Goal: Task Accomplishment & Management: Manage account settings

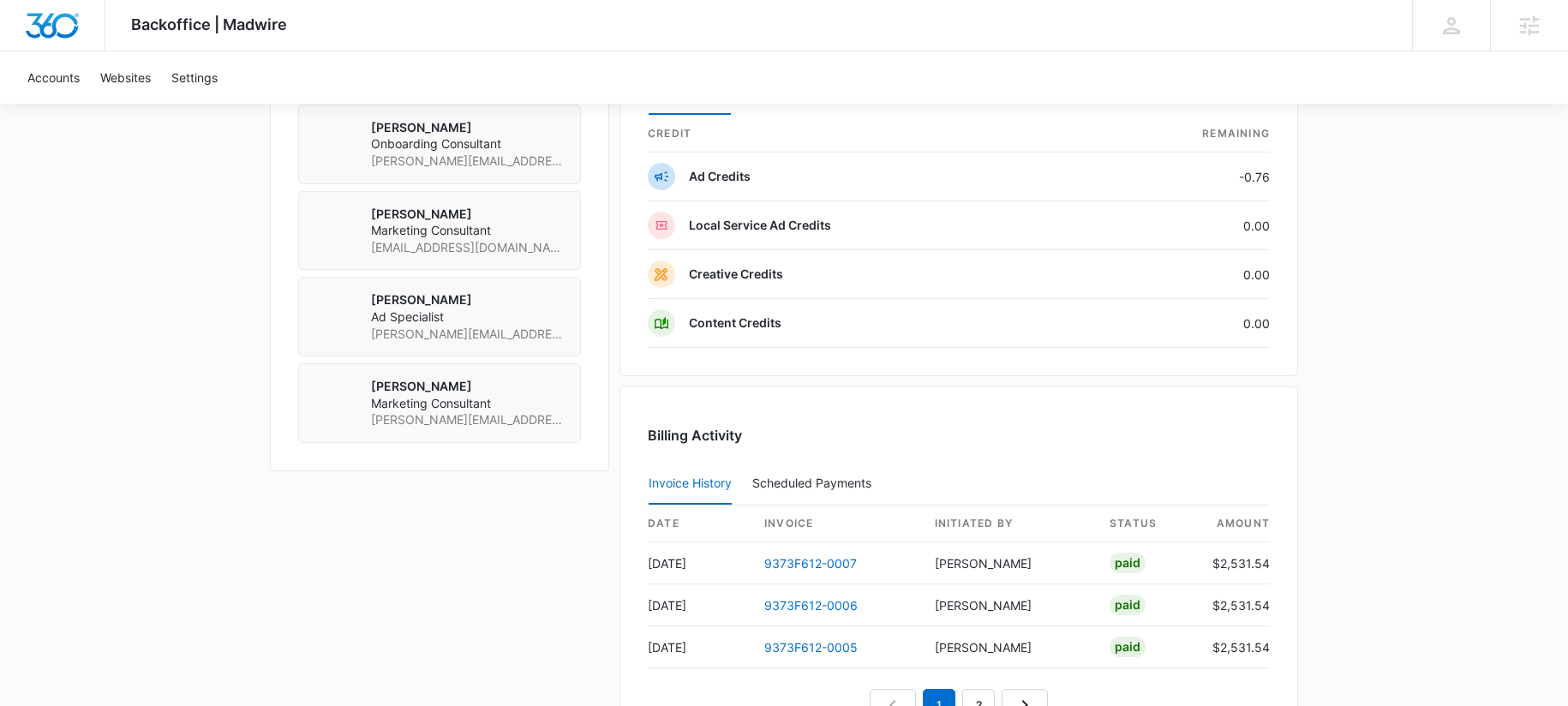
scroll to position [1299, 0]
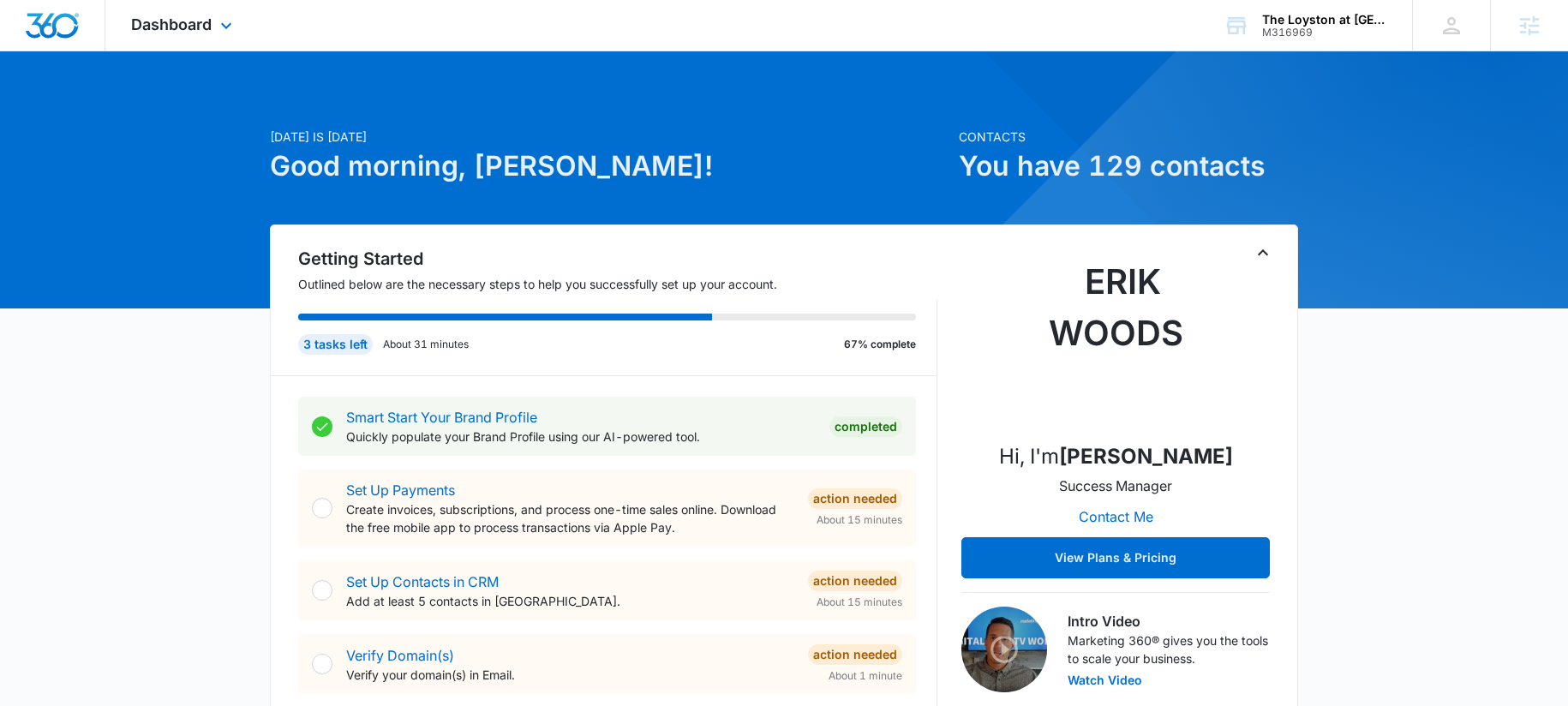
drag, startPoint x: 215, startPoint y: 26, endPoint x: 221, endPoint y: 44, distance: 19.0
click at [215, 26] on div "Dashboard Apps Reputation Forms CRM Email Social Payments POS Content Ads Intel…" at bounding box center [184, 25] width 157 height 51
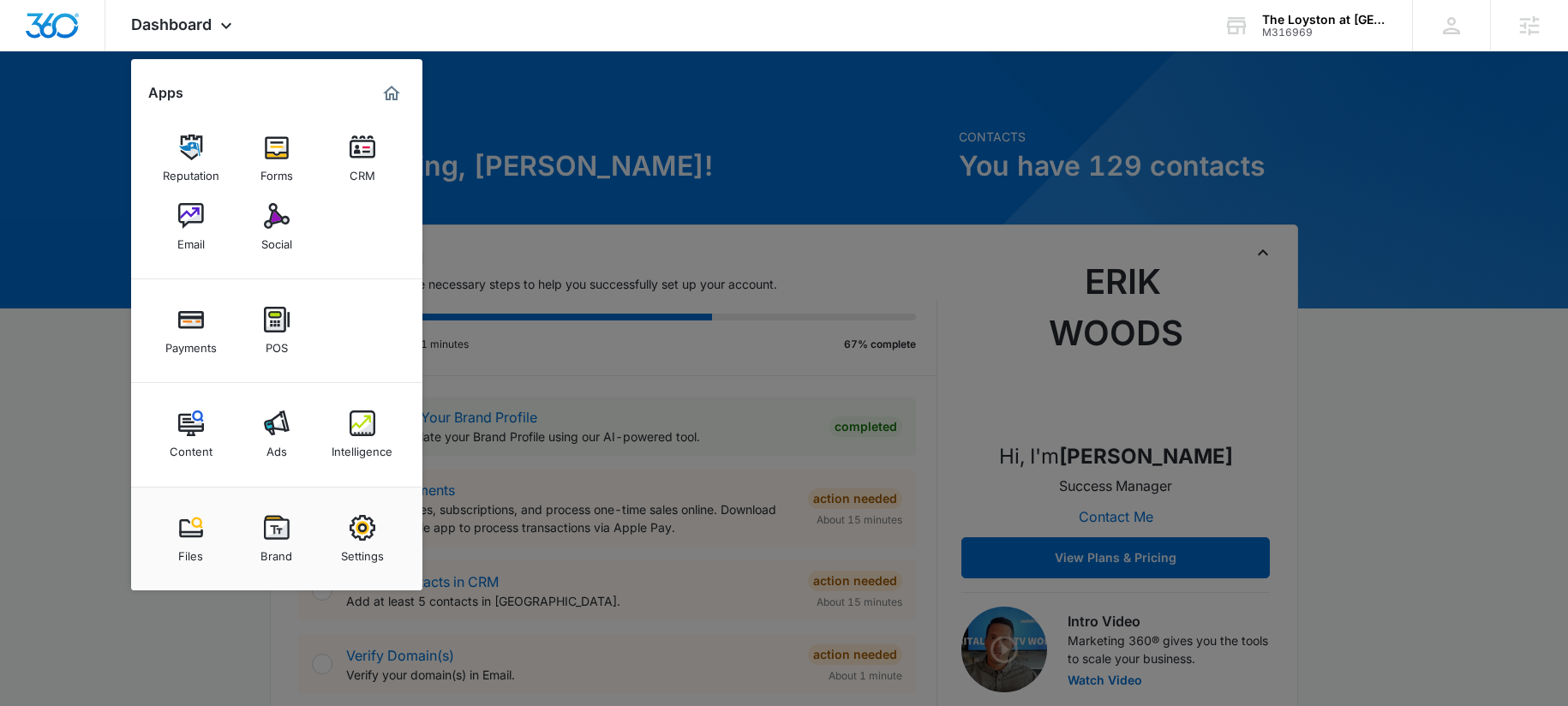
click at [275, 431] on img at bounding box center [277, 423] width 25 height 25
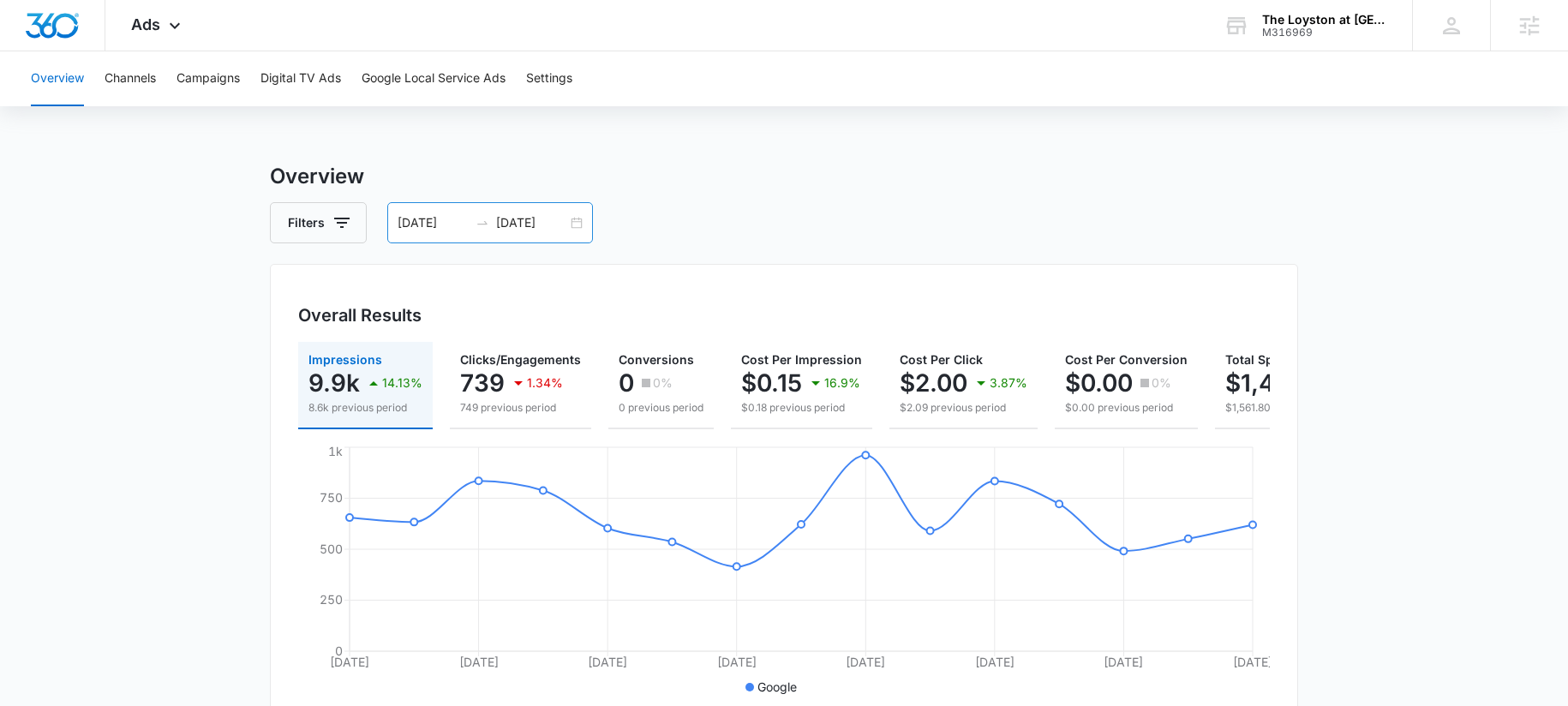
click at [514, 219] on input "07/02/2025" at bounding box center [531, 222] width 71 height 19
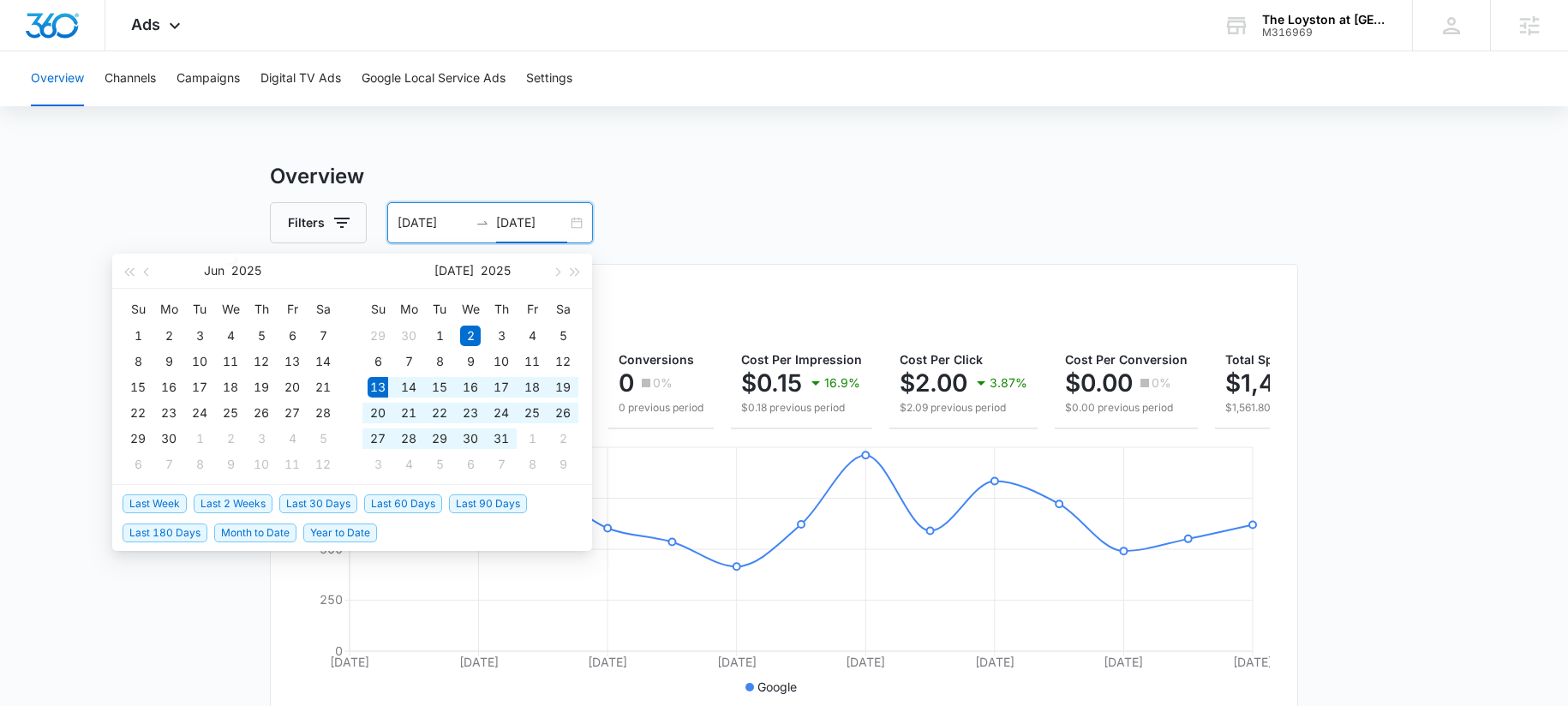
type input "07/02/2025"
click at [318, 506] on span "Last 30 Days" at bounding box center [319, 504] width 78 height 19
type input "08/12/2025"
type input "09/11/2025"
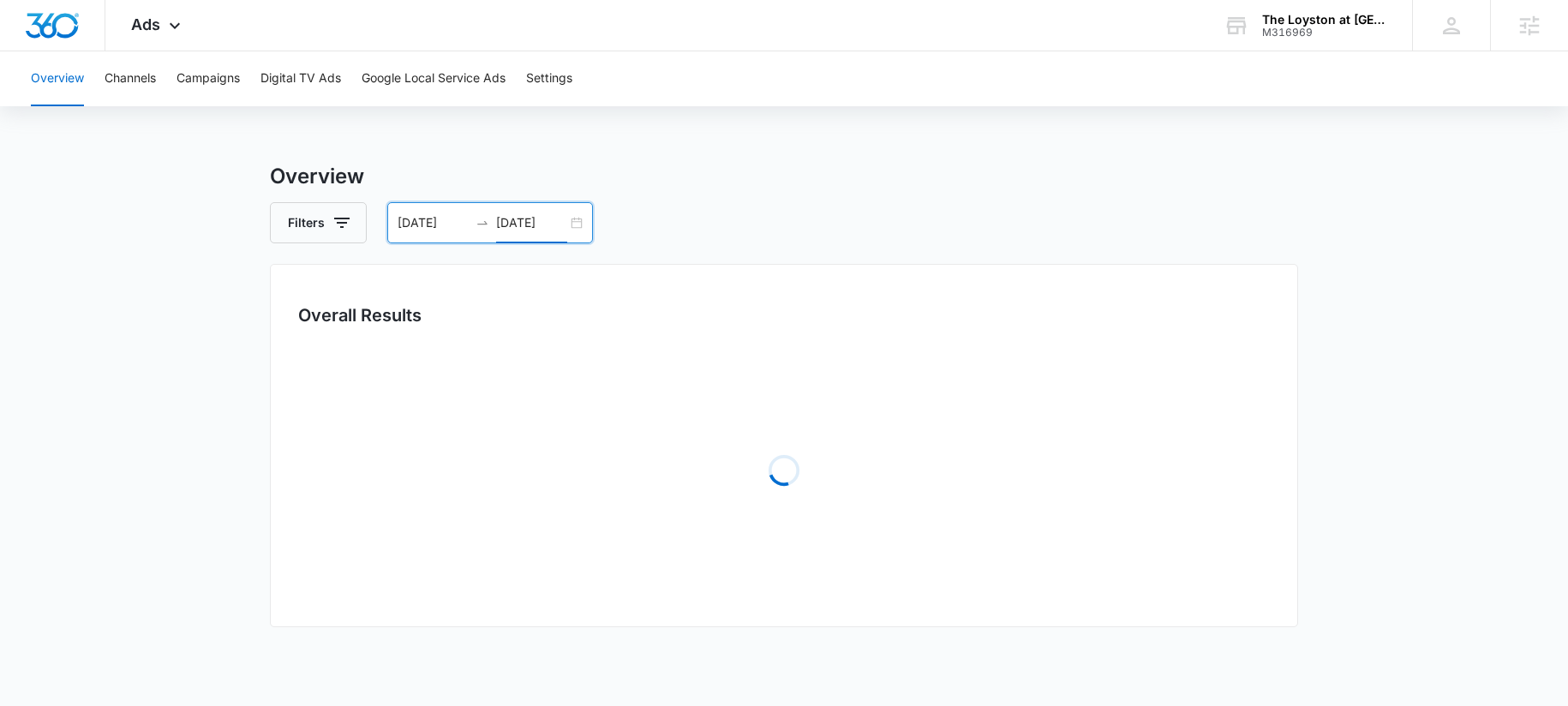
click at [742, 331] on div "Overall Results Loading" at bounding box center [784, 446] width 1028 height 364
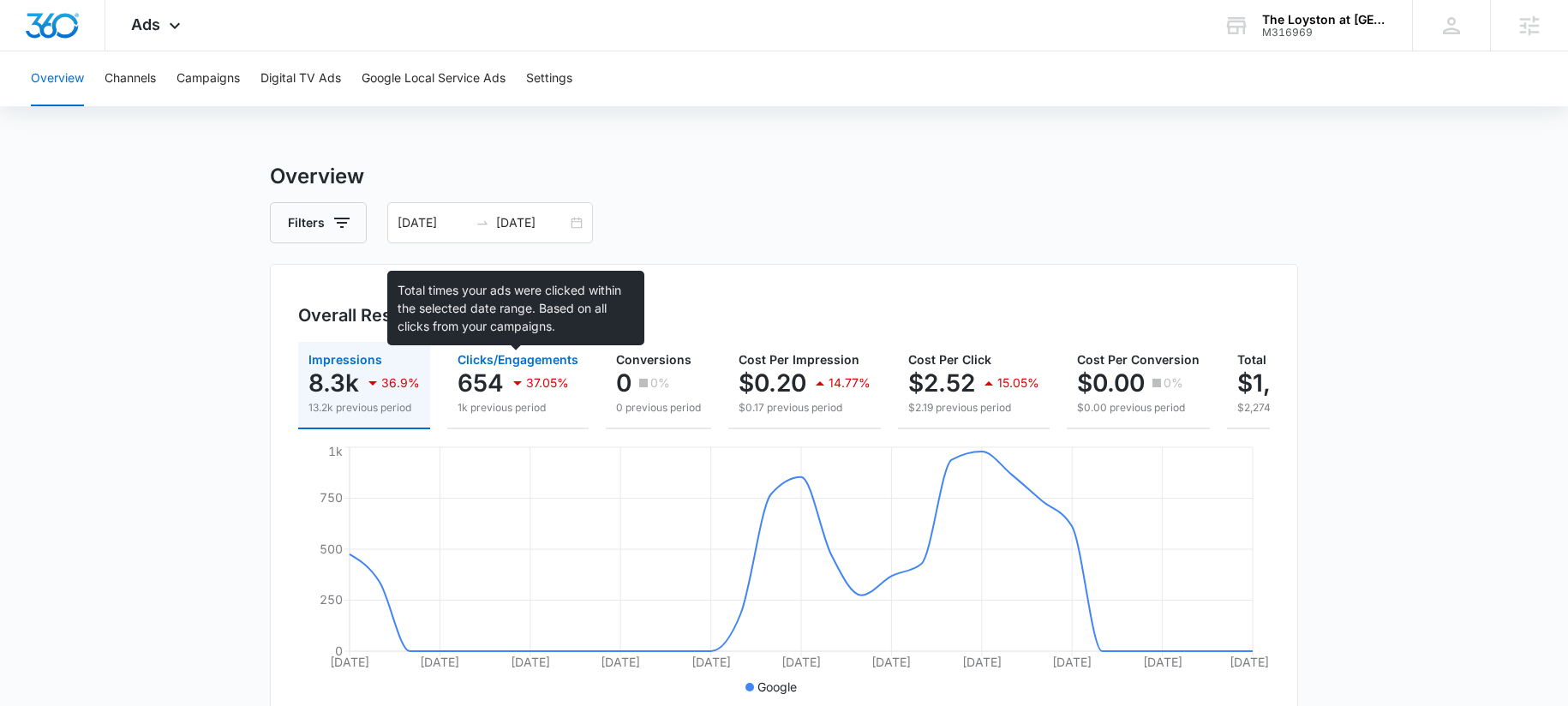
click at [481, 364] on span "Clicks/Engagements" at bounding box center [518, 359] width 121 height 15
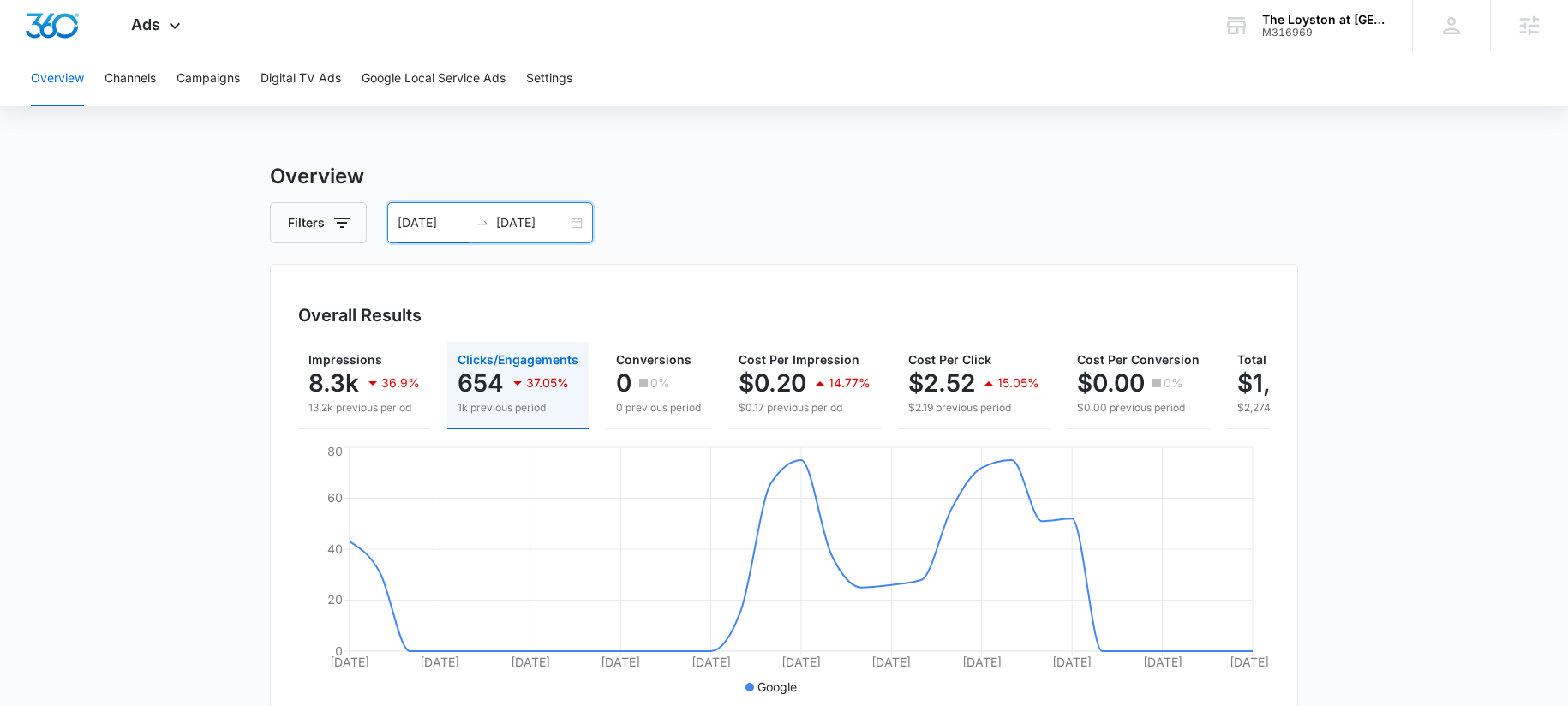
click at [427, 228] on input "08/12/2025" at bounding box center [433, 222] width 71 height 19
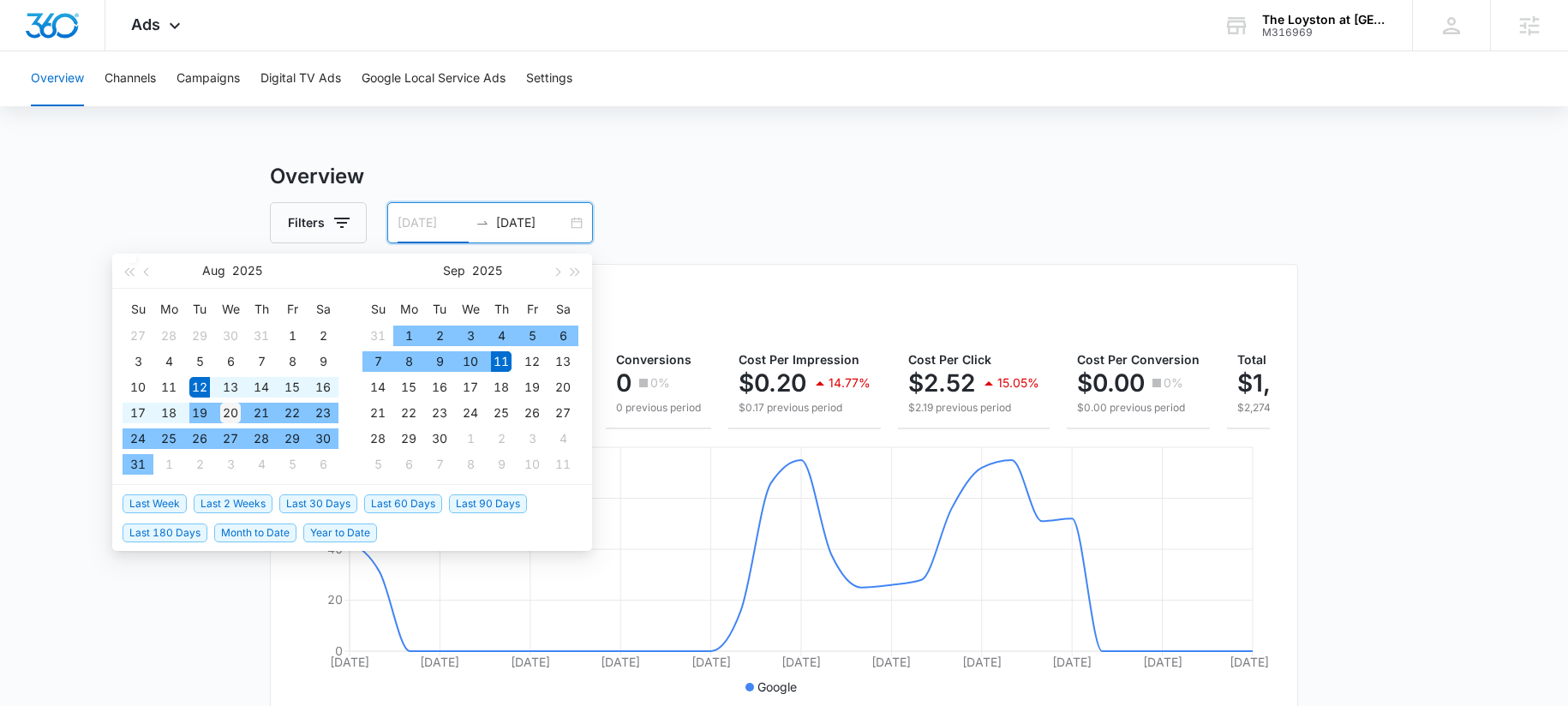
type input "08/20/2025"
click at [235, 411] on div "20" at bounding box center [230, 413] width 21 height 21
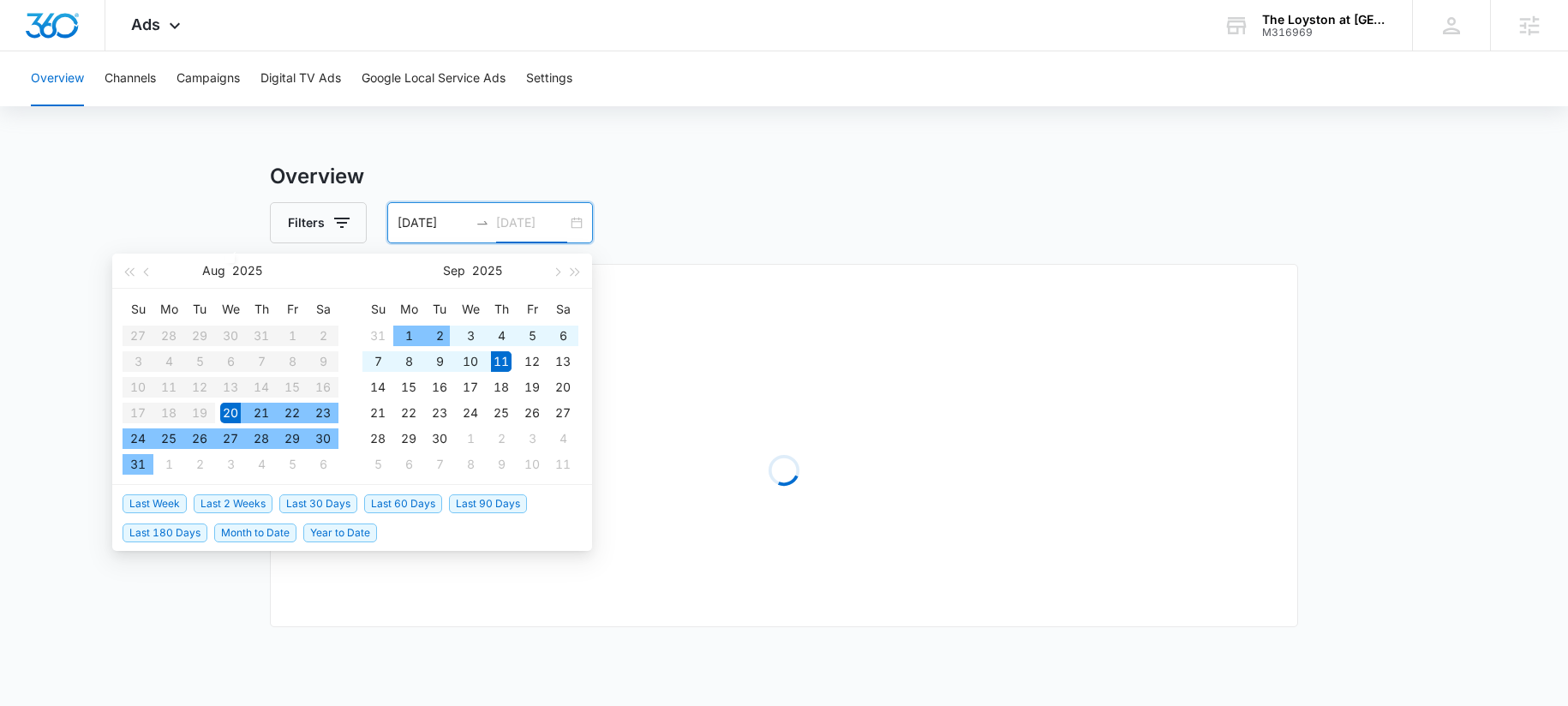
type input "09/11/2025"
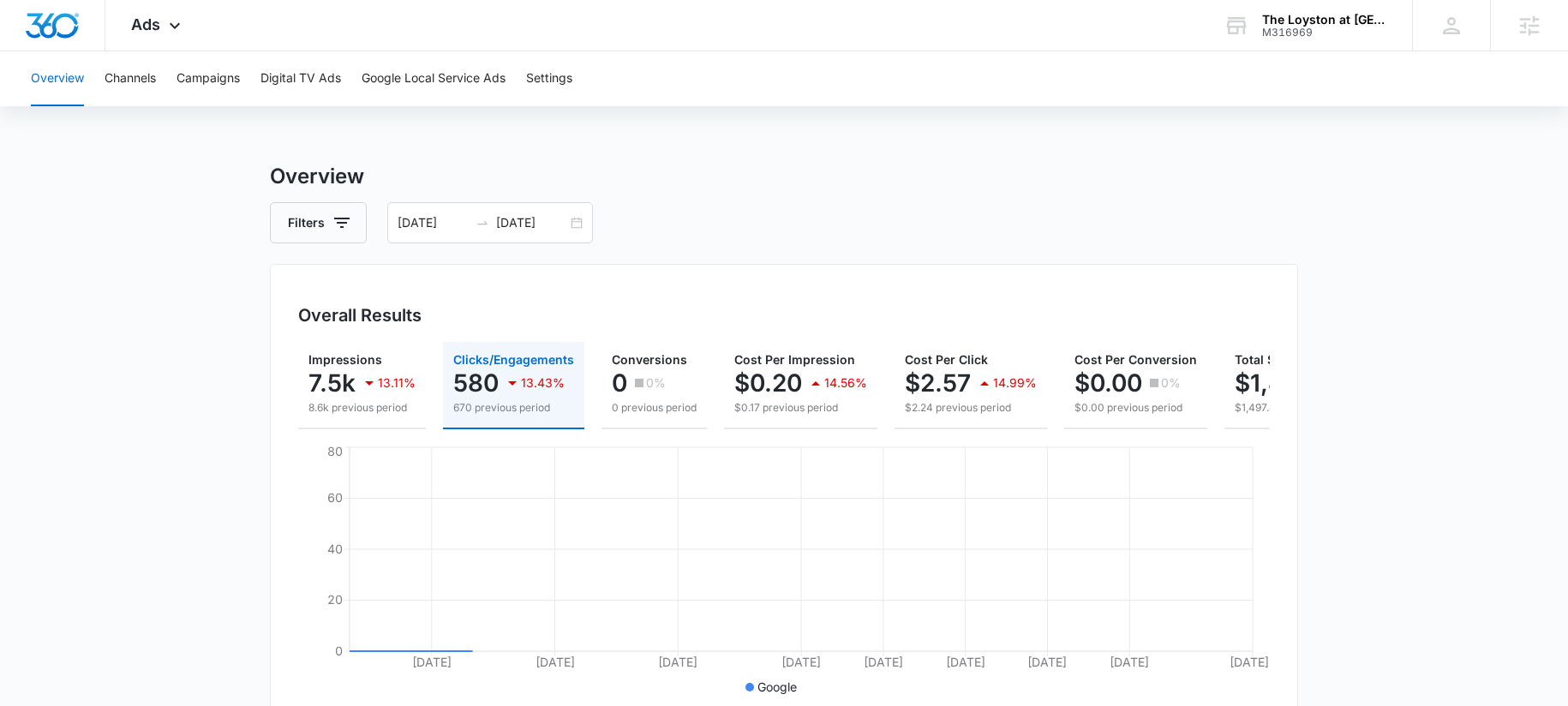
click at [704, 241] on div "Filters 08/20/2025 09/11/2025" at bounding box center [784, 223] width 1028 height 41
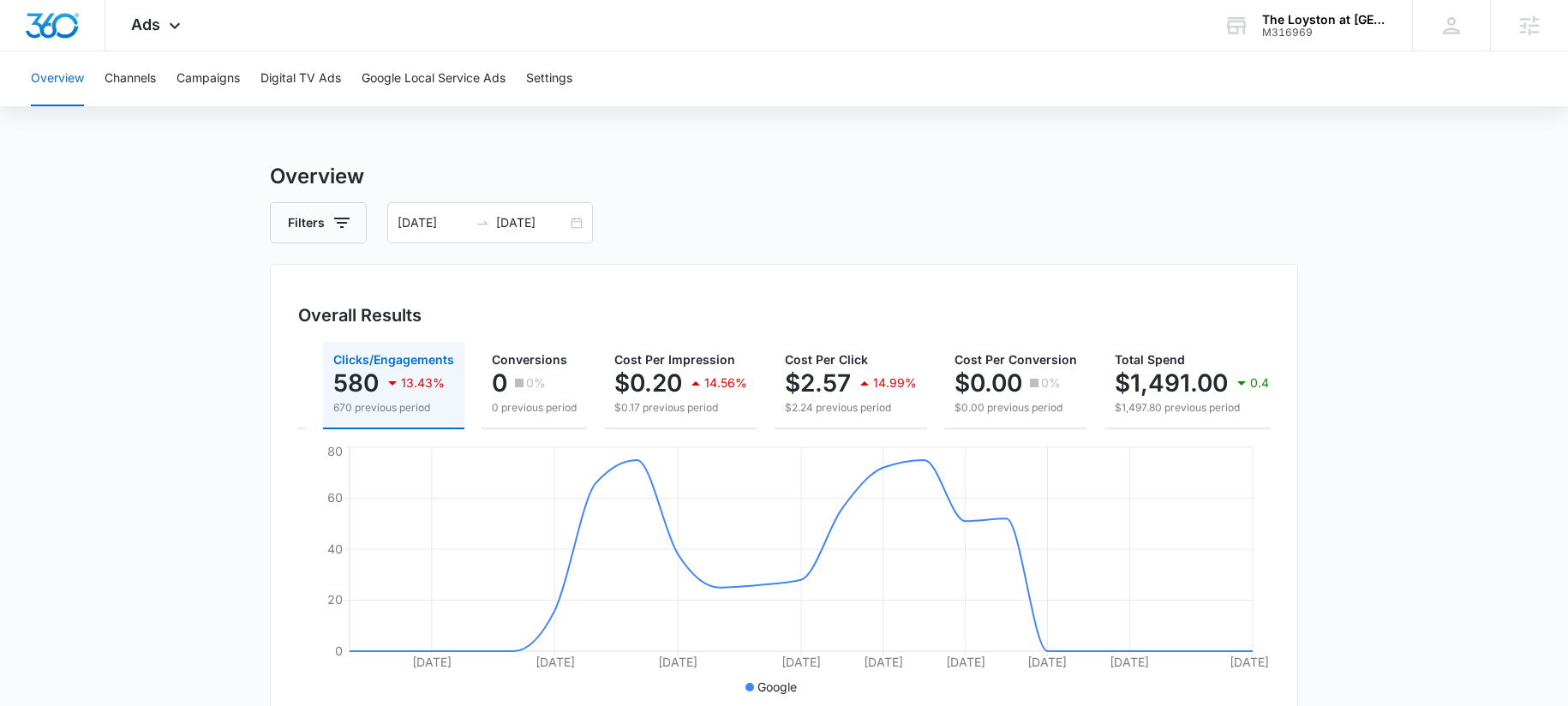
scroll to position [0, 152]
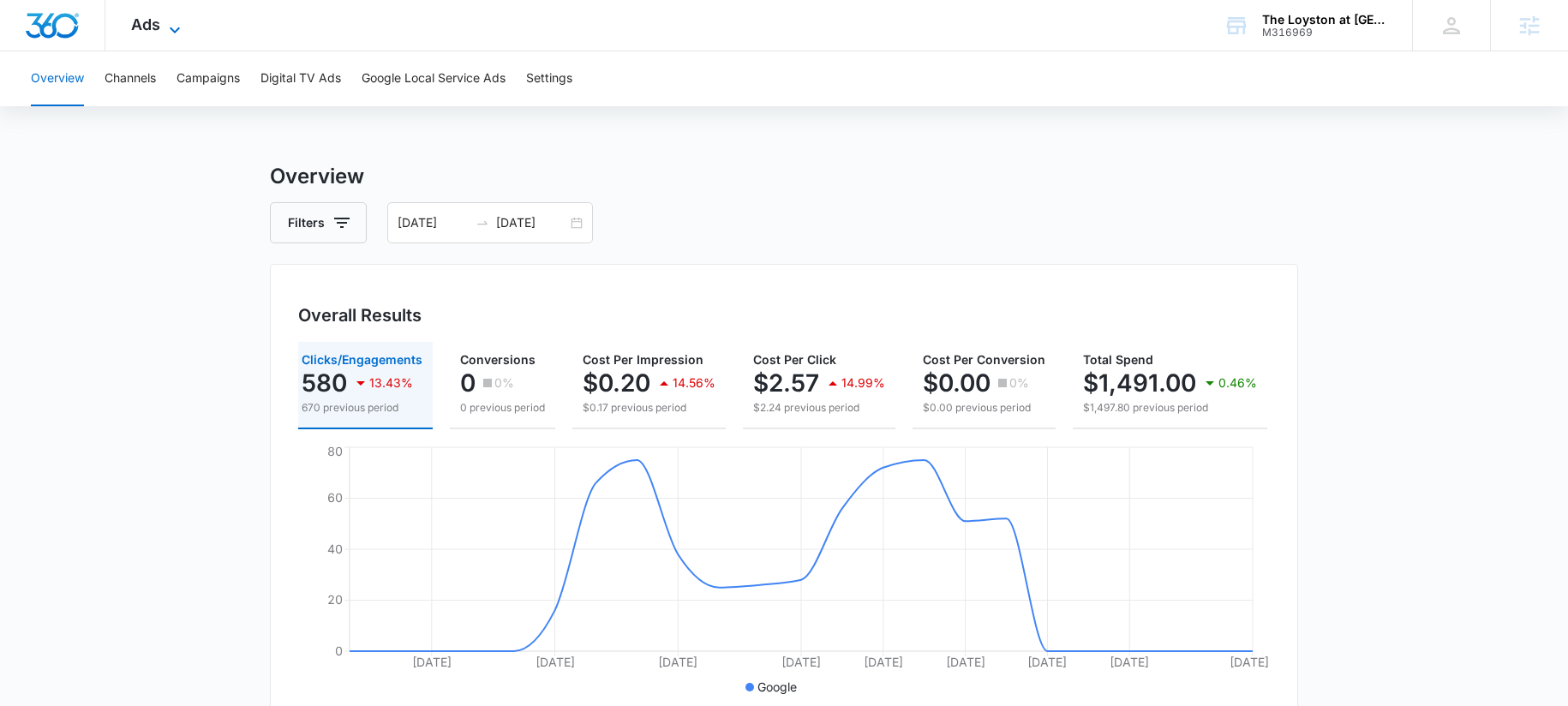
click at [149, 31] on span "Ads" at bounding box center [146, 24] width 29 height 18
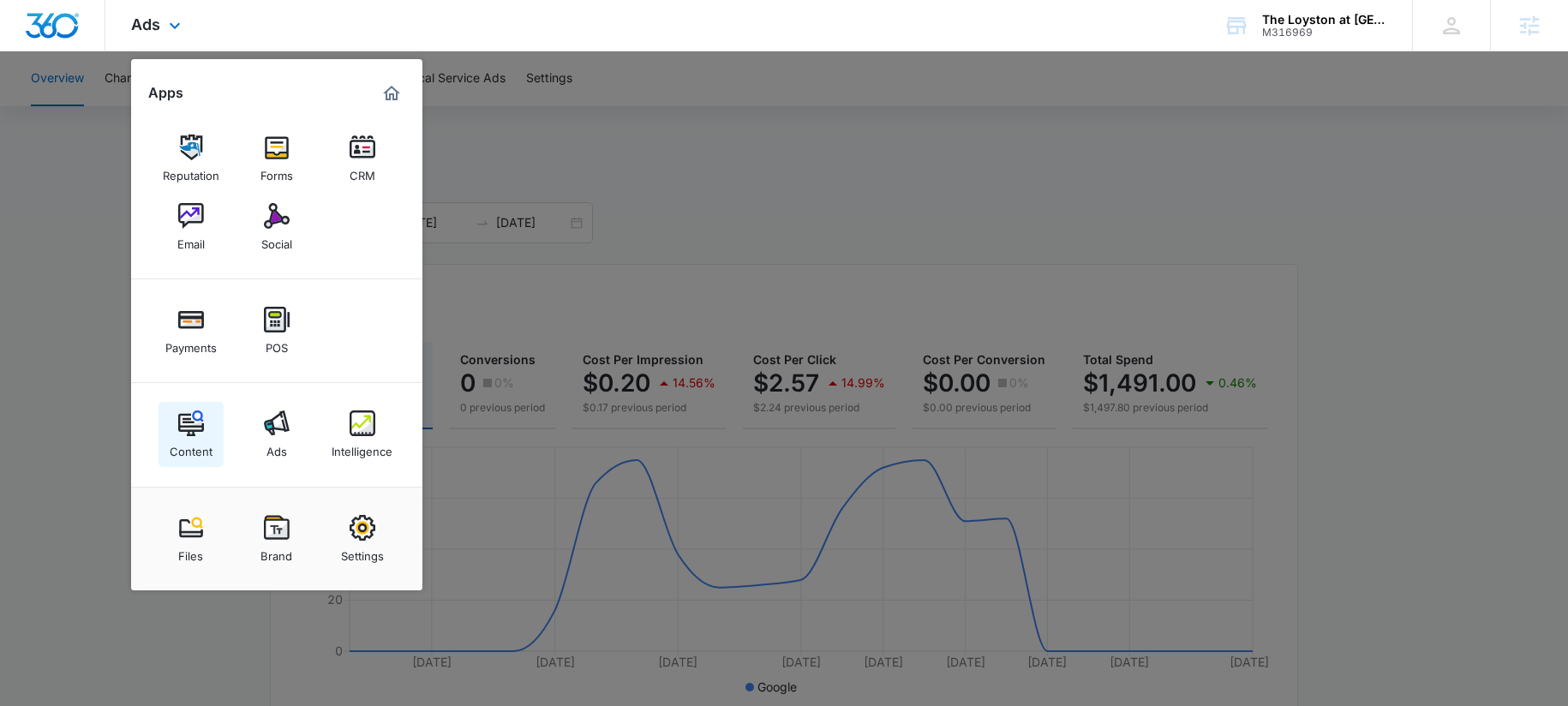
click at [173, 433] on link "Content" at bounding box center [191, 434] width 66 height 66
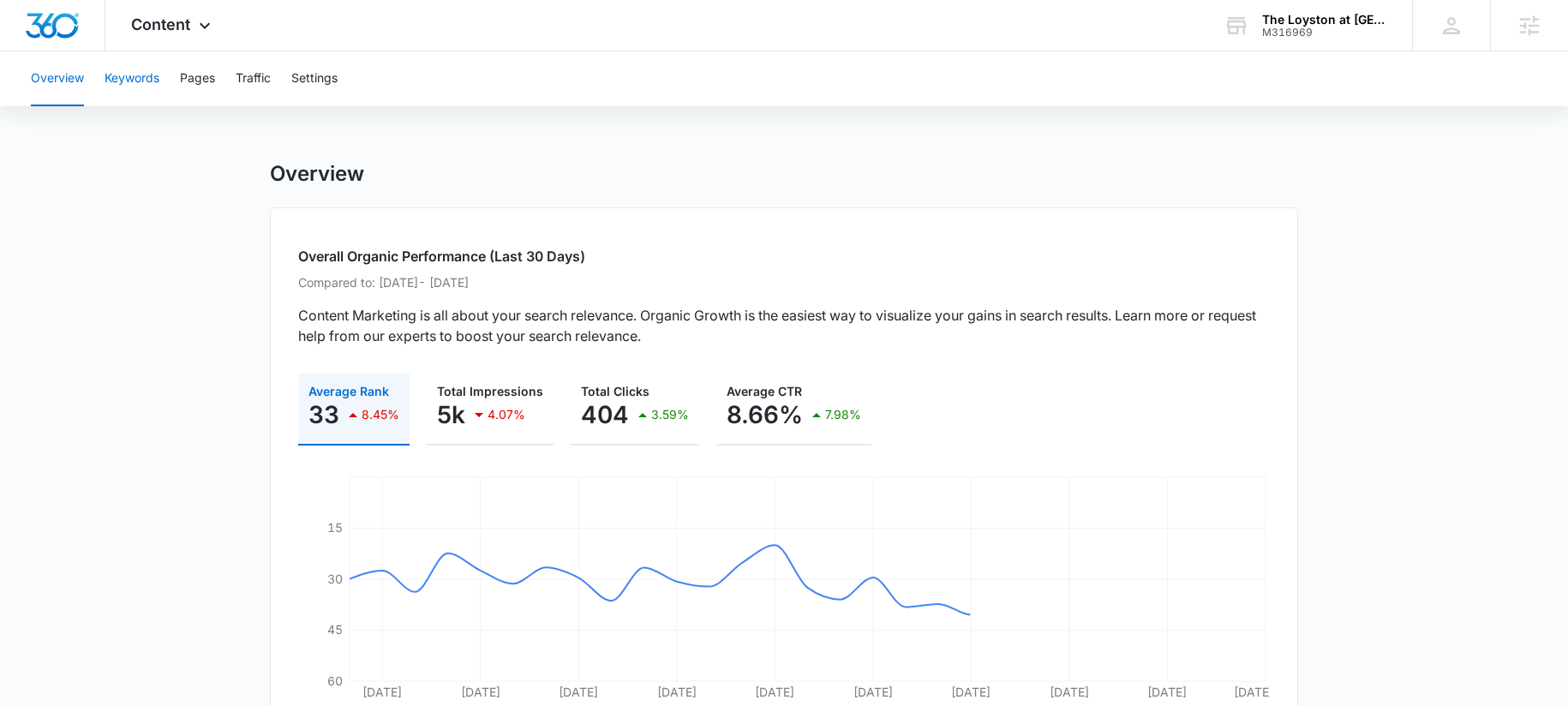
click at [125, 66] on button "Keywords" at bounding box center [132, 79] width 55 height 55
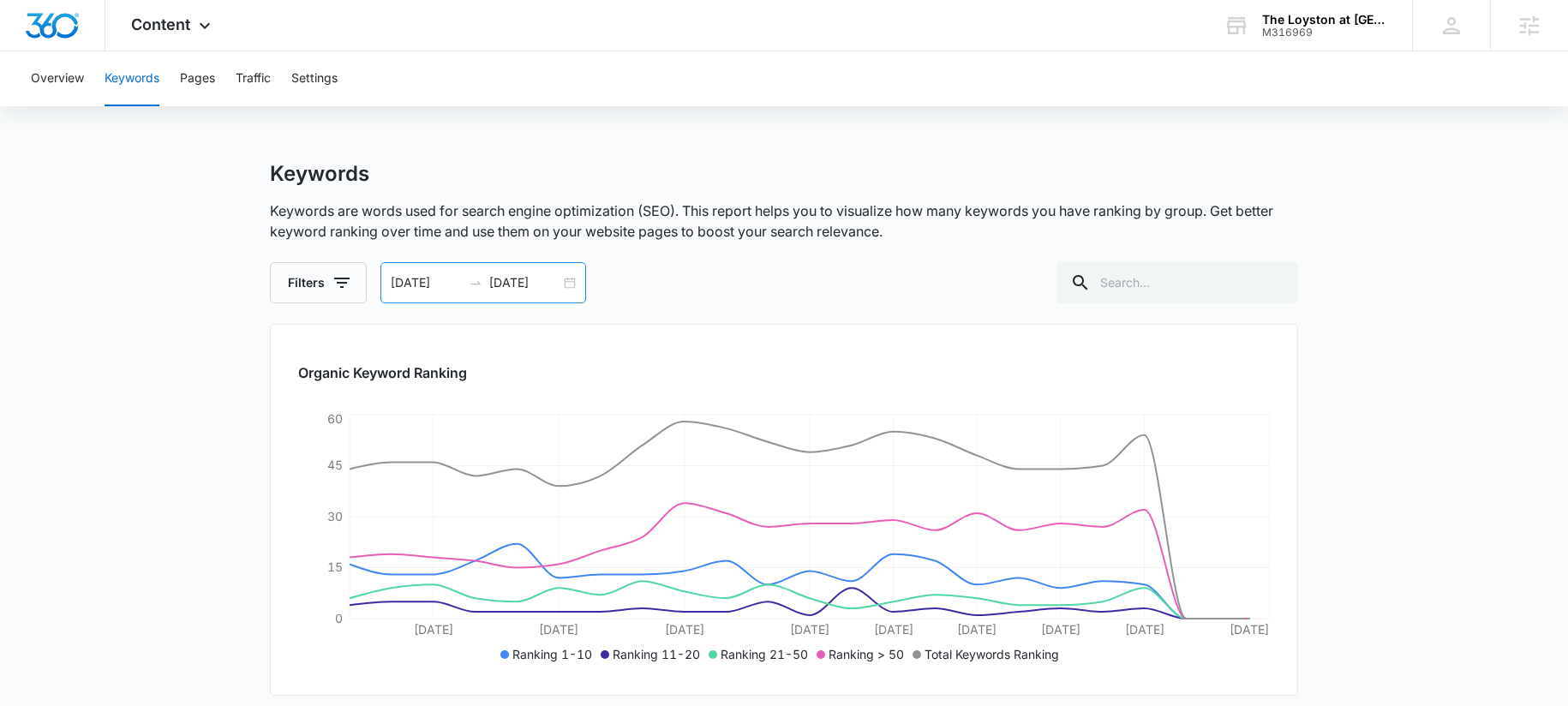
click at [453, 295] on div "08/20/2025 09/11/2025" at bounding box center [483, 283] width 205 height 41
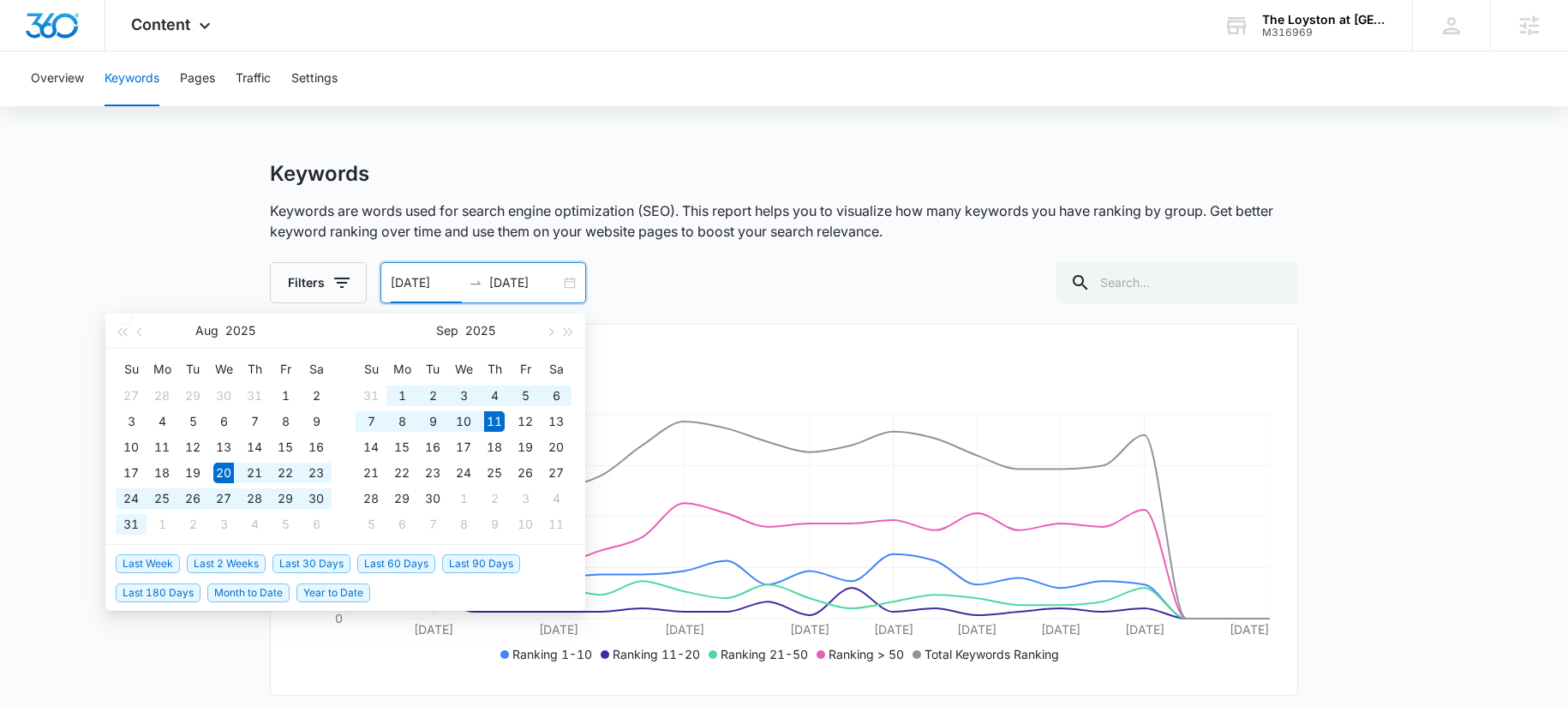
click at [489, 274] on input "09/11/2025" at bounding box center [524, 283] width 71 height 19
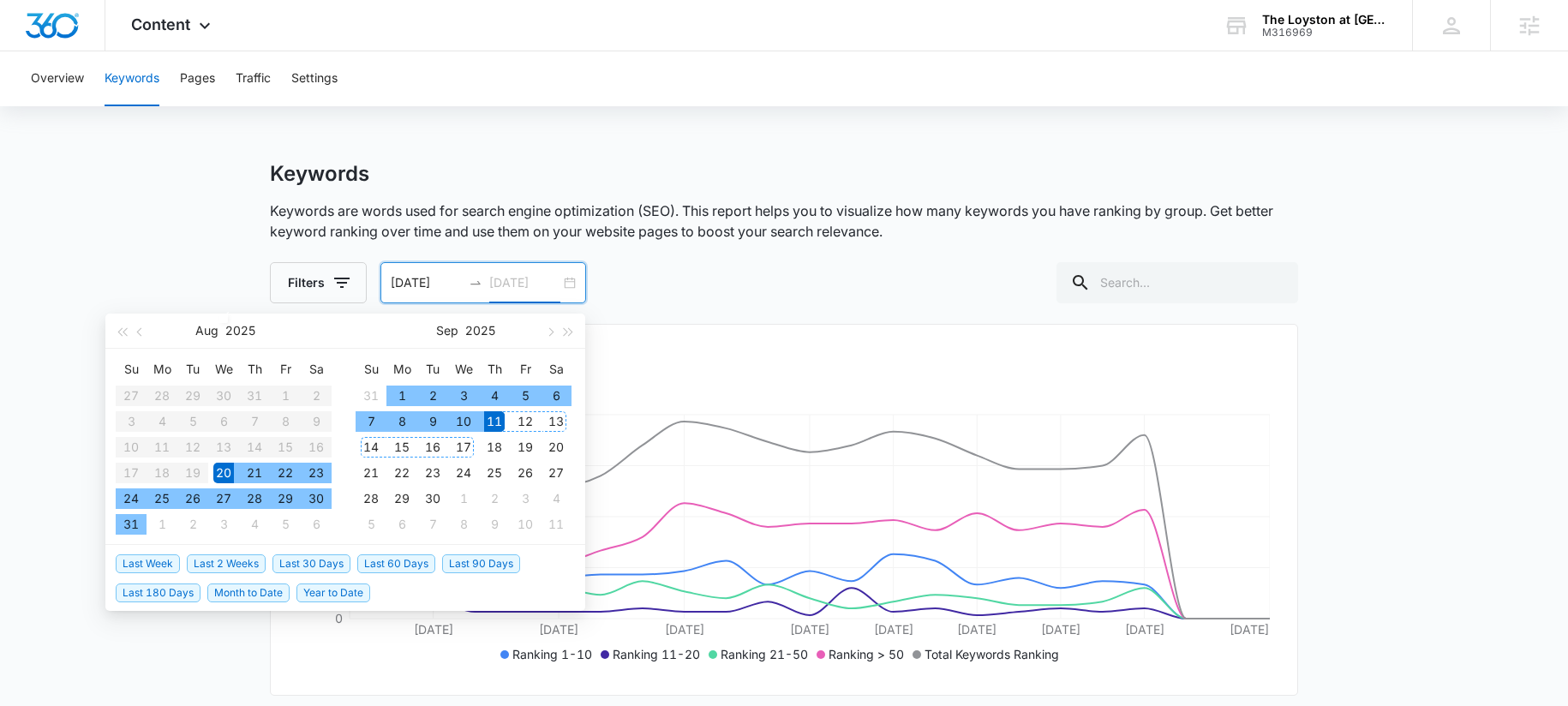
type input "09/11/2025"
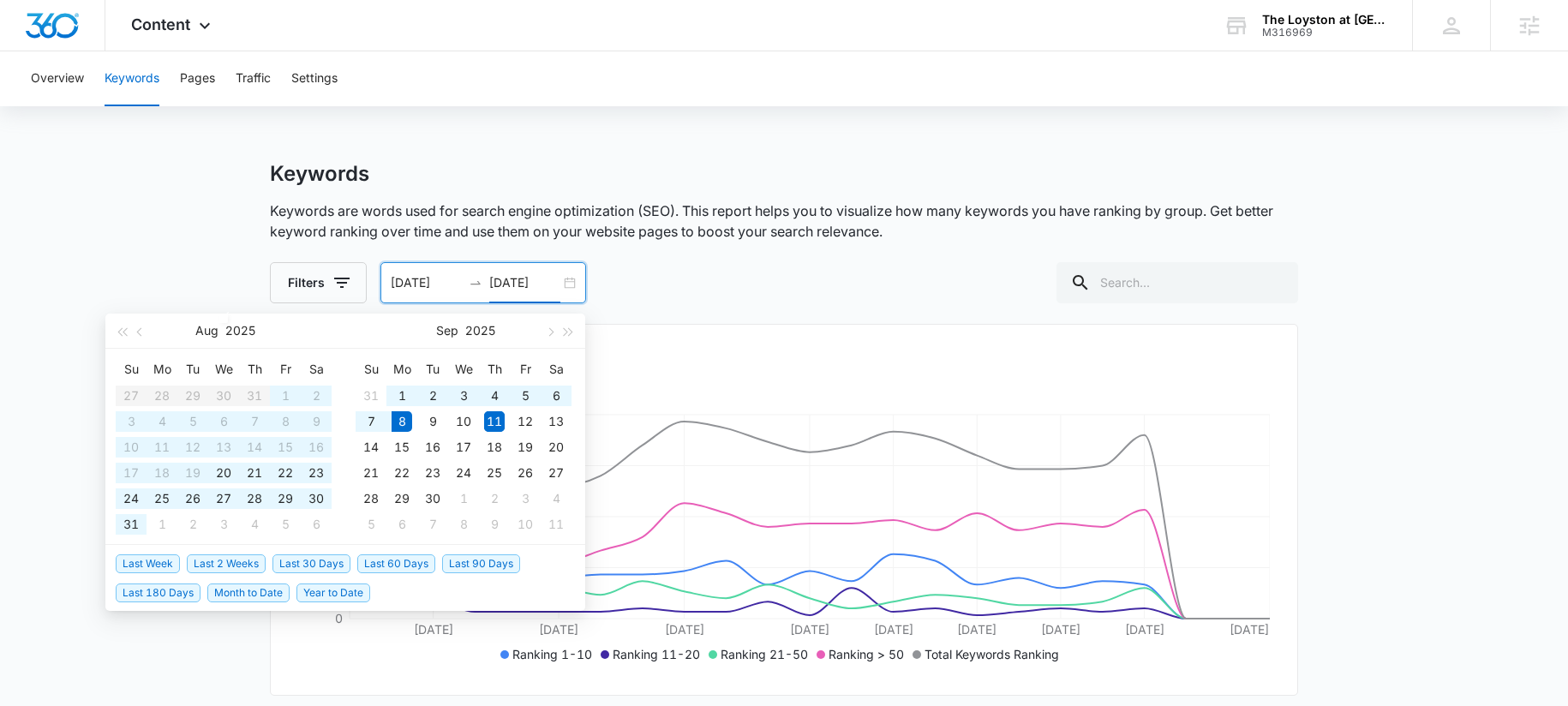
click at [408, 567] on span "Last 60 Days" at bounding box center [396, 563] width 78 height 19
type input "07/10/2025"
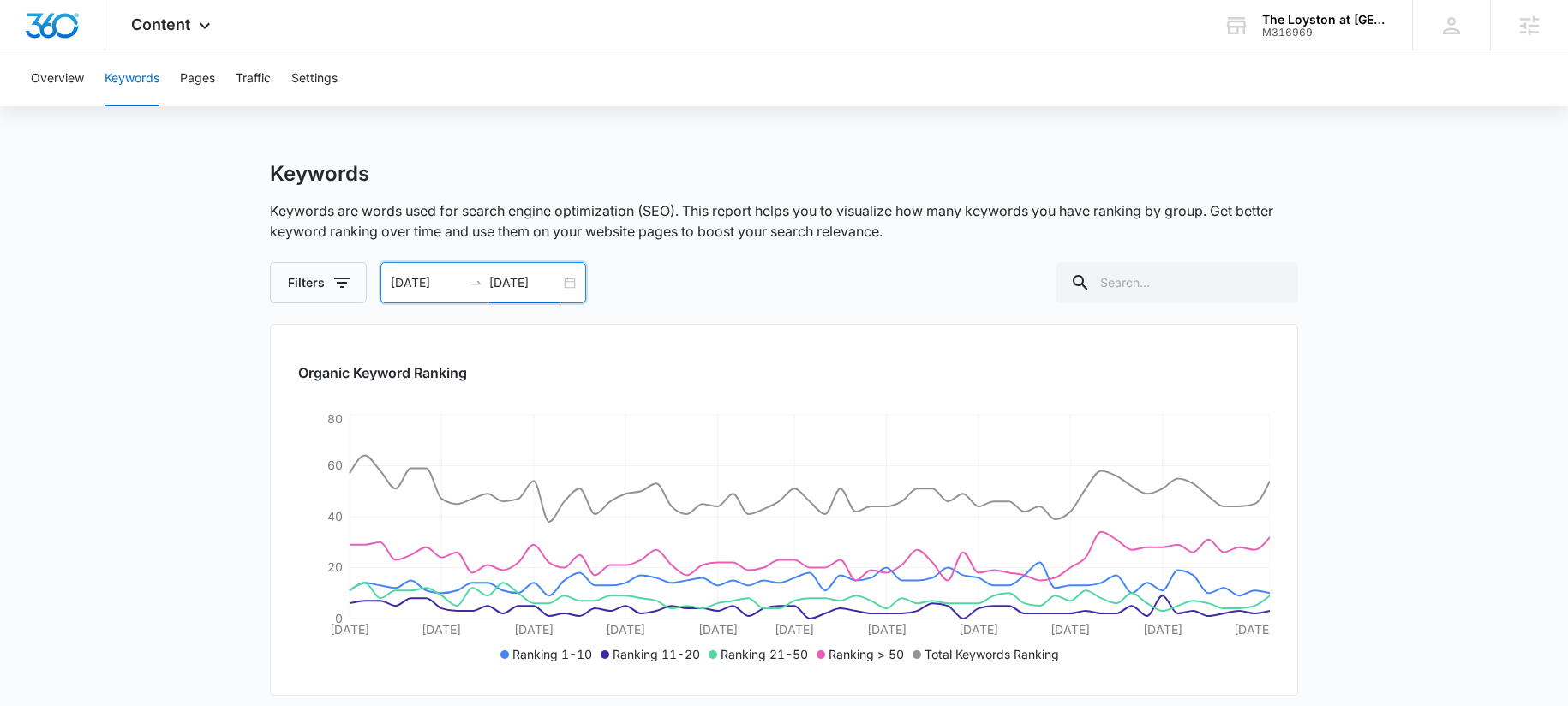
click at [502, 298] on div "07/10/2025 09/08/2025" at bounding box center [483, 283] width 205 height 41
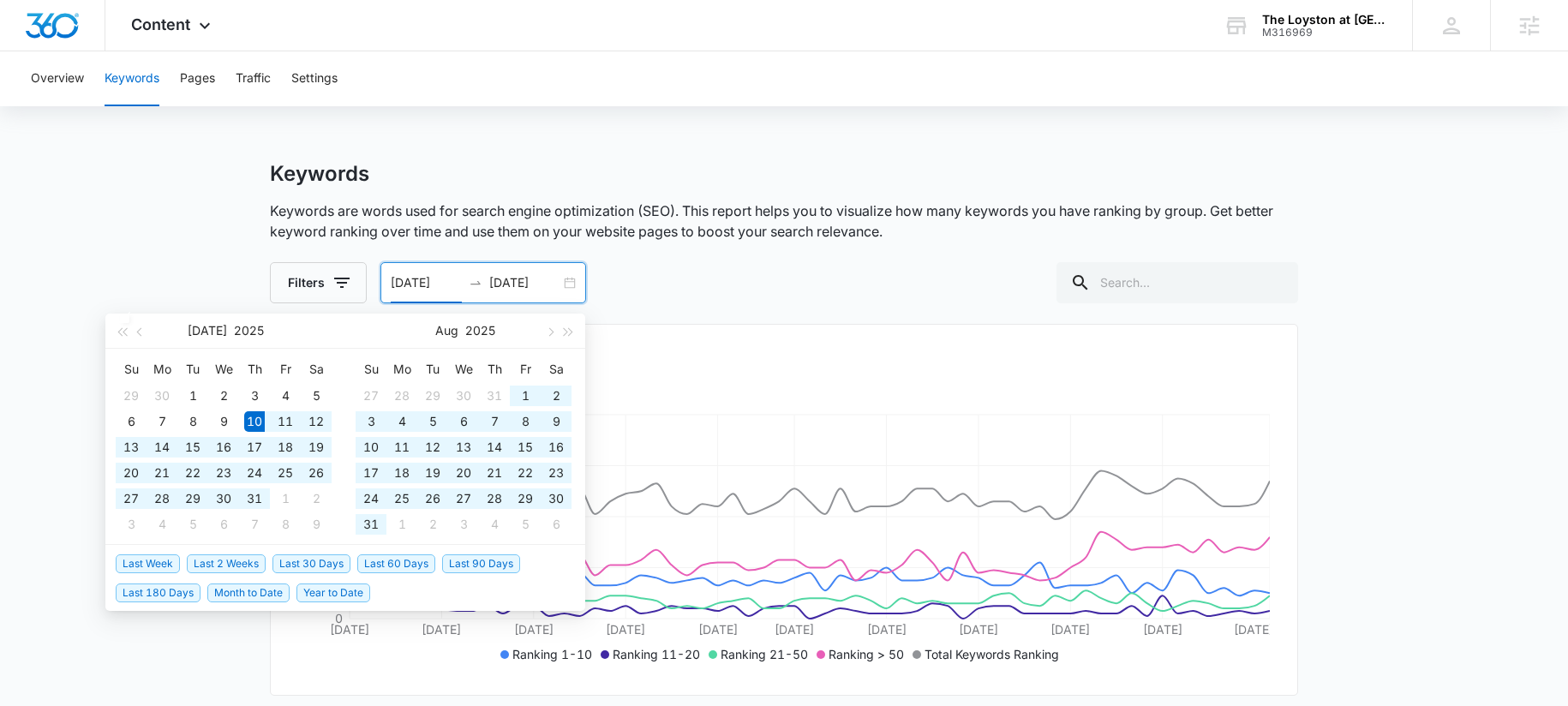
click at [505, 287] on input "09/08/2025" at bounding box center [524, 283] width 71 height 19
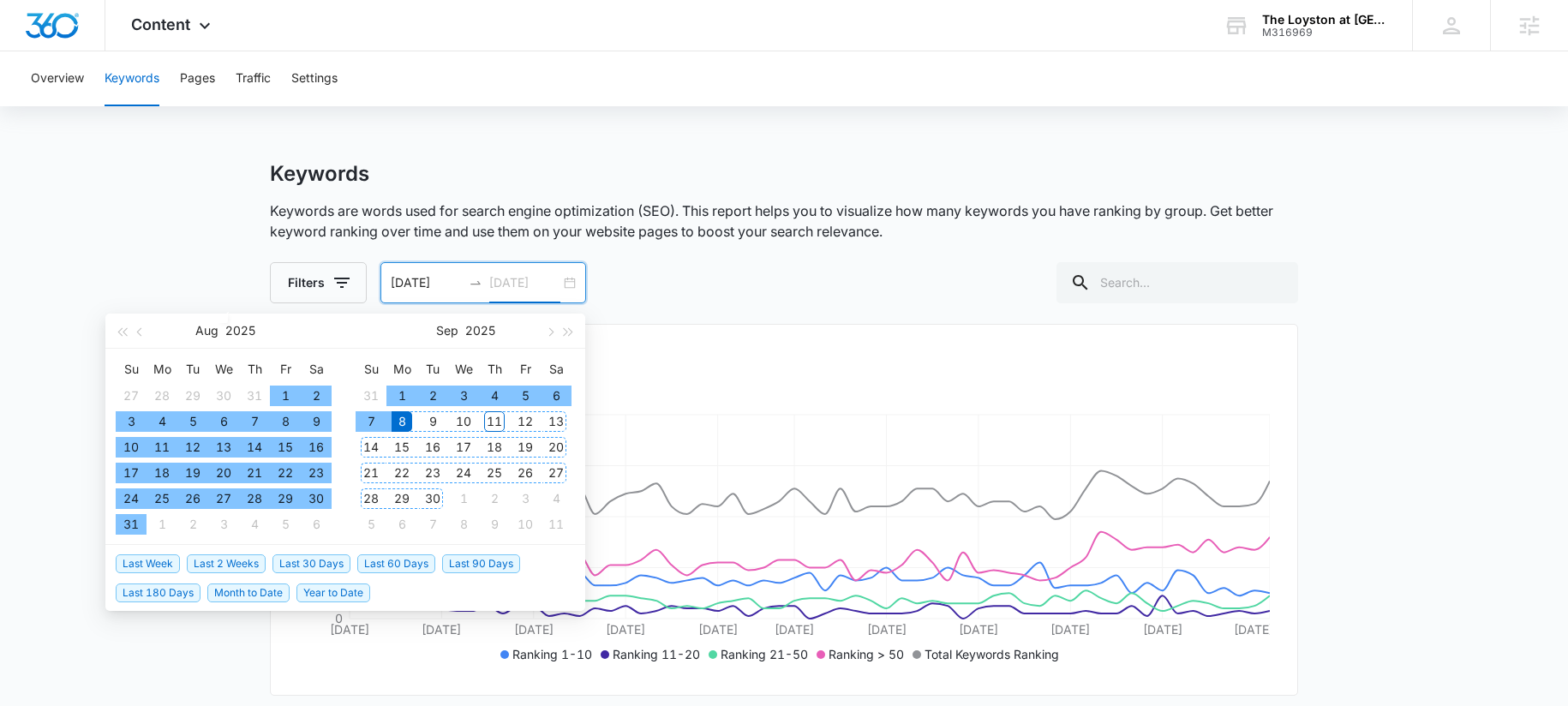
type input "09/08/2025"
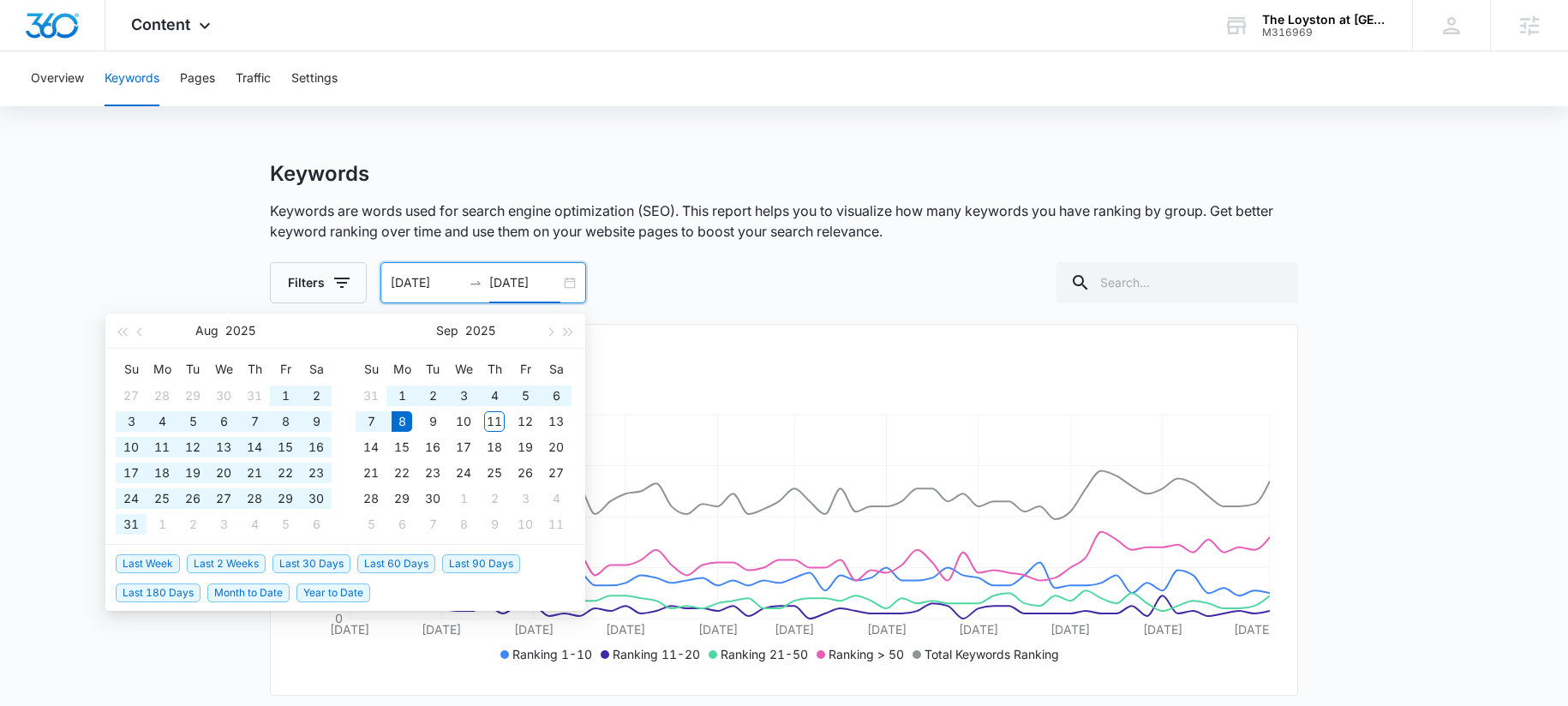
click at [157, 598] on span "Last 180 Days" at bounding box center [157, 593] width 85 height 19
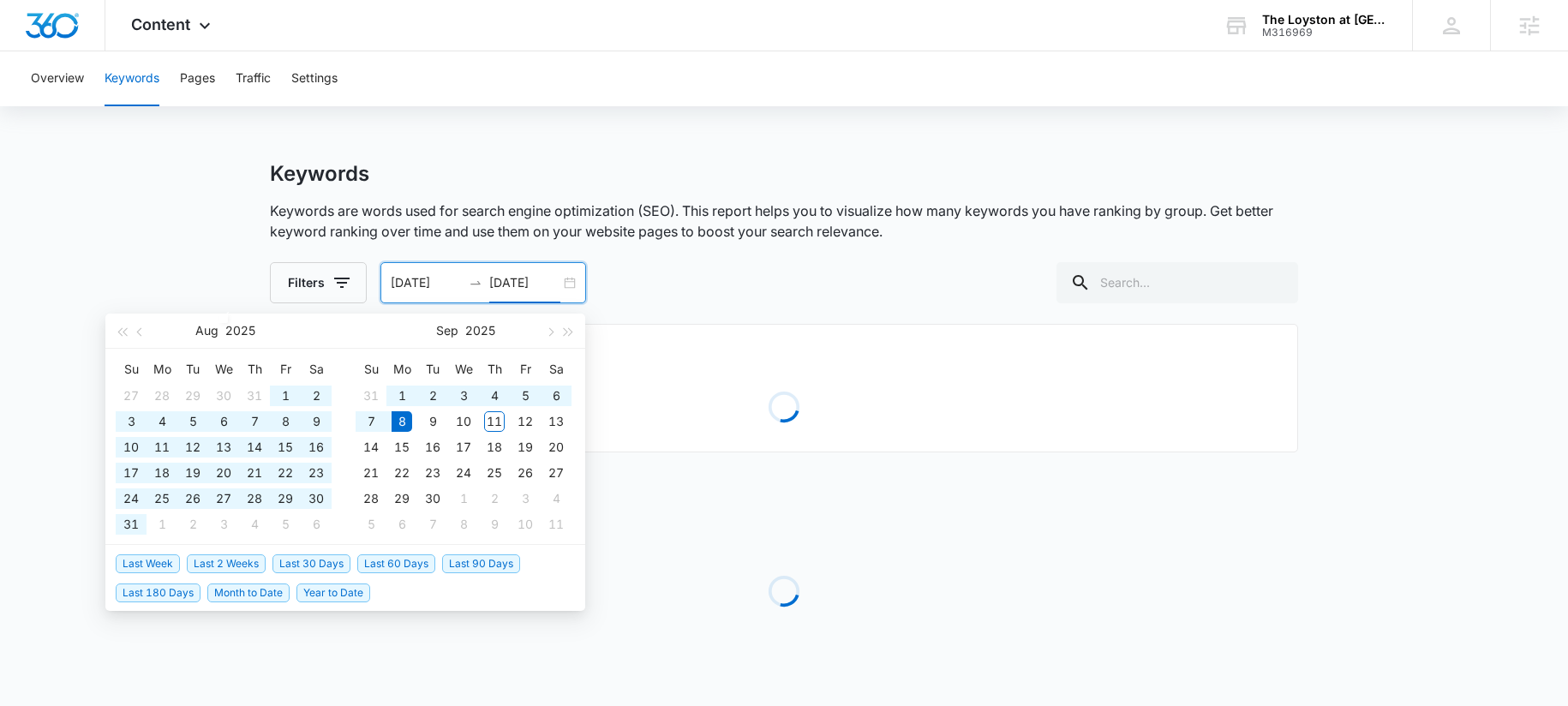
type input "03/12/2025"
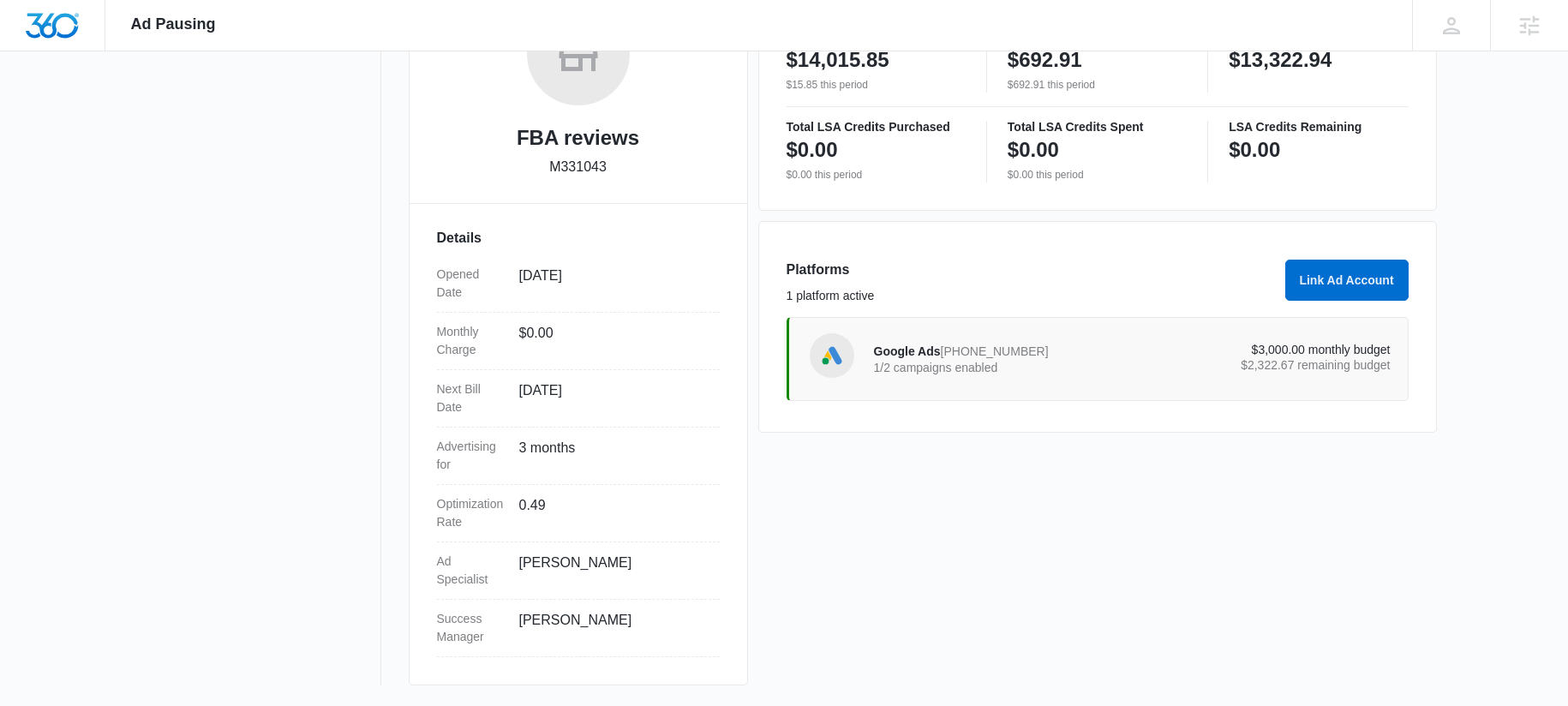
scroll to position [169, 0]
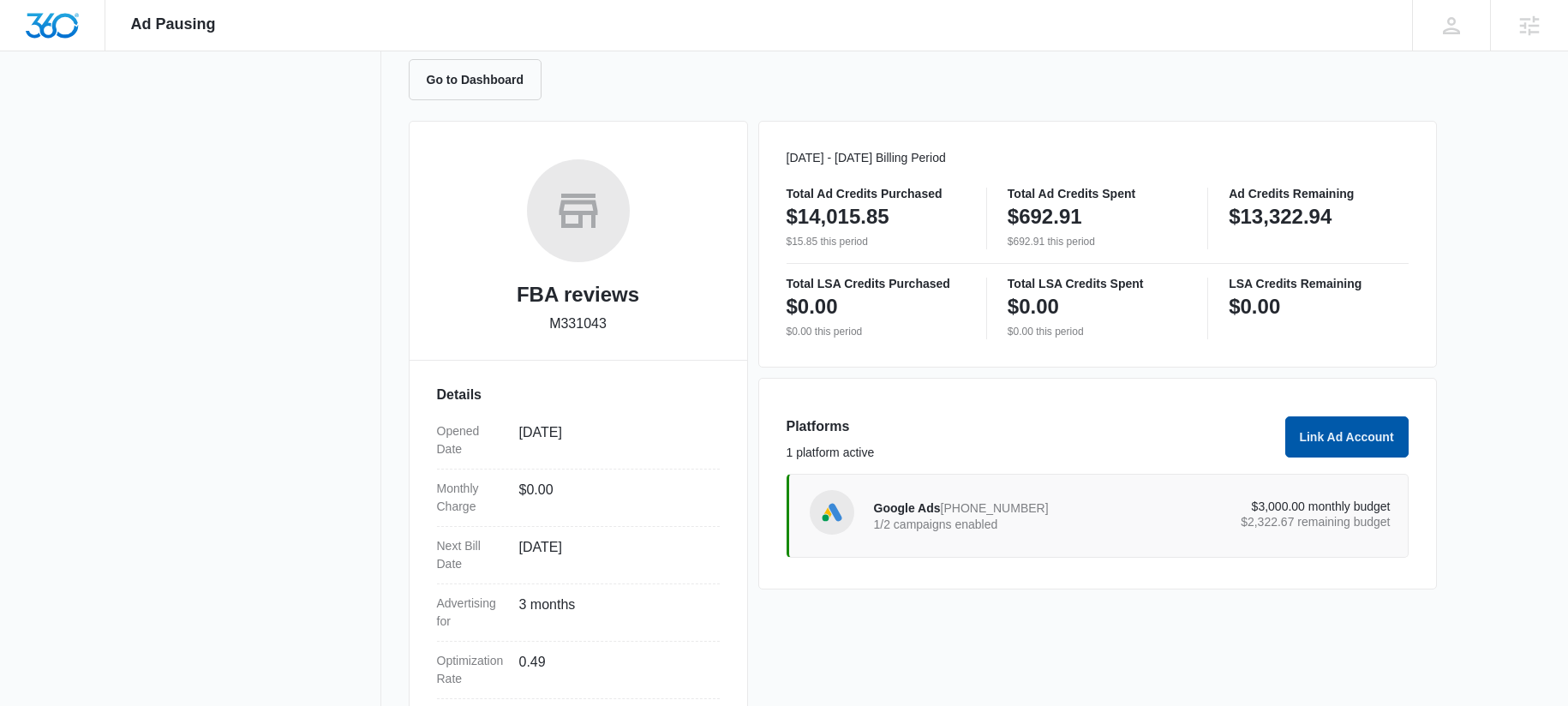
click at [1379, 448] on button "Link Ad Account" at bounding box center [1347, 437] width 123 height 41
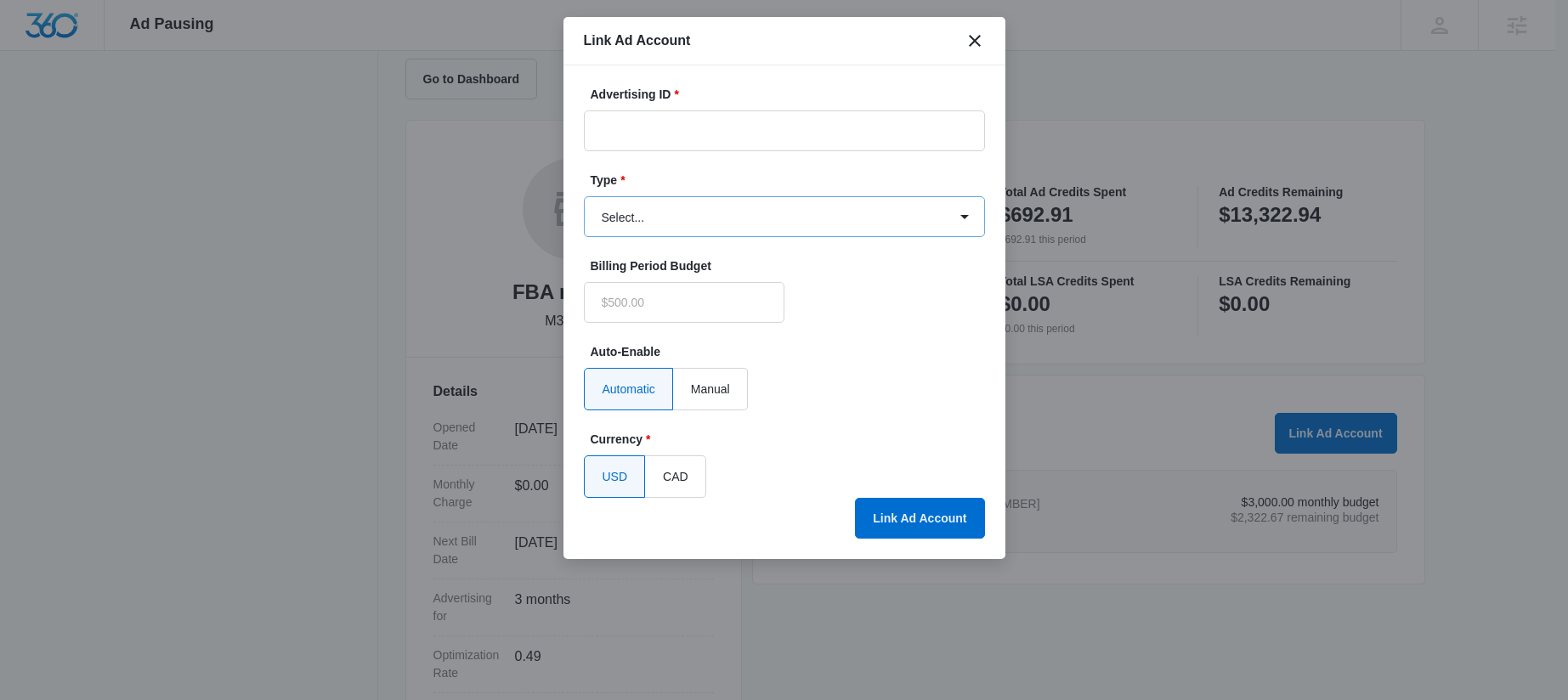
type input "$0.00"
click at [689, 129] on input "Advertising ID *" at bounding box center [784, 131] width 401 height 41
click at [667, 143] on input "Advertising ID *" at bounding box center [784, 131] width 401 height 41
paste input "1265310514924589"
type input "1265310514924589"
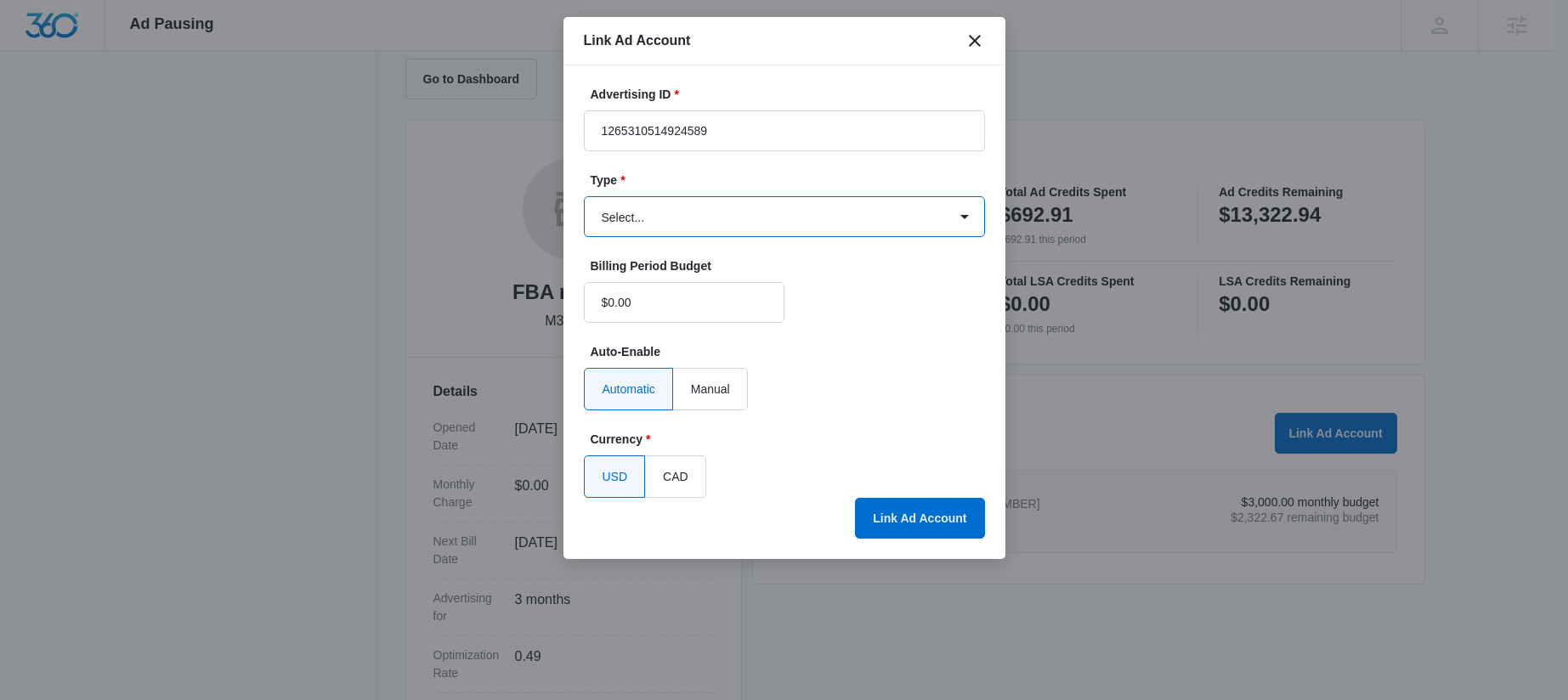
click at [706, 211] on select "Select... Bing Ads Facebook Ads Google Ads" at bounding box center [784, 216] width 401 height 41
select select "facebook"
click at [584, 196] on select "Select... Bing Ads Facebook Ads Google Ads" at bounding box center [784, 216] width 401 height 41
drag, startPoint x: 660, startPoint y: 310, endPoint x: 625, endPoint y: 312, distance: 35.1
click at [625, 312] on input "$0.00" at bounding box center [684, 302] width 201 height 41
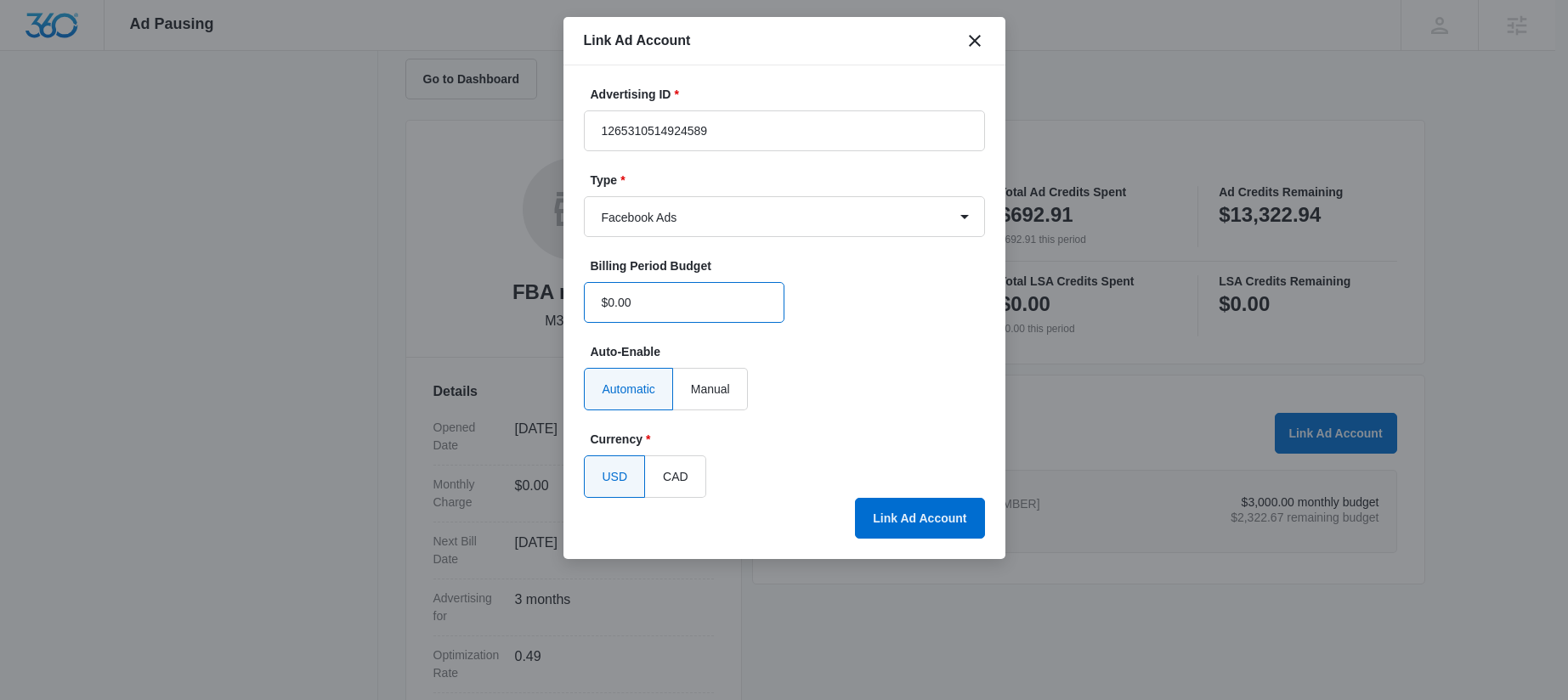
click at [661, 314] on input "$0.00" at bounding box center [684, 302] width 201 height 41
click at [662, 314] on input "$0.00" at bounding box center [684, 302] width 201 height 41
type input "$200.00"
click at [894, 497] on button "Link Ad Account" at bounding box center [918, 518] width 129 height 41
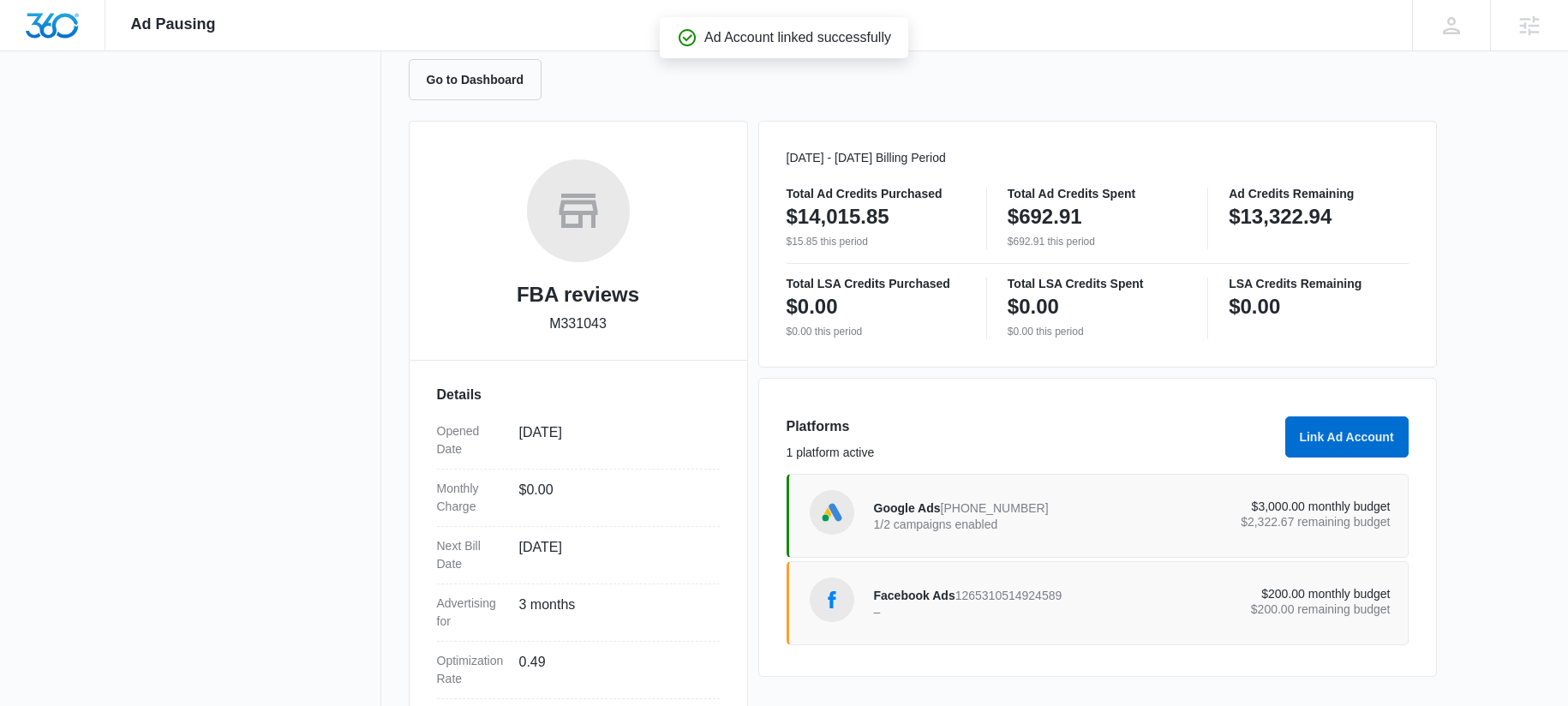
scroll to position [326, 0]
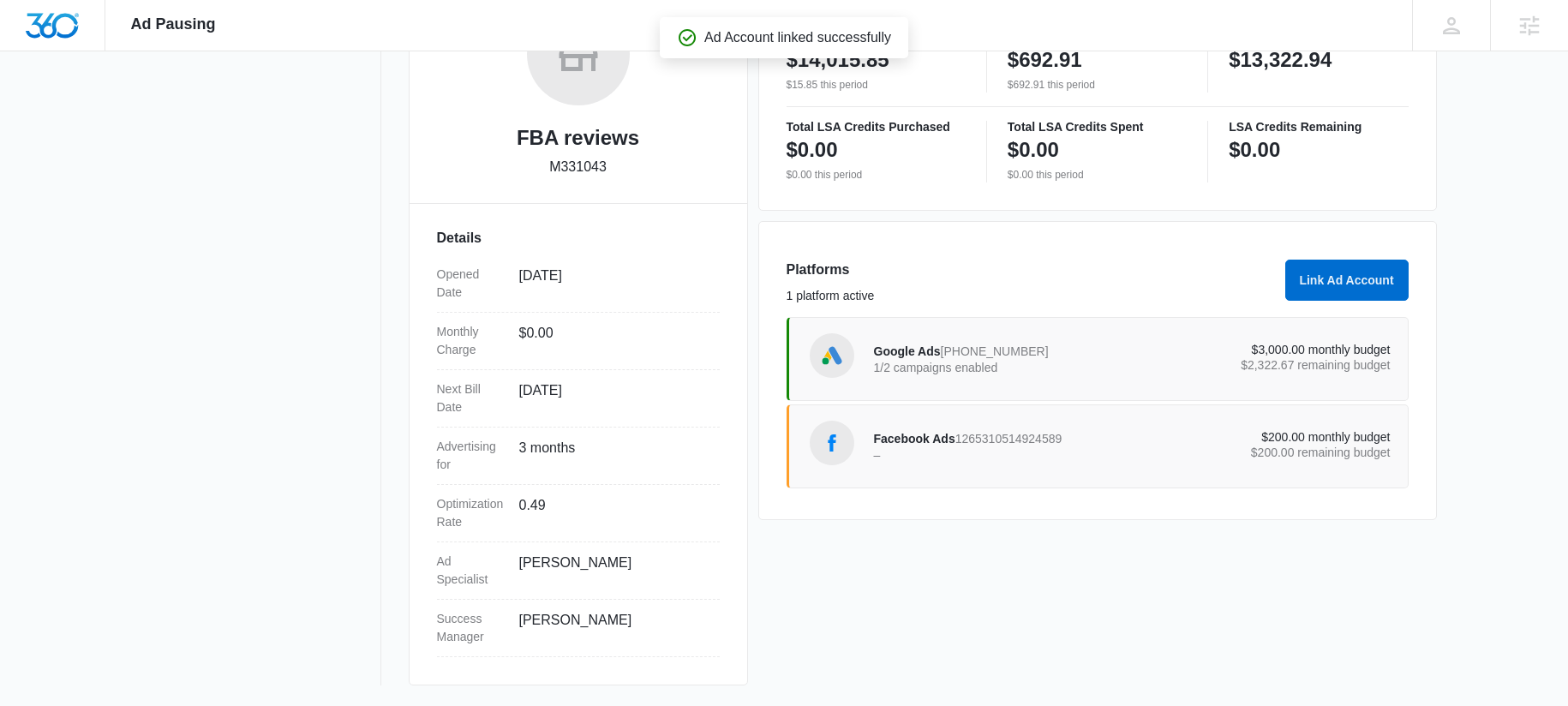
click at [948, 457] on p "–" at bounding box center [1004, 455] width 259 height 12
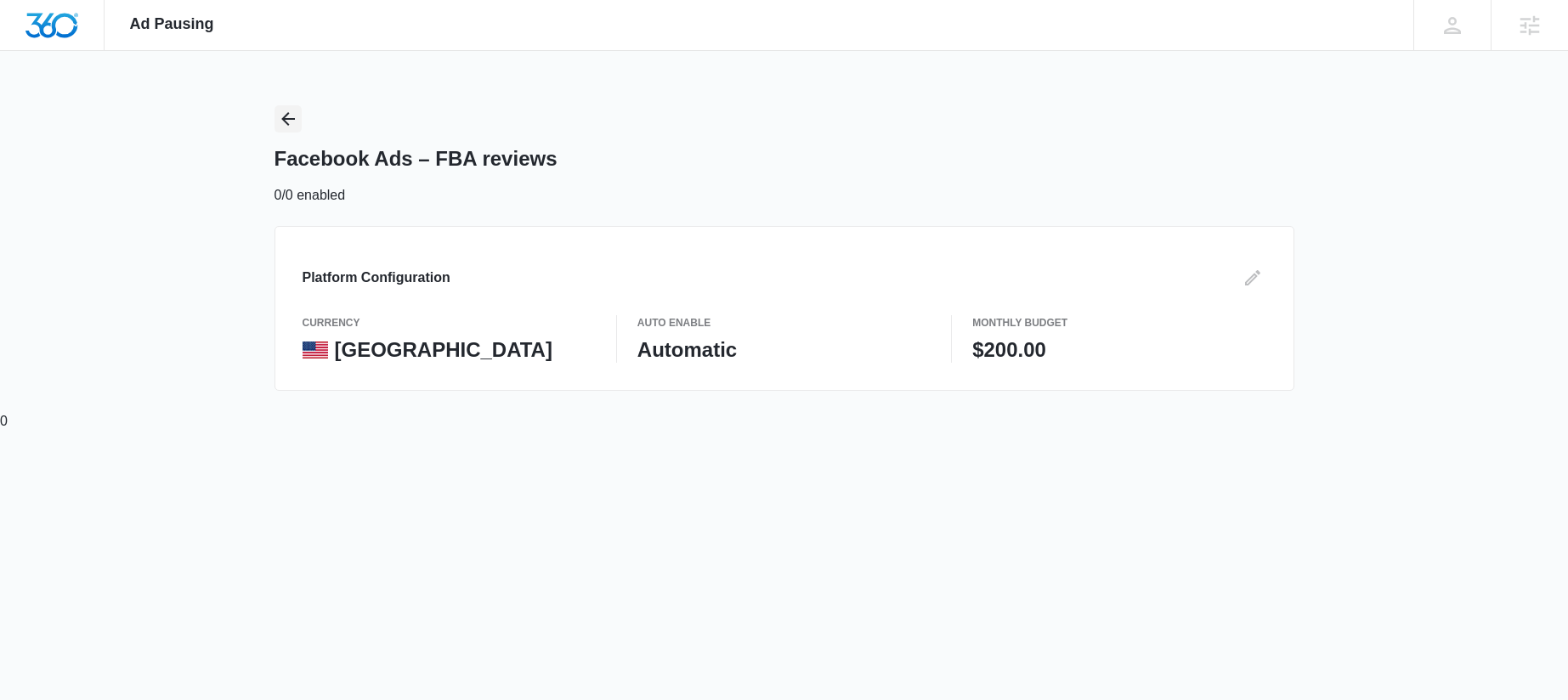
click at [286, 122] on icon "Back" at bounding box center [288, 119] width 14 height 14
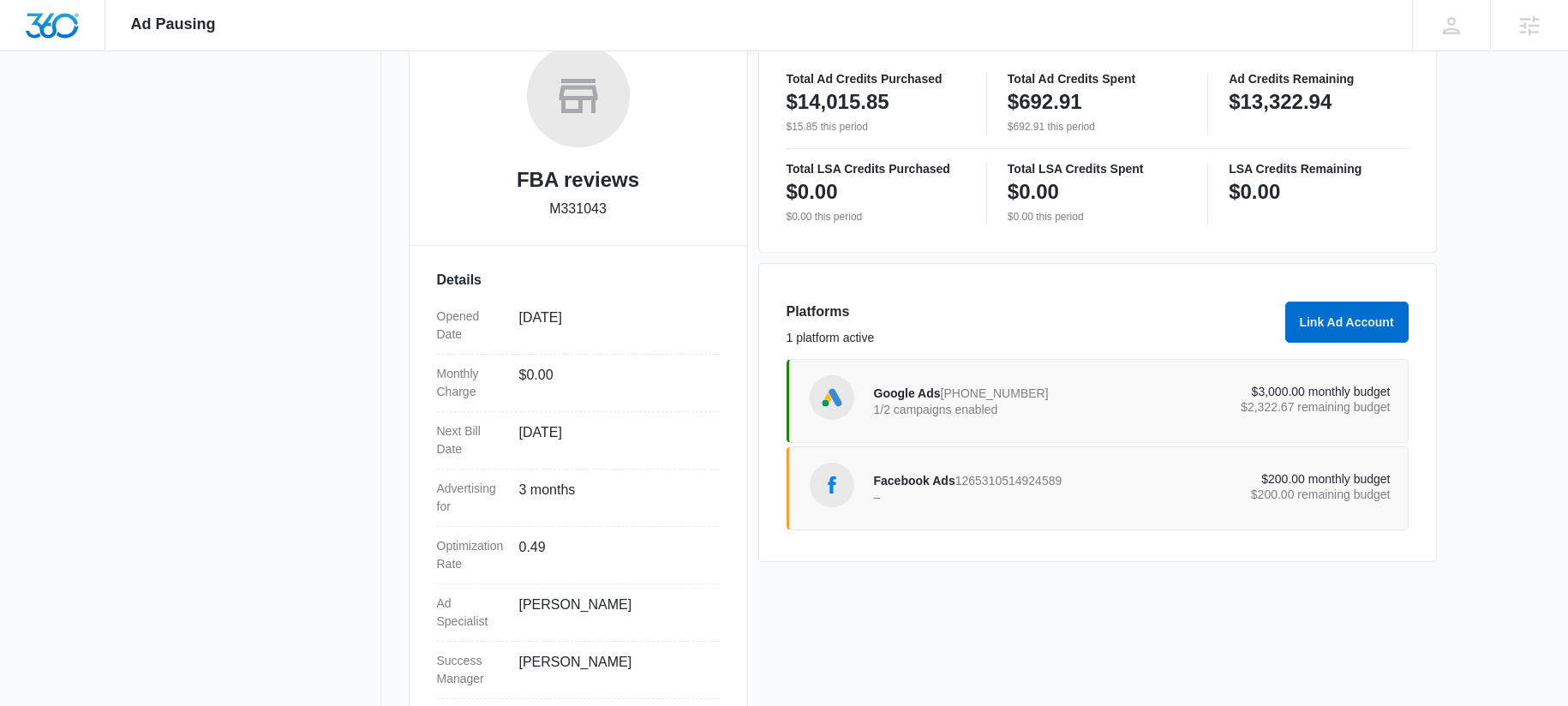
scroll to position [326, 0]
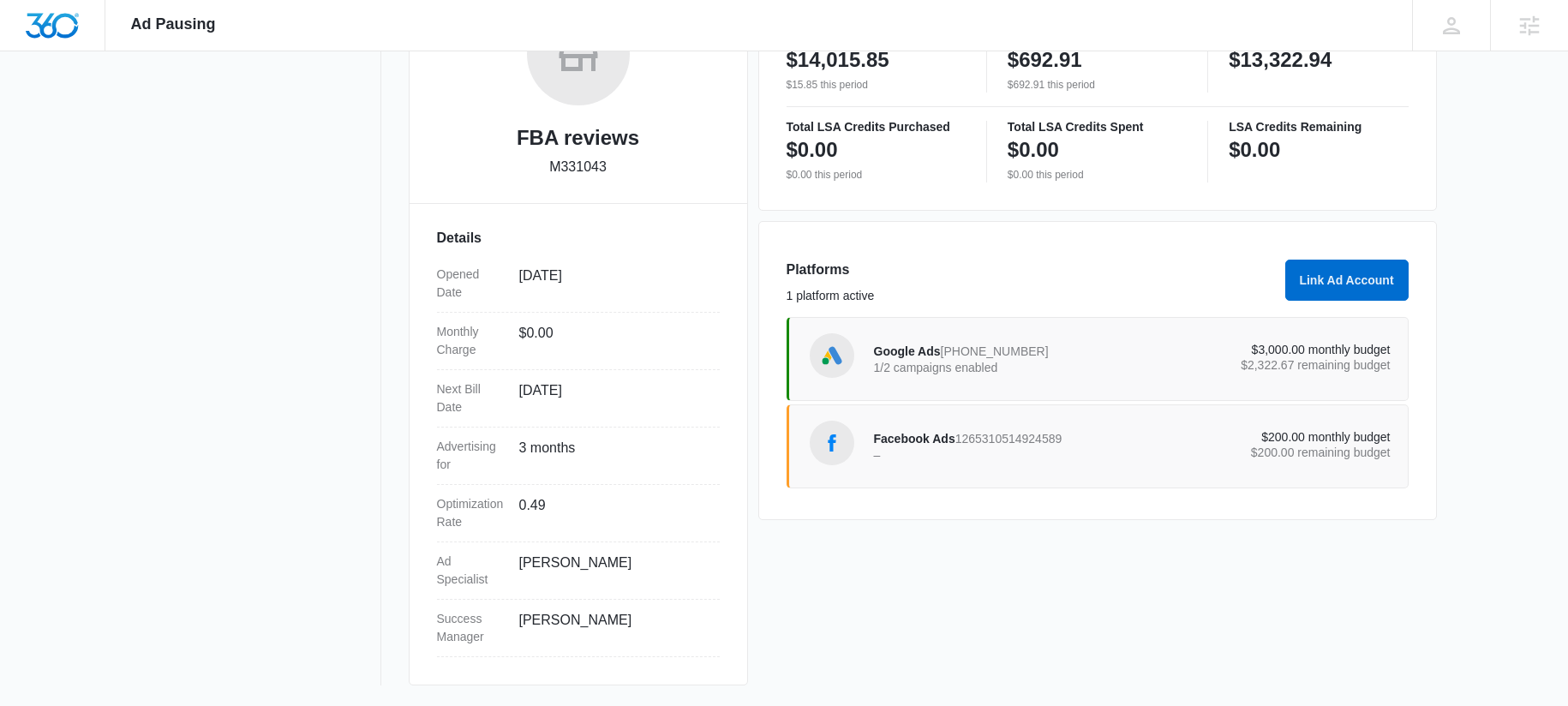
click at [995, 454] on p "–" at bounding box center [1004, 455] width 259 height 12
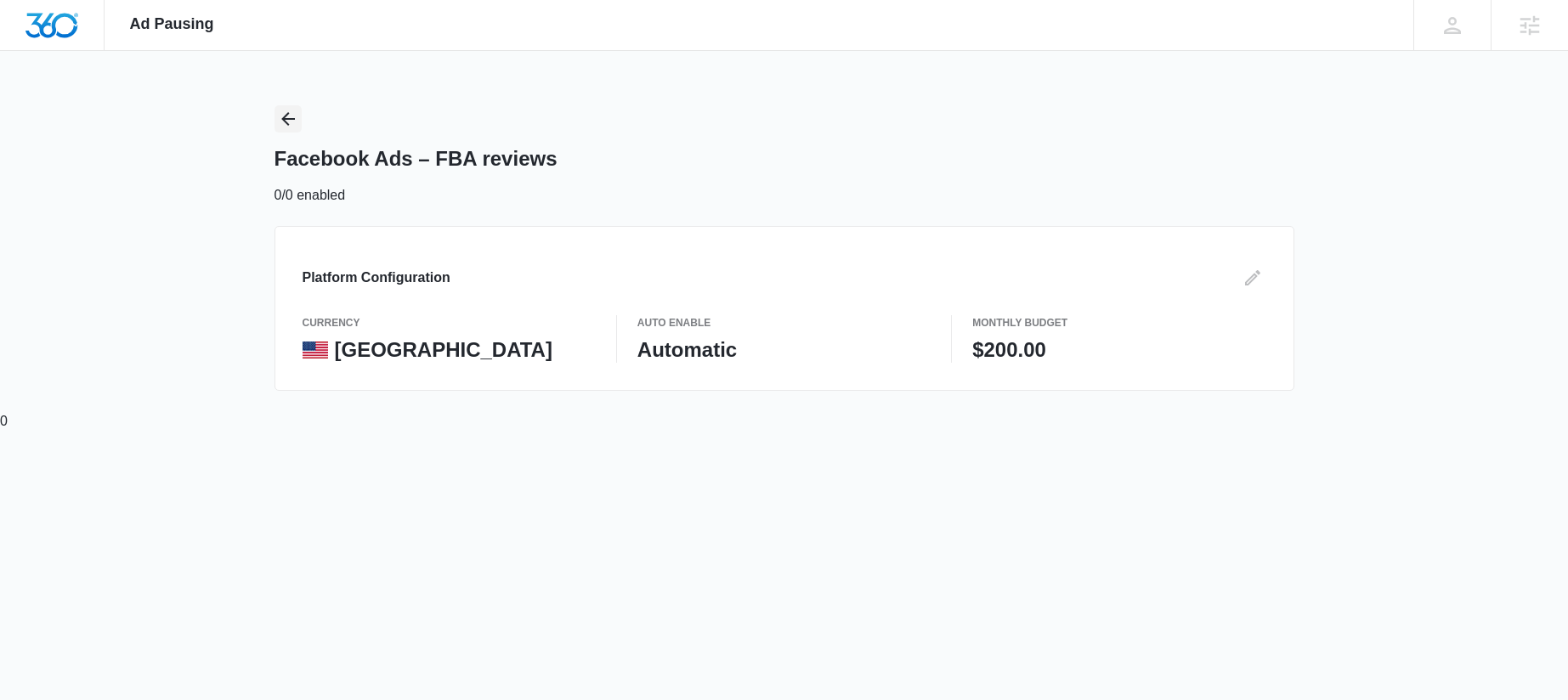
click at [275, 111] on button "Back" at bounding box center [288, 119] width 27 height 27
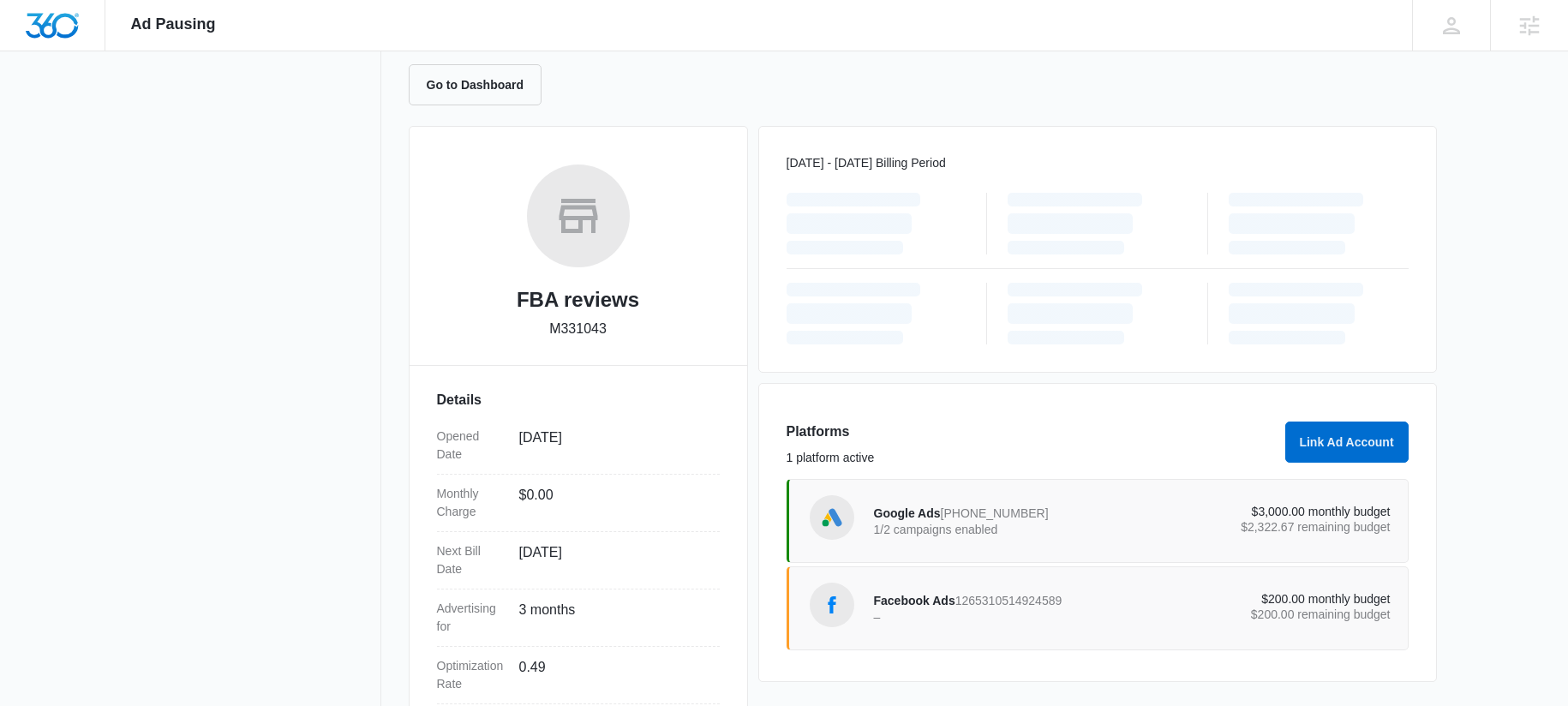
scroll to position [326, 0]
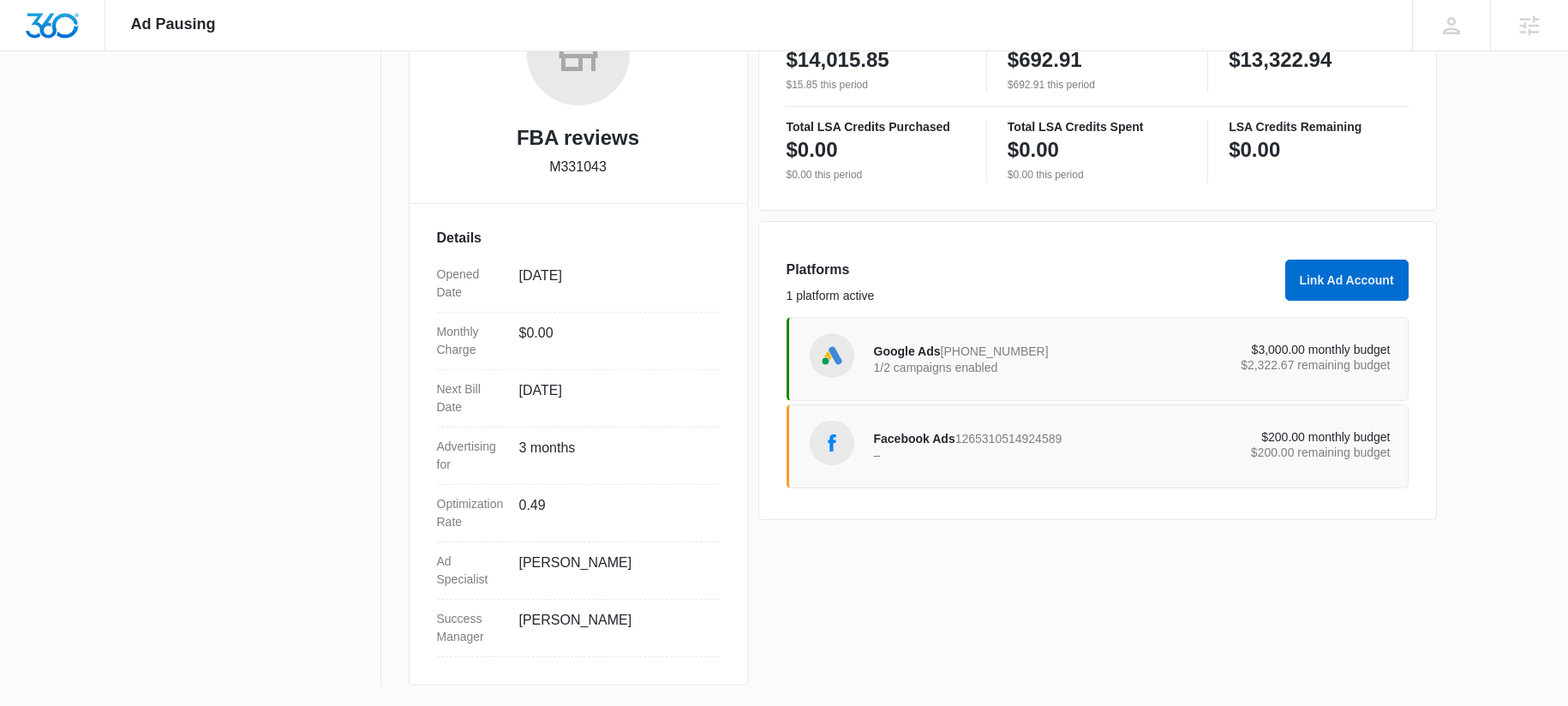
click at [958, 428] on div "Facebook Ads 1265310514924589 –" at bounding box center [1004, 446] width 259 height 36
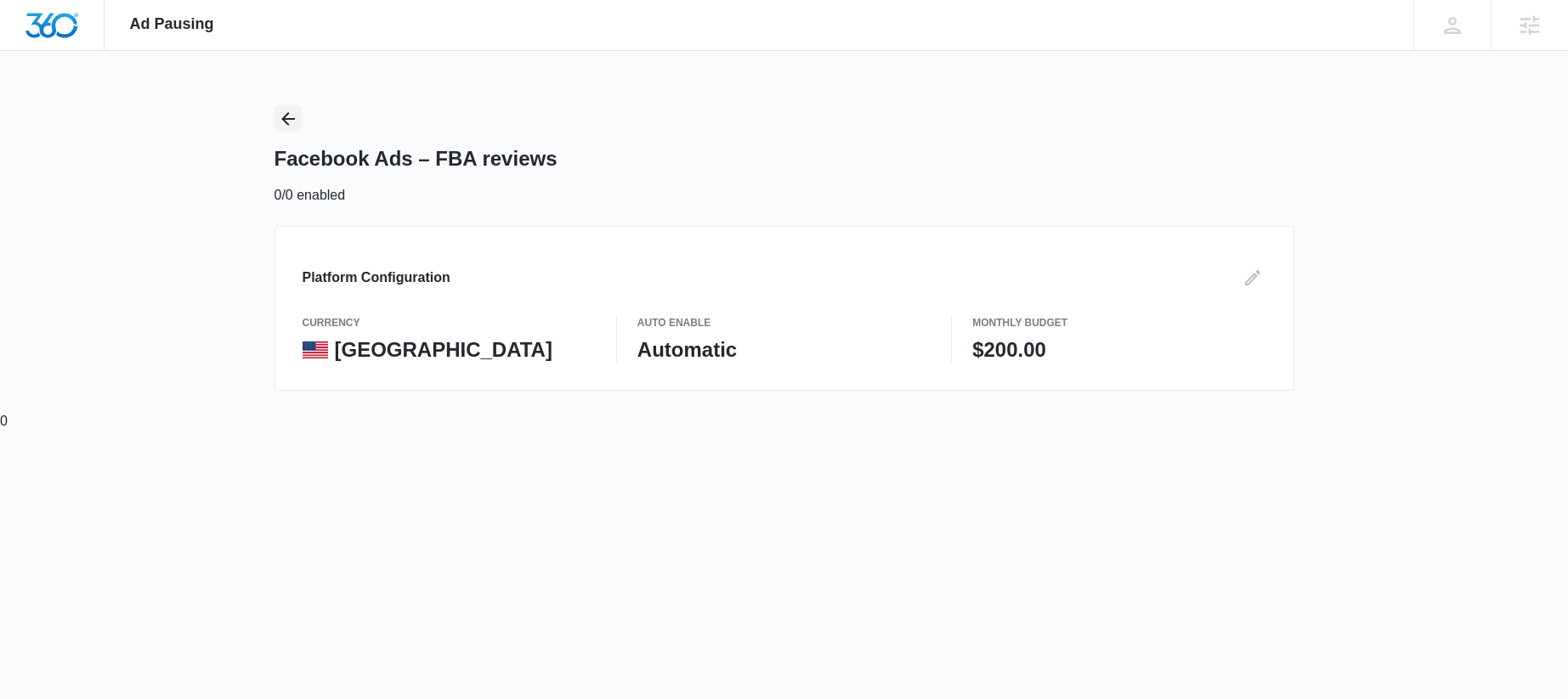
click at [285, 128] on button "Back" at bounding box center [288, 119] width 27 height 27
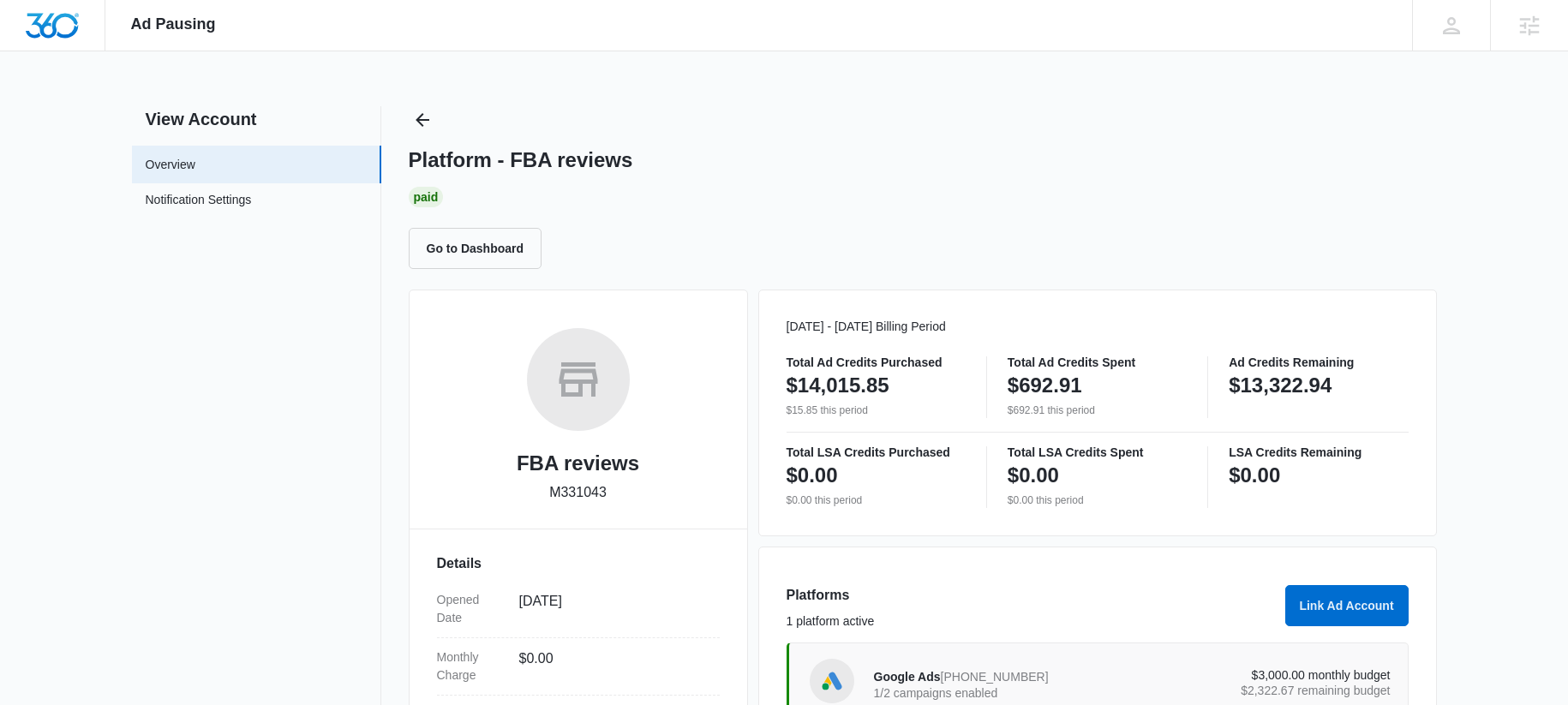
click at [289, 127] on h2 "View Account" at bounding box center [256, 119] width 249 height 25
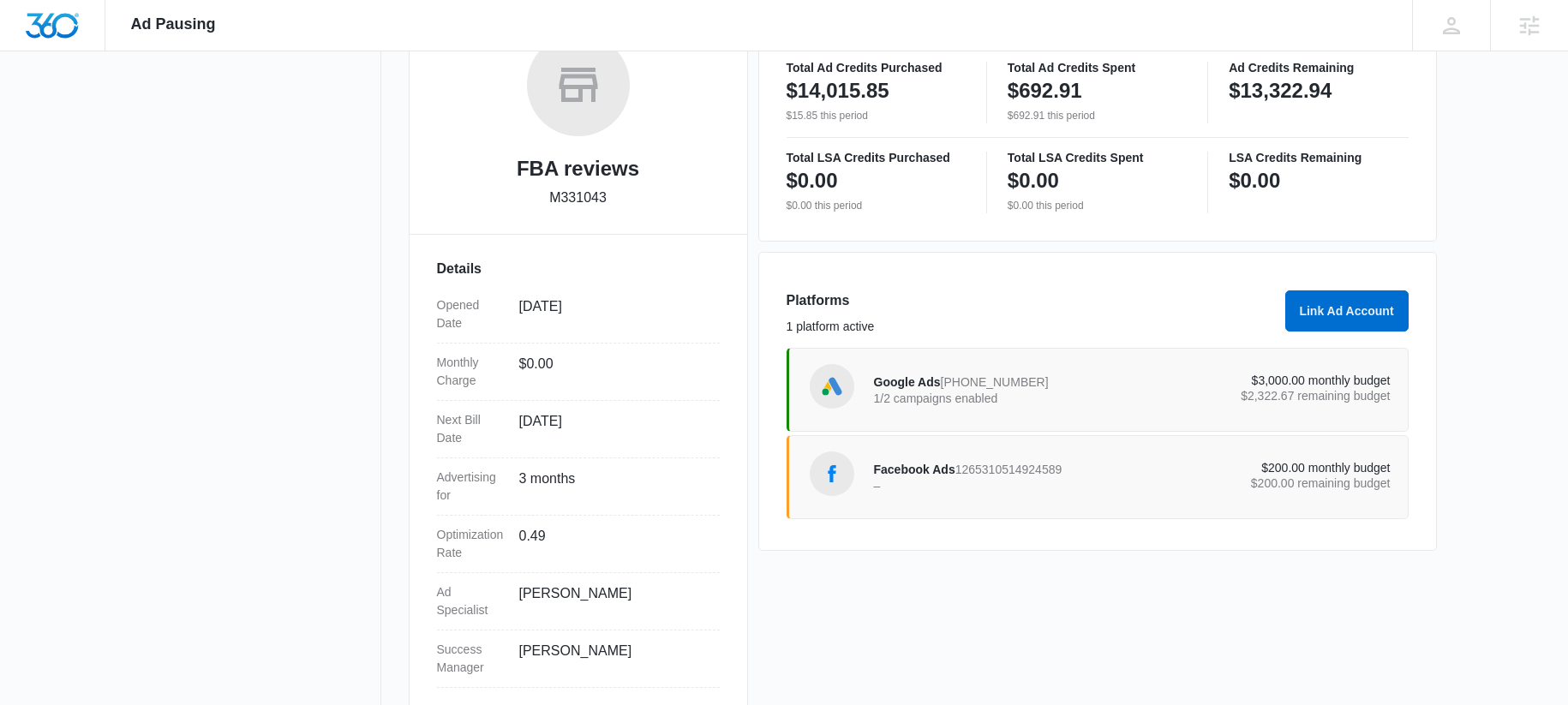
scroll to position [327, 0]
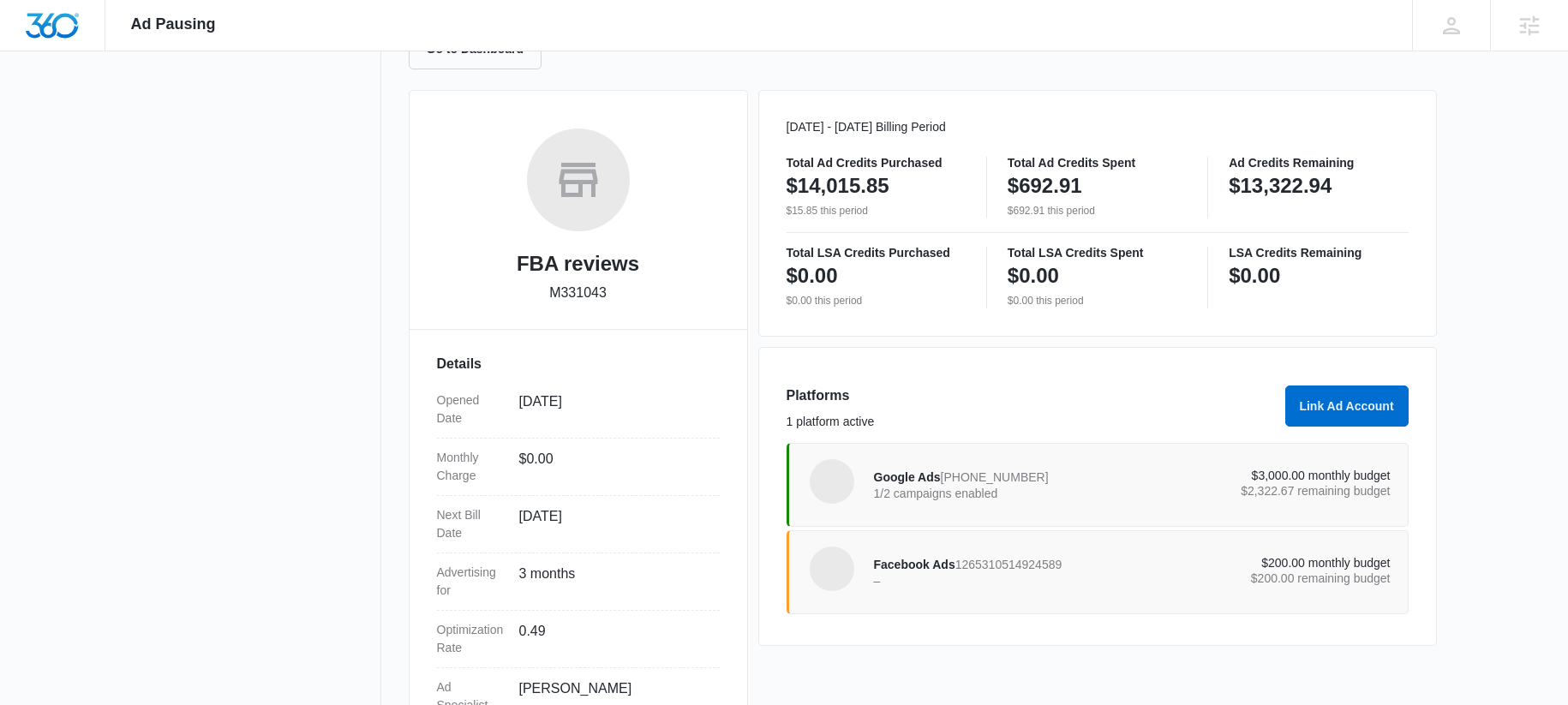
scroll to position [327, 0]
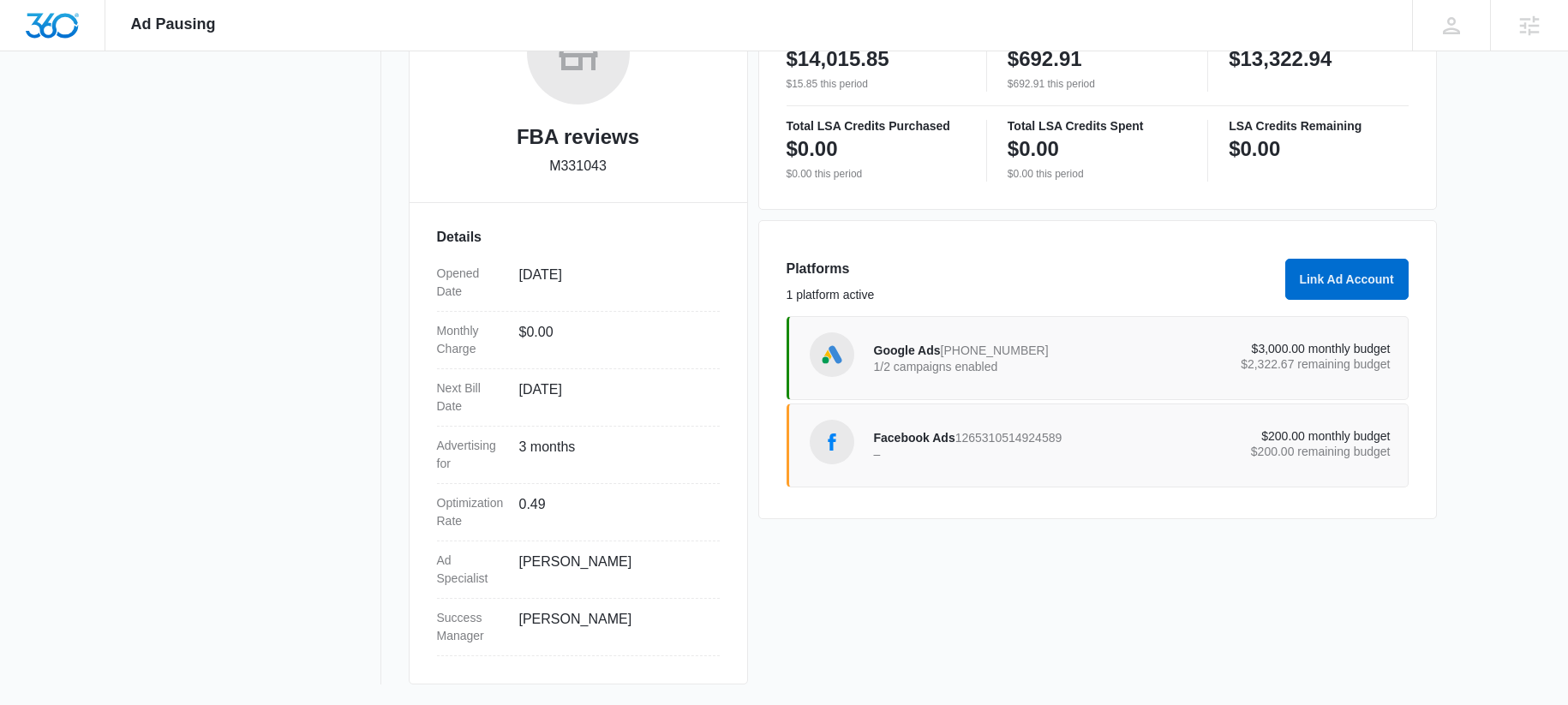
click at [1086, 468] on div "Facebook Ads 1265310514924589 – $200.00 monthly budget $200.00 remaining budget" at bounding box center [1133, 445] width 516 height 48
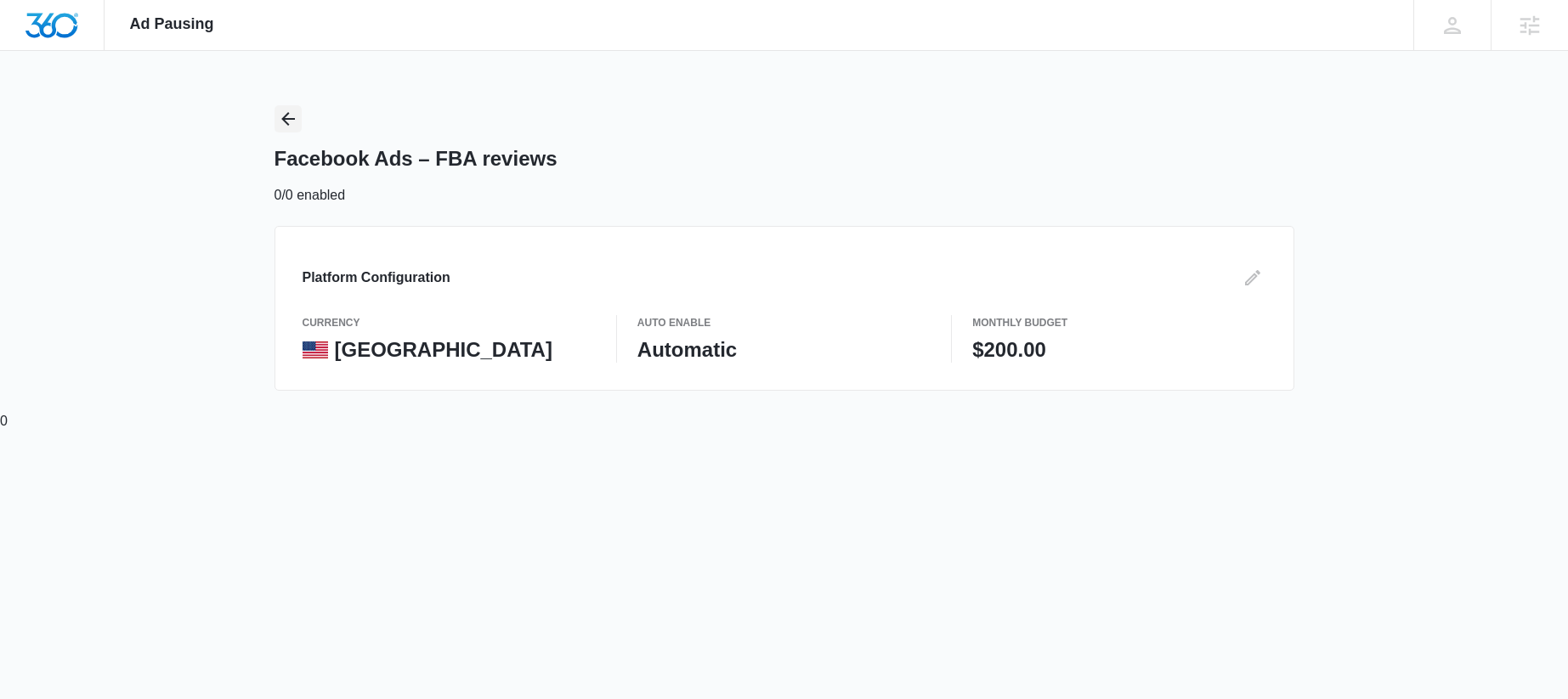
click at [280, 113] on icon "Back" at bounding box center [288, 118] width 20 height 20
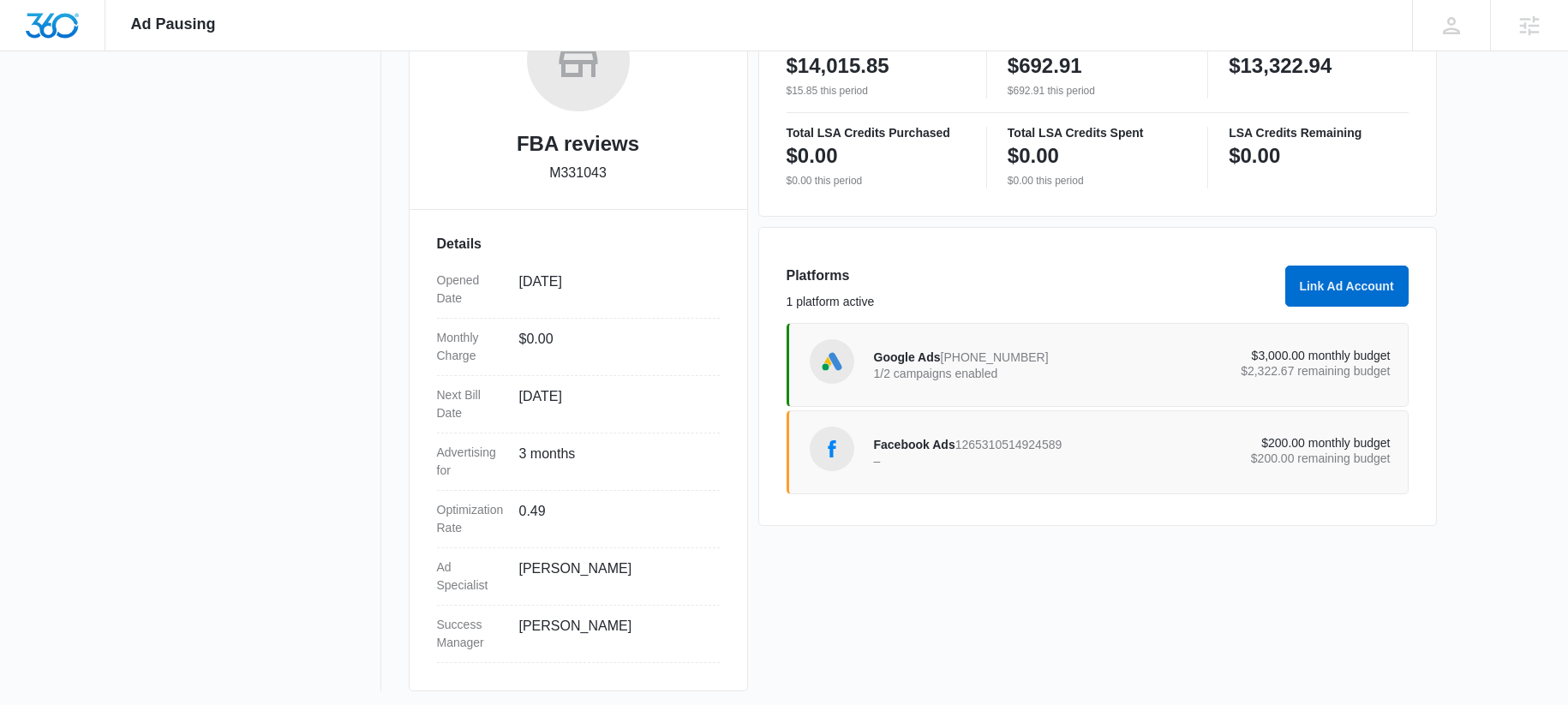
scroll to position [327, 0]
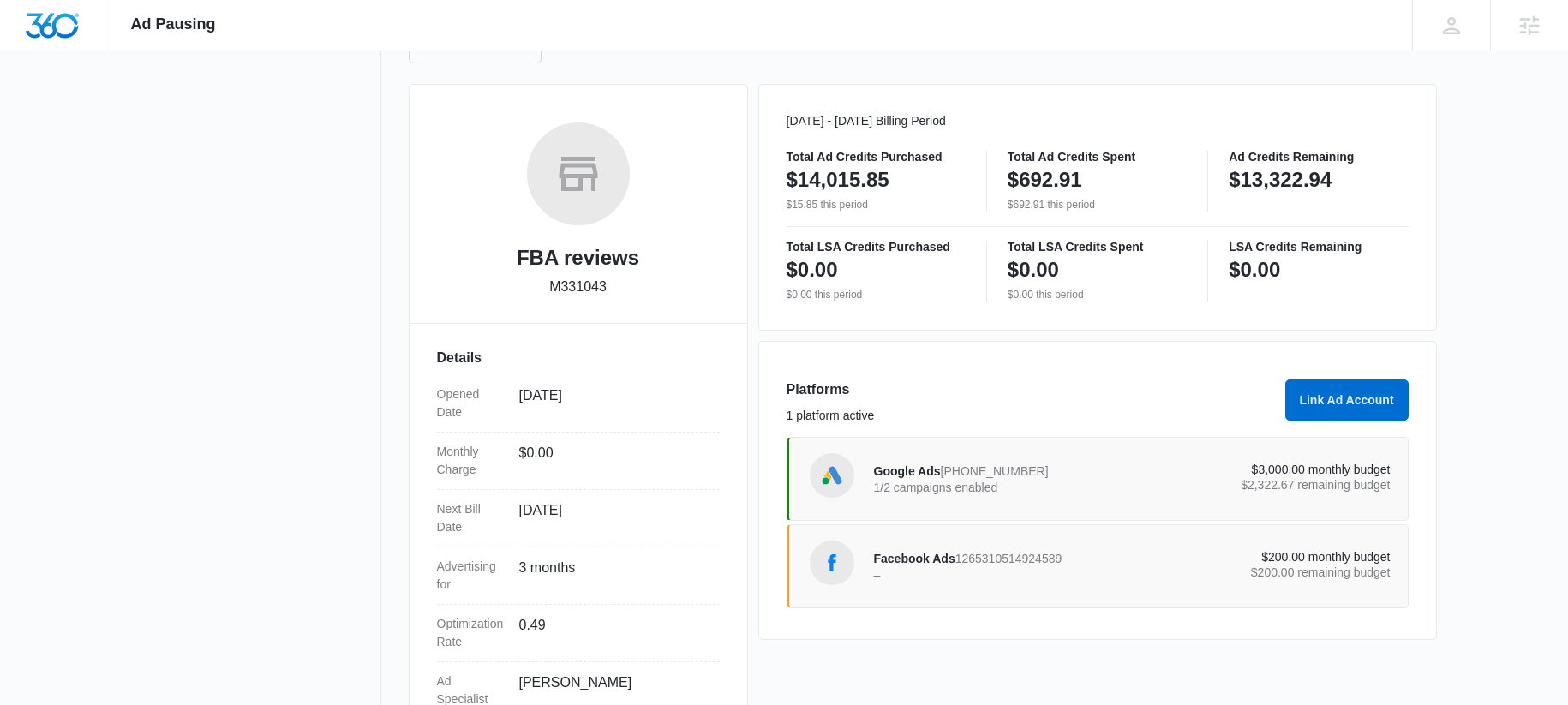
scroll to position [327, 0]
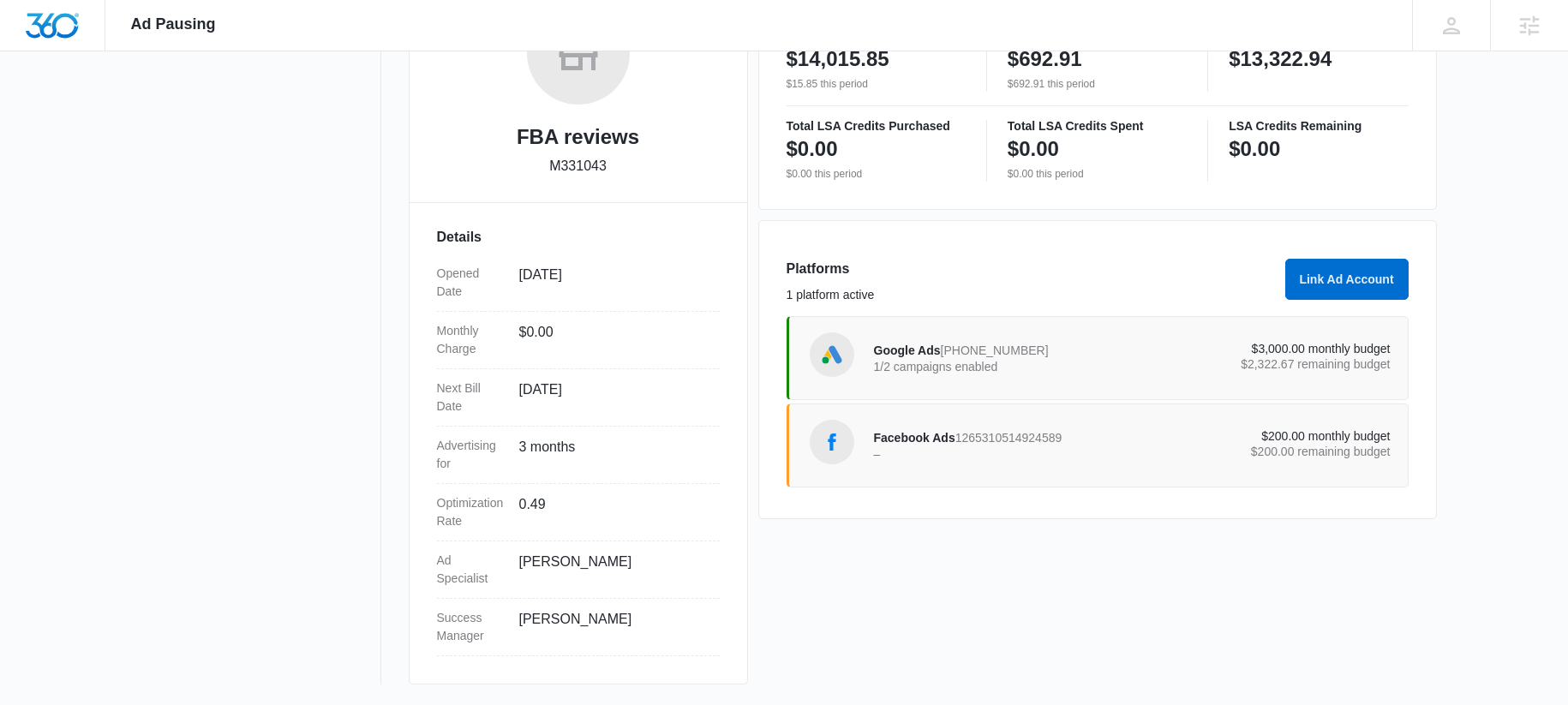
click at [930, 476] on div "Facebook Ads 1265310514924589 – $200.00 monthly budget $200.00 remaining budget" at bounding box center [1098, 446] width 622 height 84
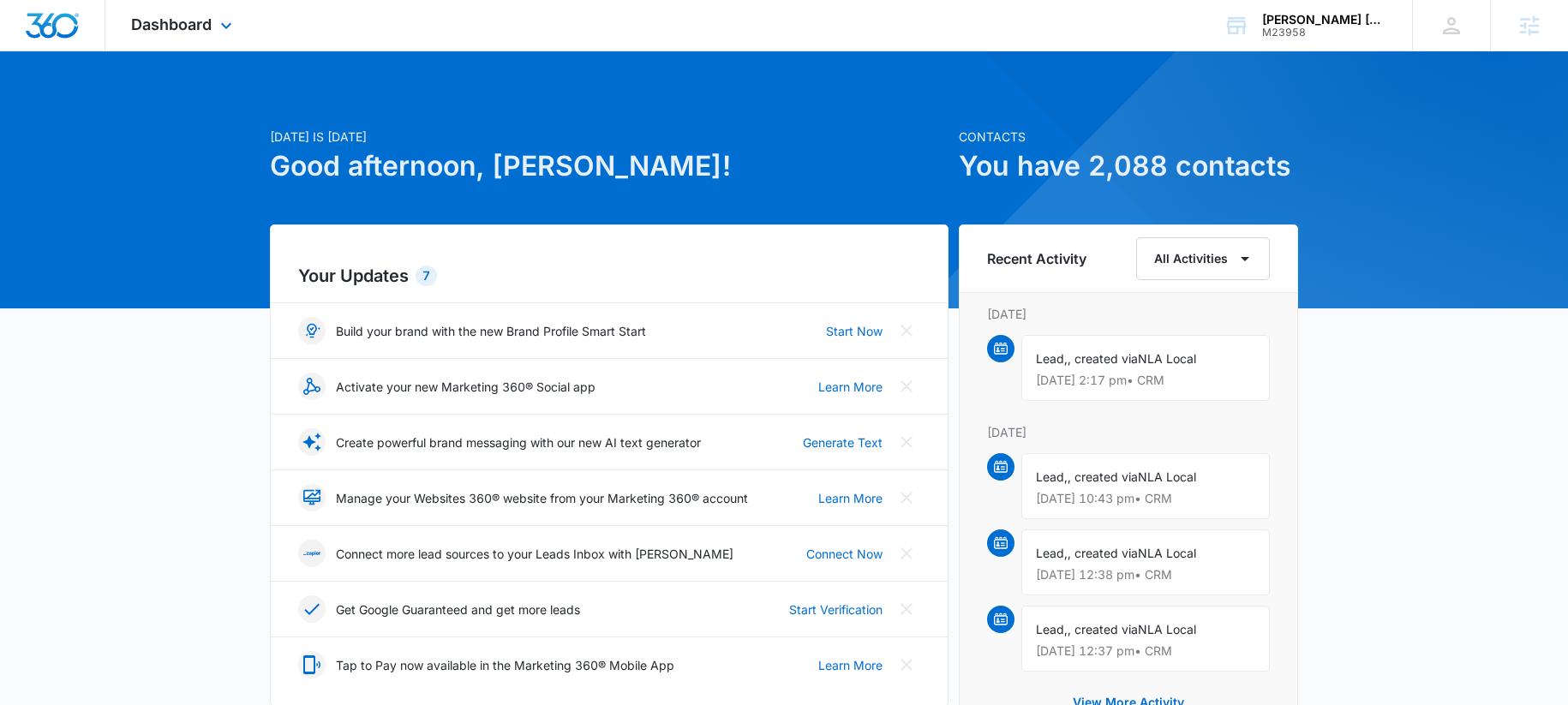
click at [165, 35] on div "Dashboard Apps Reputation Websites Forms CRM Email Social Shop Payments POS Con…" at bounding box center [184, 25] width 157 height 51
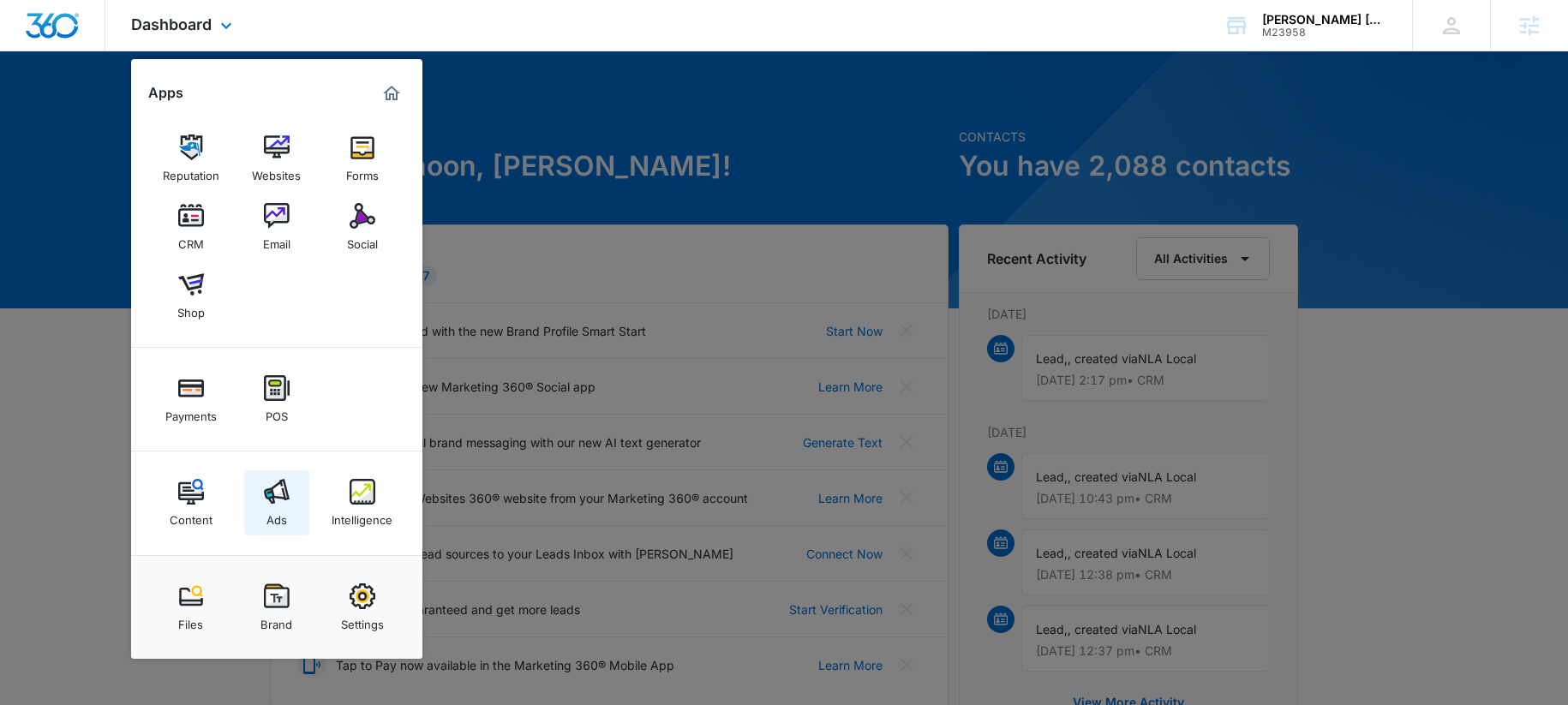
click at [254, 505] on link "Ads" at bounding box center [277, 503] width 66 height 66
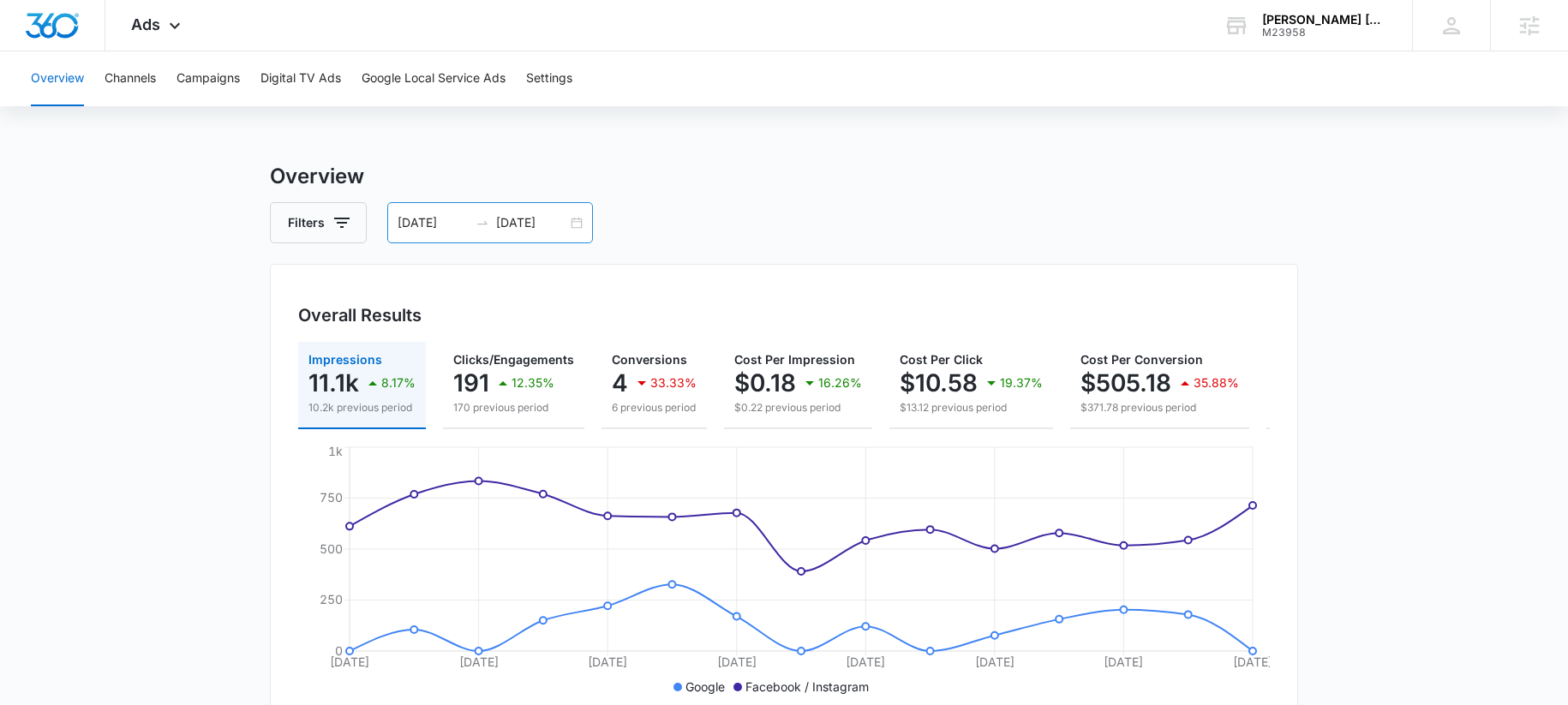
click at [502, 239] on div "08/22/2025 09/05/2025" at bounding box center [490, 223] width 205 height 41
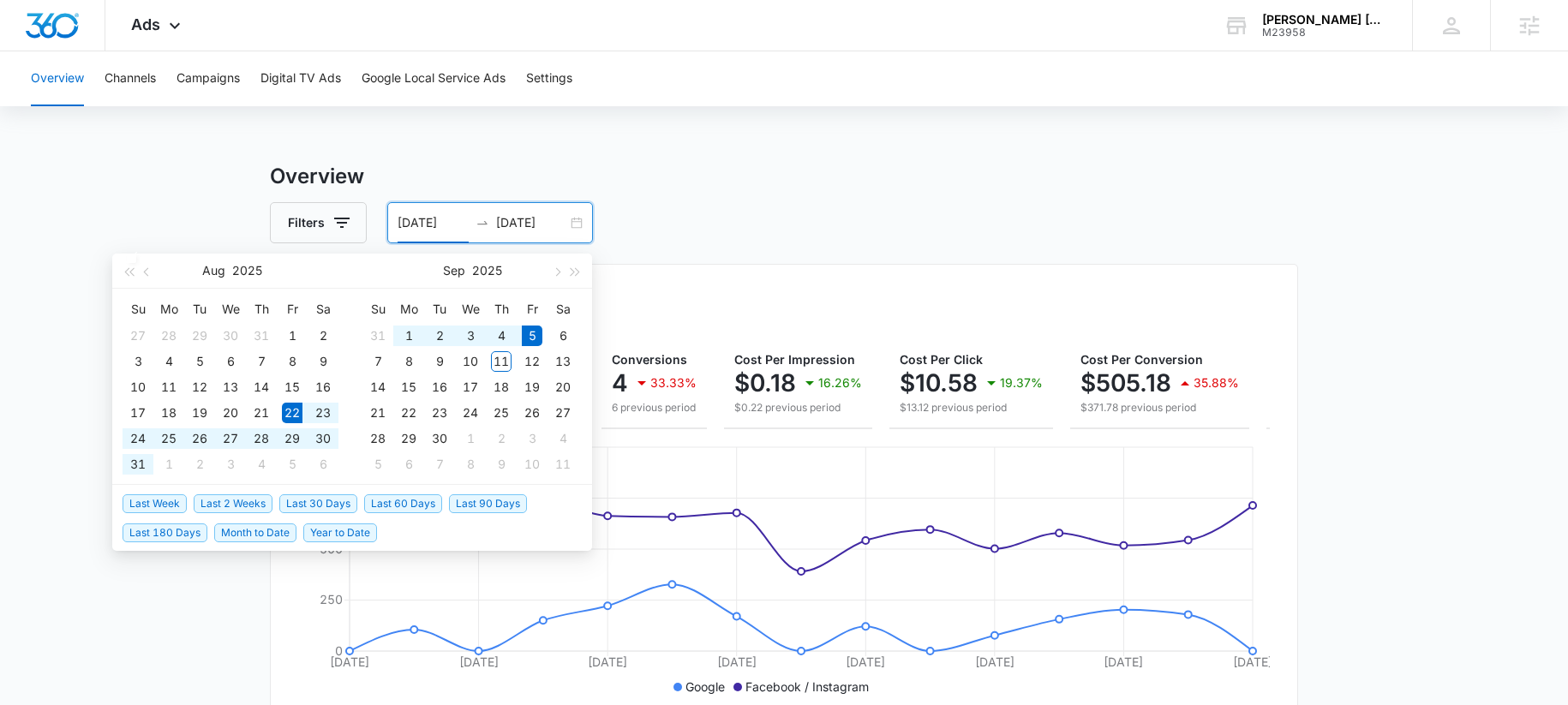
click at [514, 232] on div "08/22/2025 09/05/2025" at bounding box center [490, 223] width 205 height 41
click at [323, 503] on span "Last 30 Days" at bounding box center [319, 504] width 78 height 19
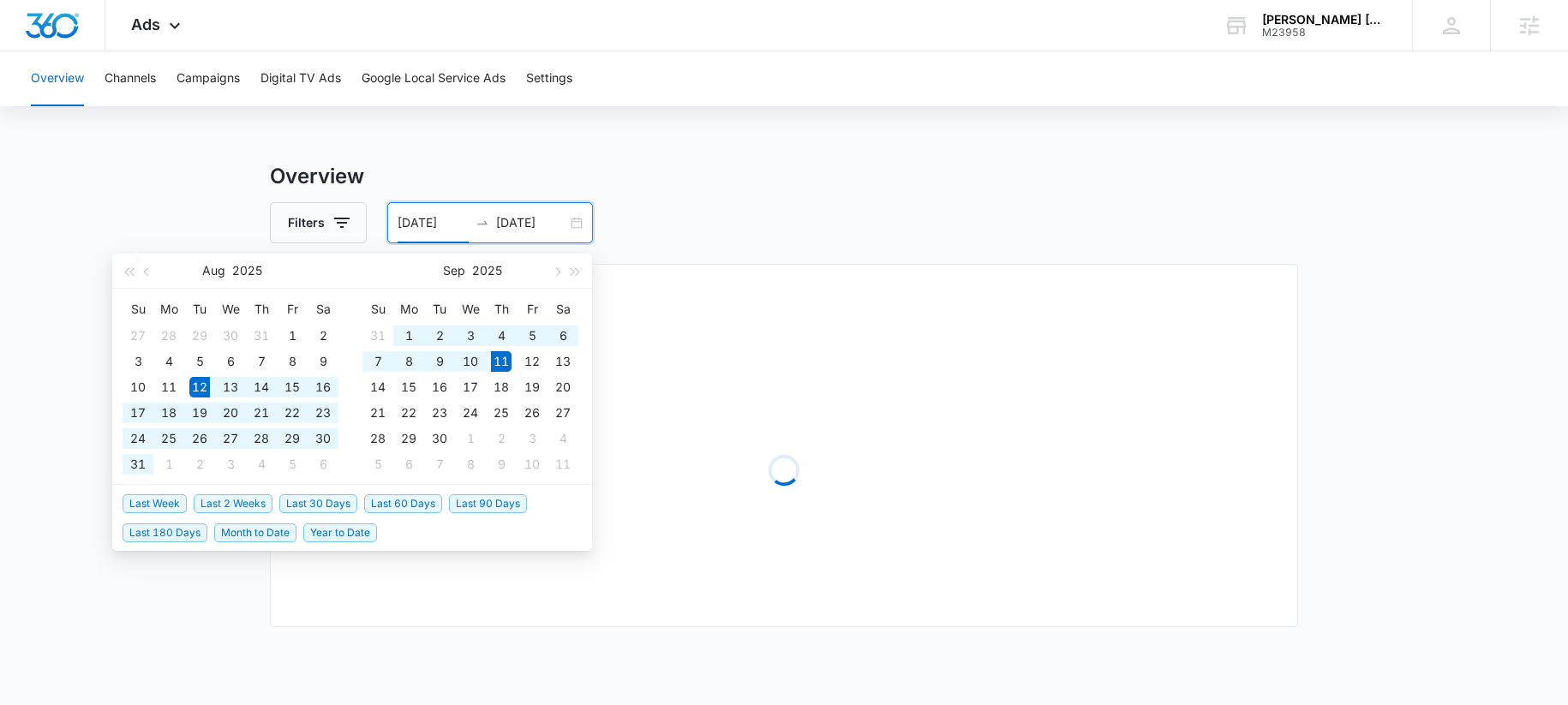
type input "08/12/2025"
type input "09/11/2025"
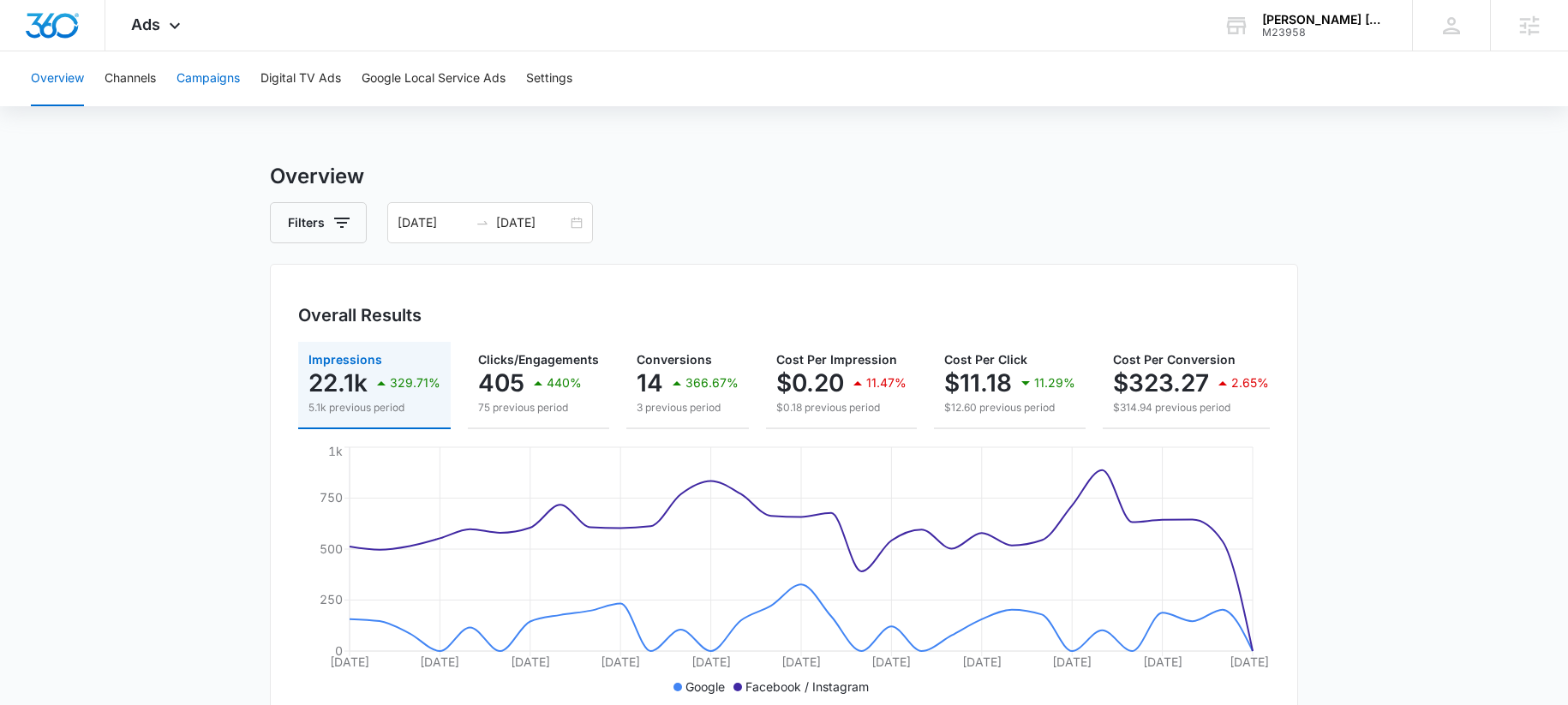
click at [211, 79] on button "Campaigns" at bounding box center [208, 79] width 64 height 55
click at [179, 28] on icon at bounding box center [174, 29] width 21 height 21
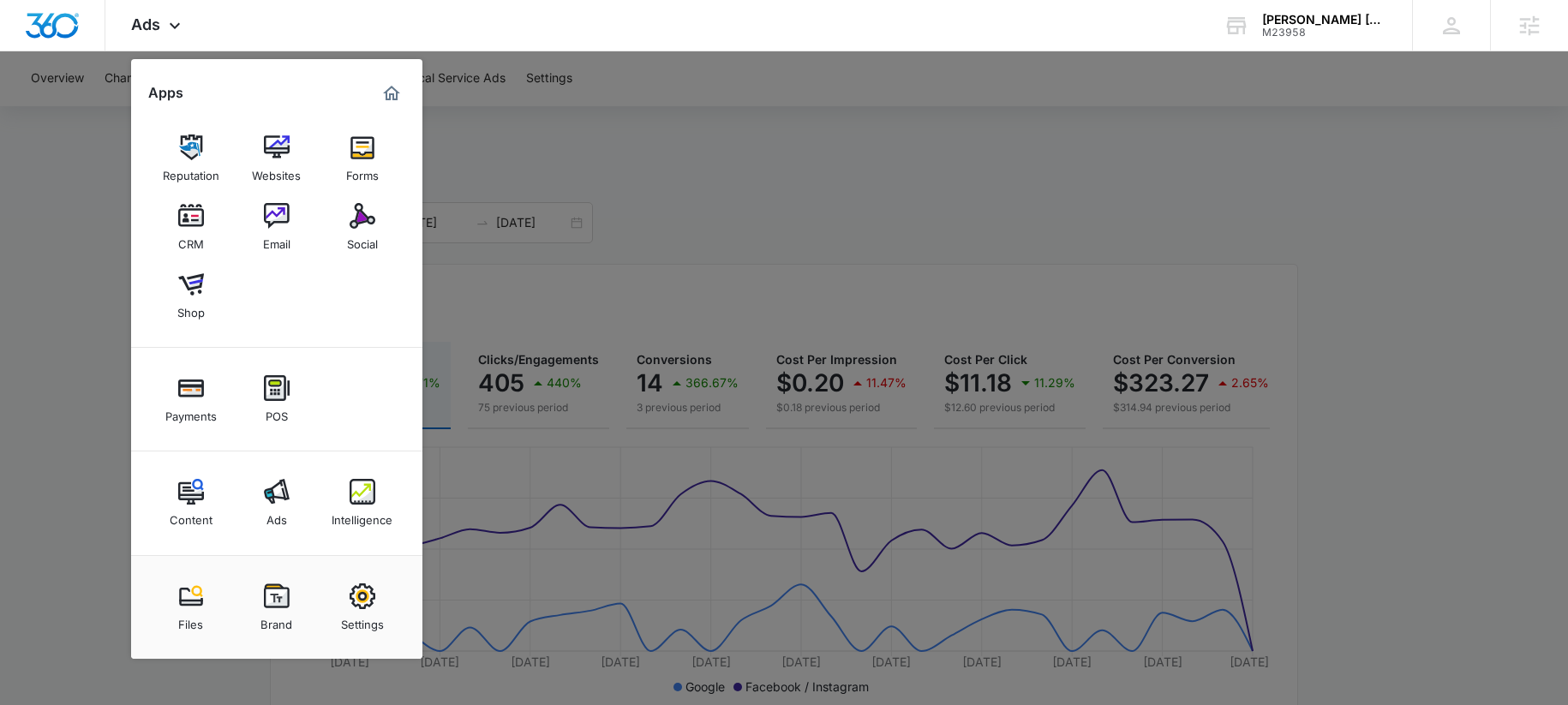
click at [271, 216] on img at bounding box center [277, 216] width 25 height 25
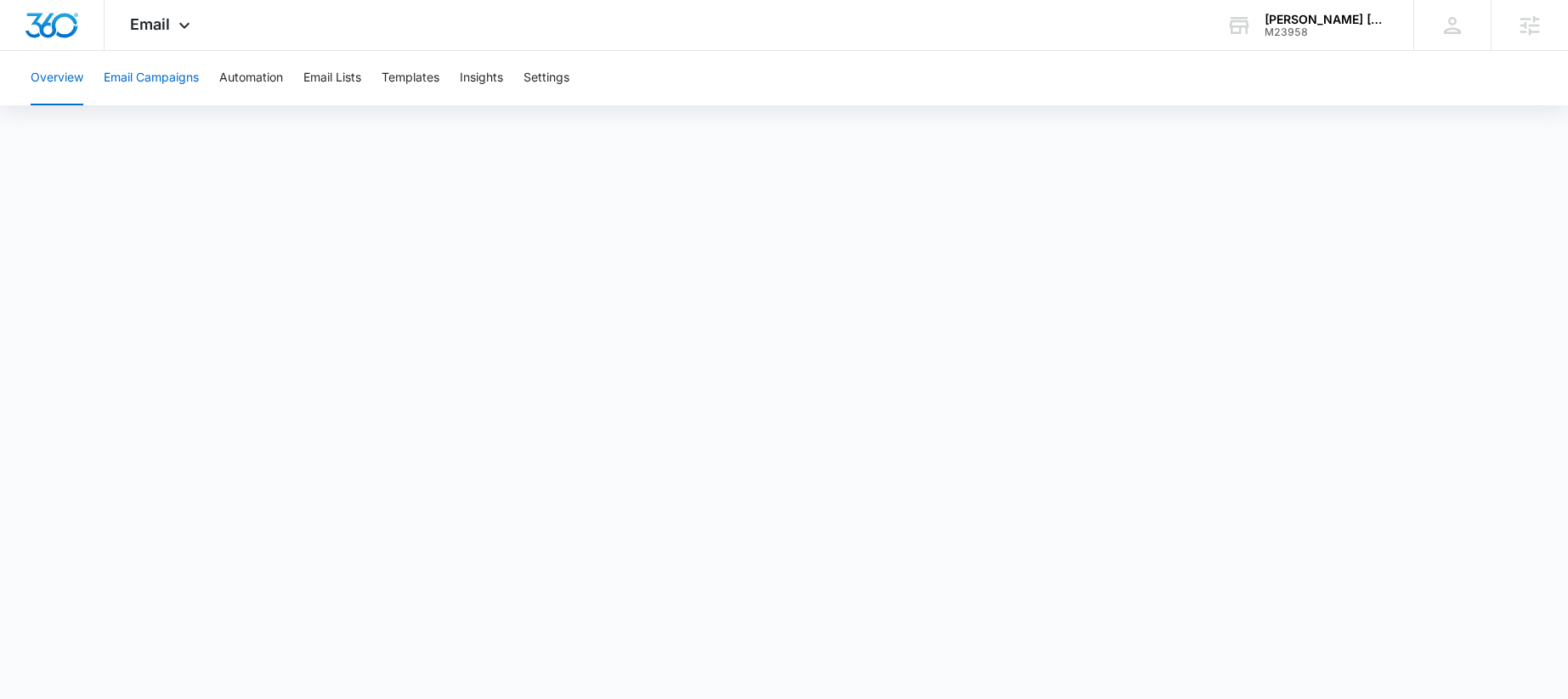
click at [184, 76] on button "Email Campaigns" at bounding box center [151, 79] width 95 height 54
click at [320, 68] on button "Email Lists" at bounding box center [333, 79] width 58 height 54
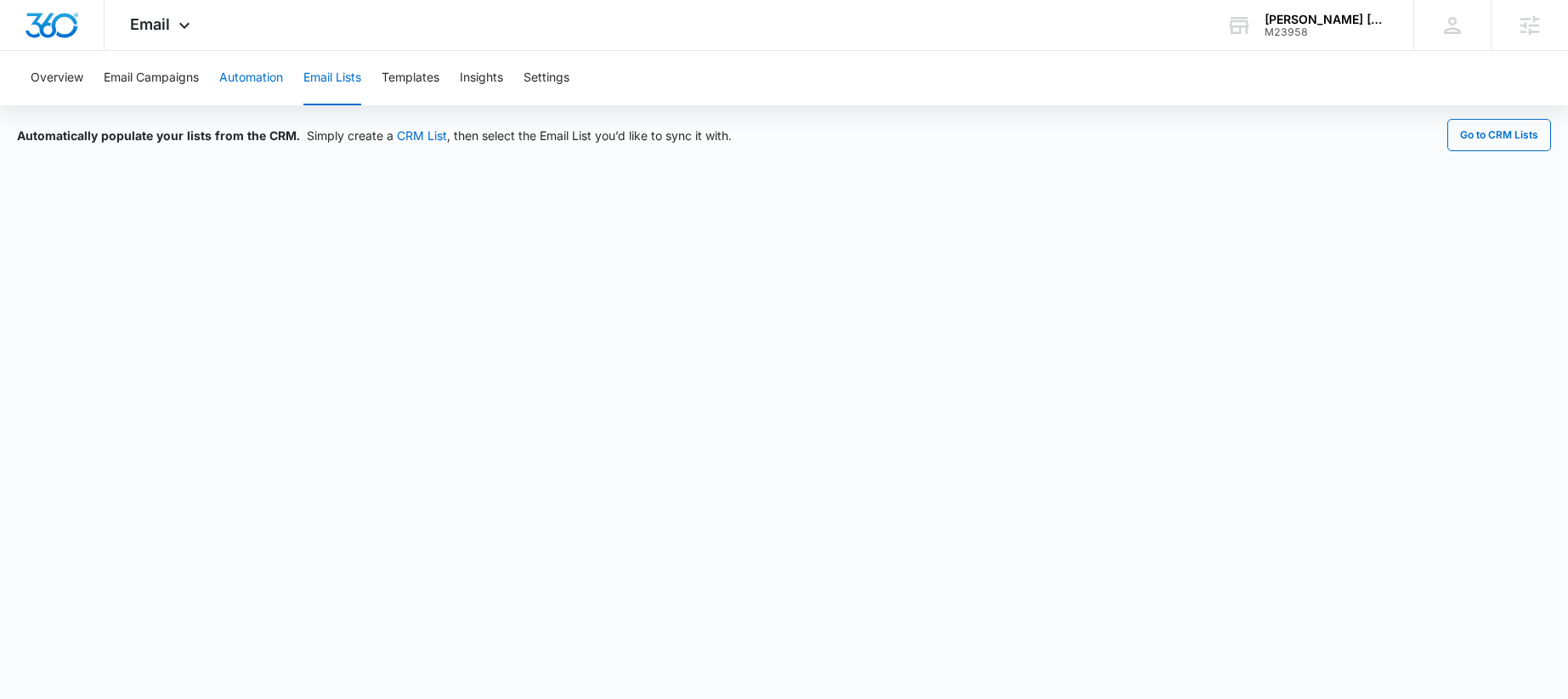
click at [280, 87] on button "Automation" at bounding box center [251, 79] width 64 height 54
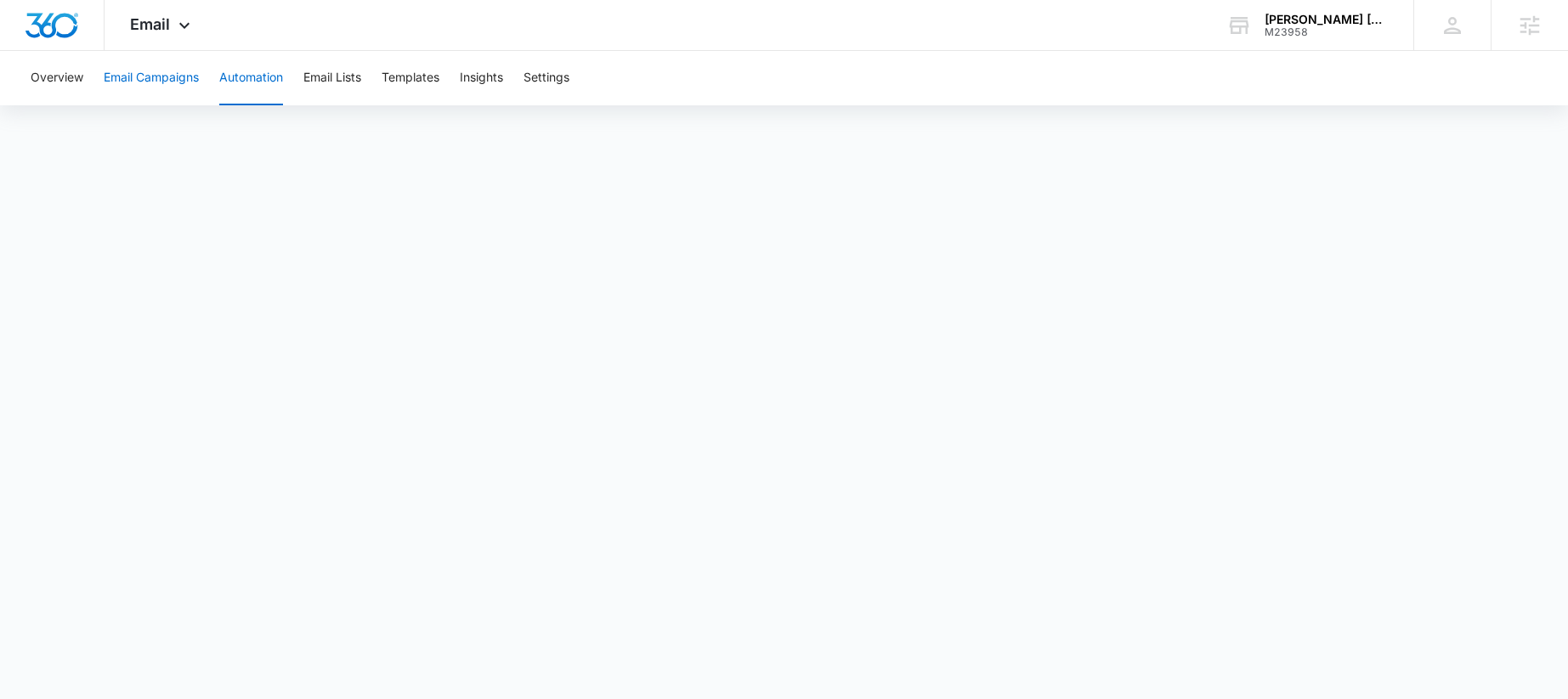
click at [166, 79] on button "Email Campaigns" at bounding box center [151, 79] width 95 height 54
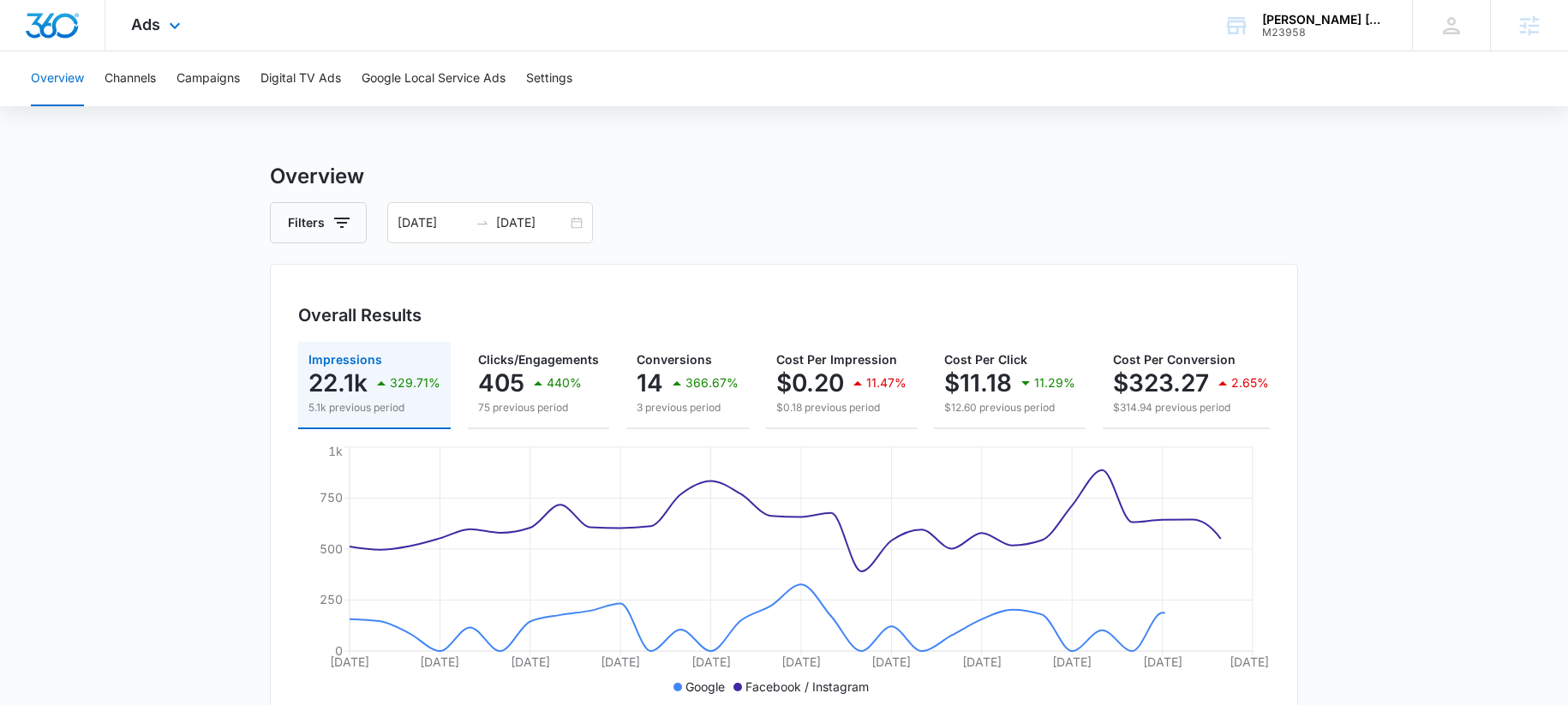
drag, startPoint x: 153, startPoint y: 31, endPoint x: 160, endPoint y: 47, distance: 17.5
click at [154, 31] on span "Ads" at bounding box center [146, 24] width 29 height 18
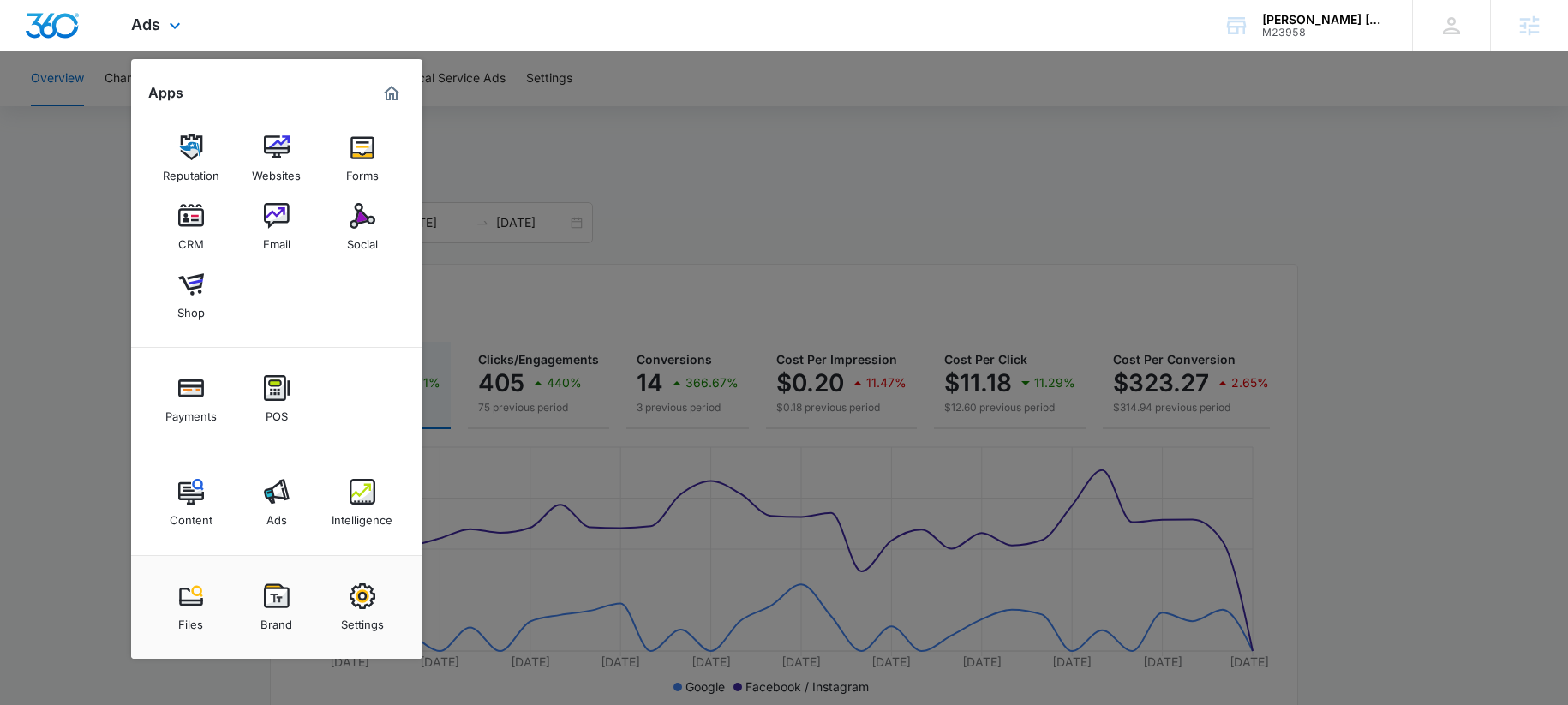
click at [332, 537] on div "Content Ads Intelligence" at bounding box center [277, 504] width 291 height 104
click at [360, 501] on img at bounding box center [362, 492] width 25 height 25
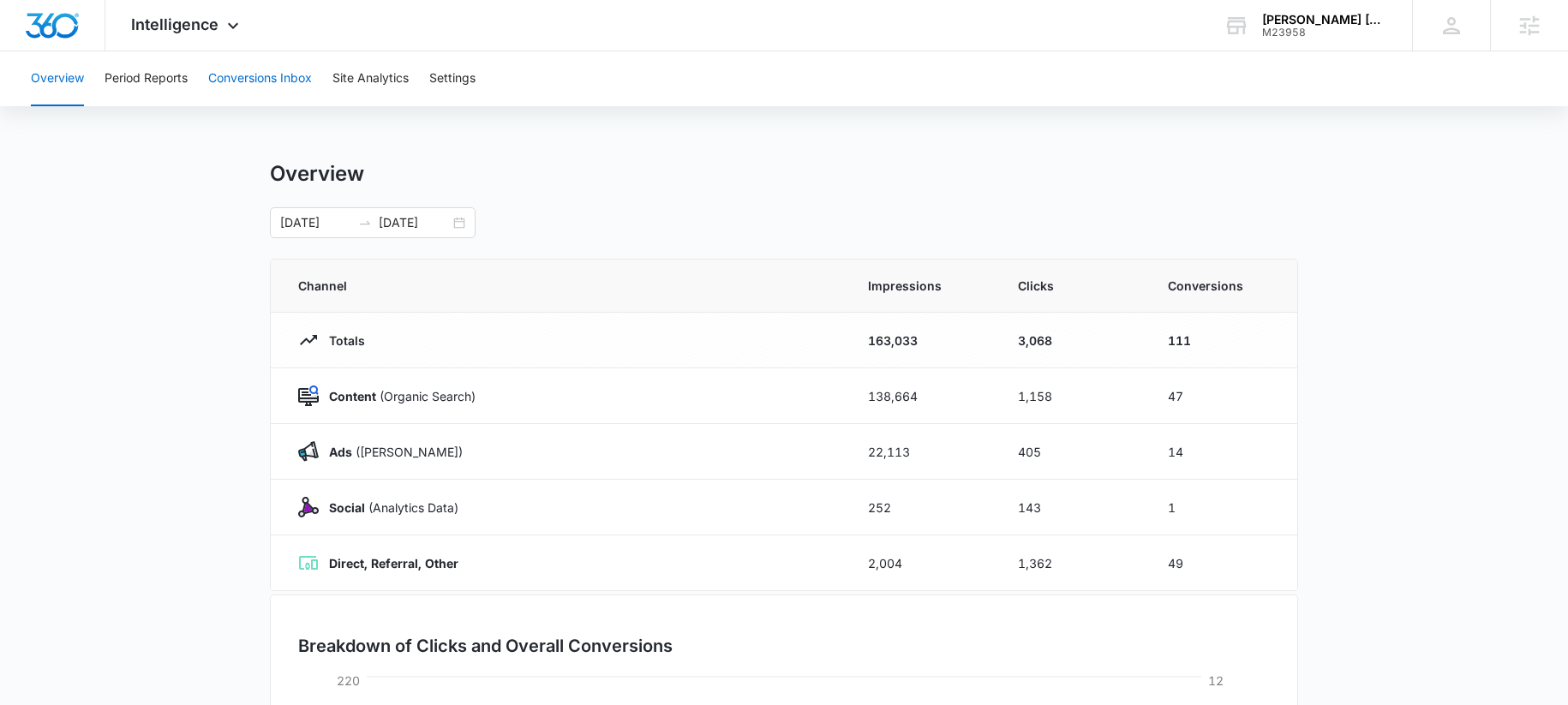
click at [273, 87] on button "Conversions Inbox" at bounding box center [260, 79] width 104 height 55
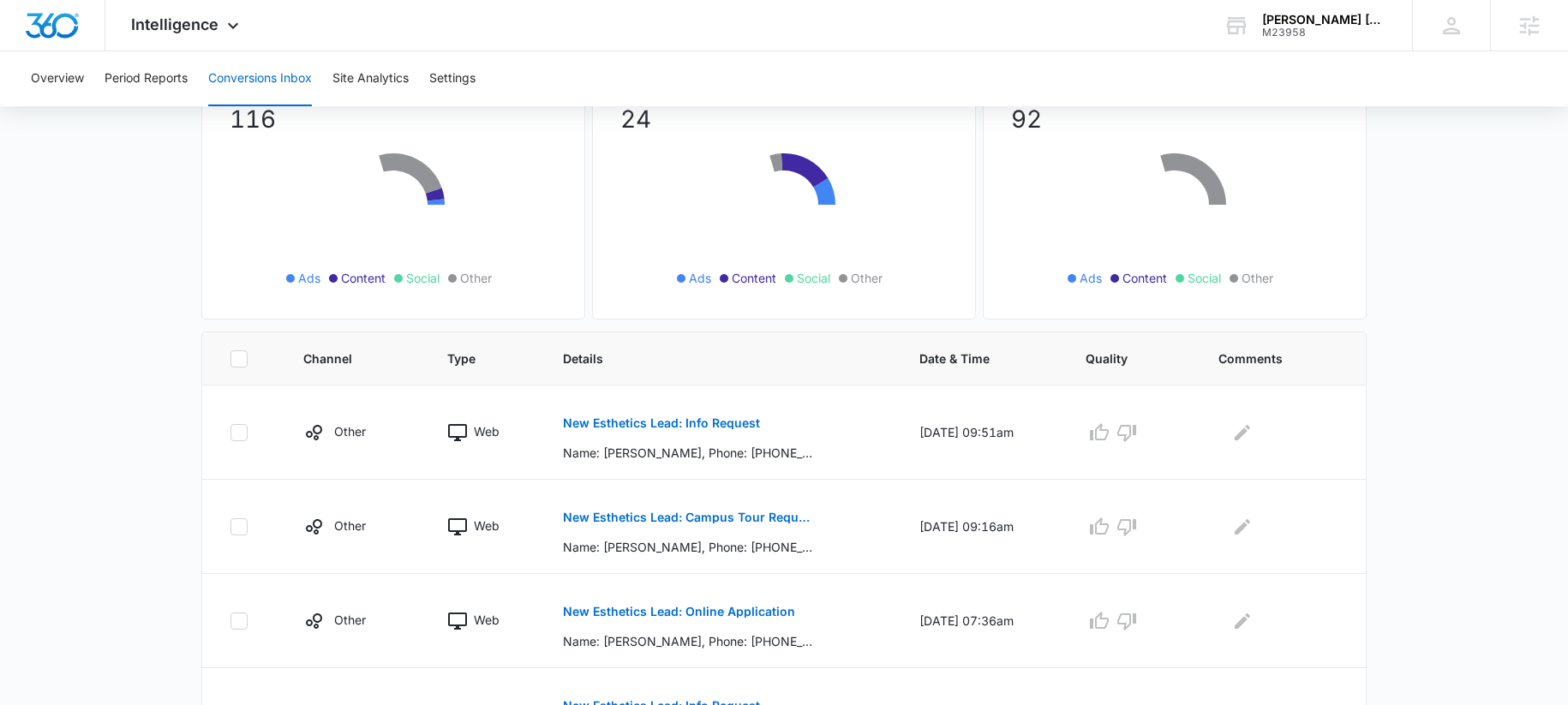
scroll to position [330, 0]
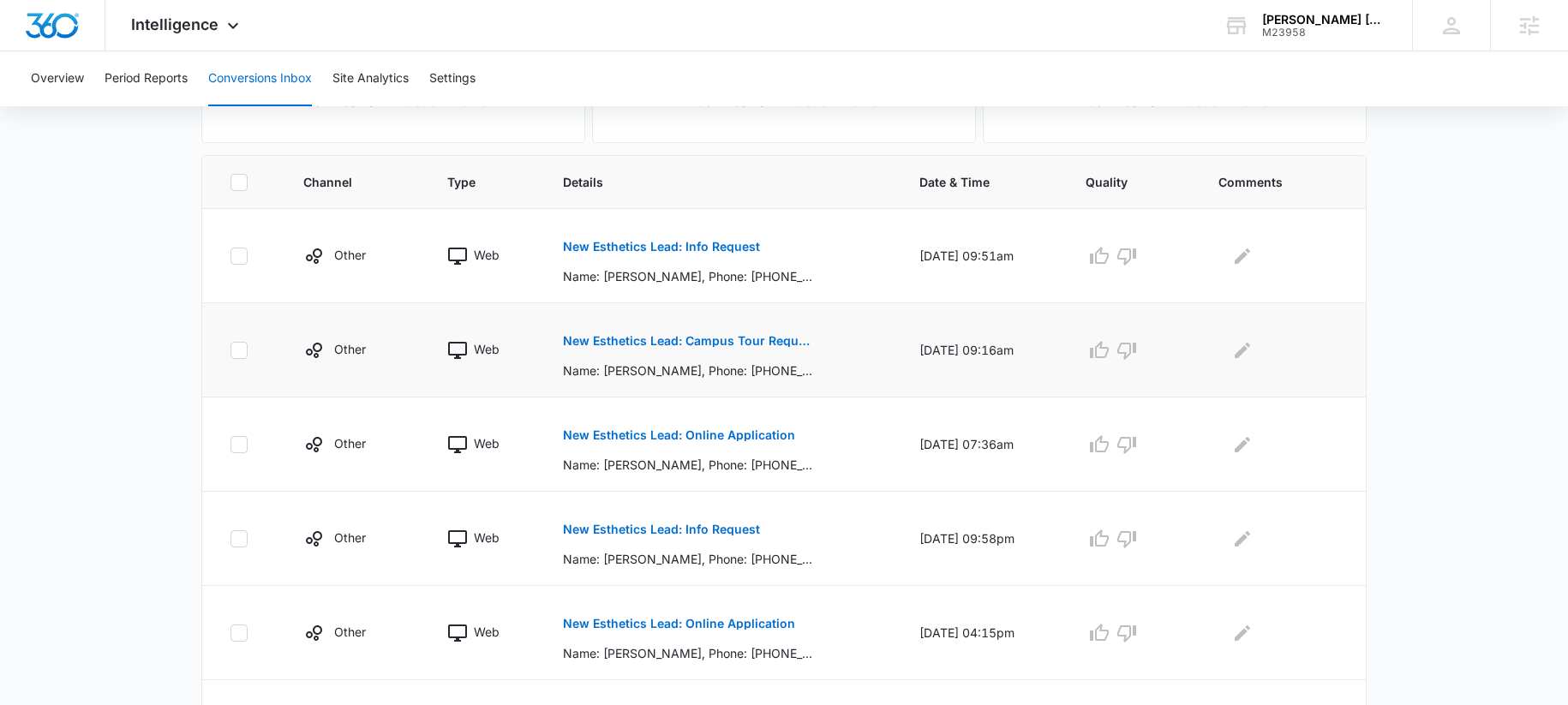
click at [620, 342] on p "New Esthetics Lead: Campus Tour Request" at bounding box center [688, 341] width 249 height 12
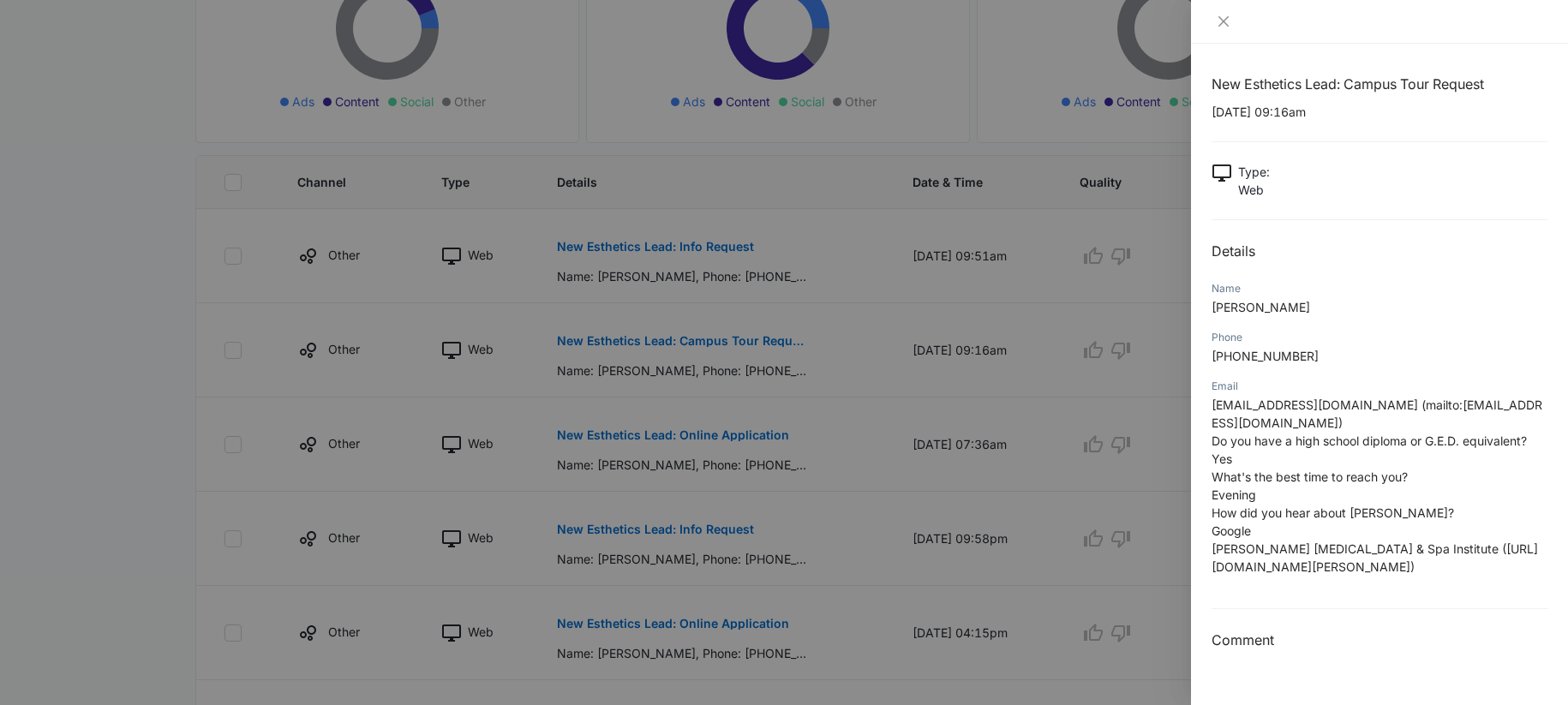
click at [777, 233] on div at bounding box center [784, 352] width 1568 height 705
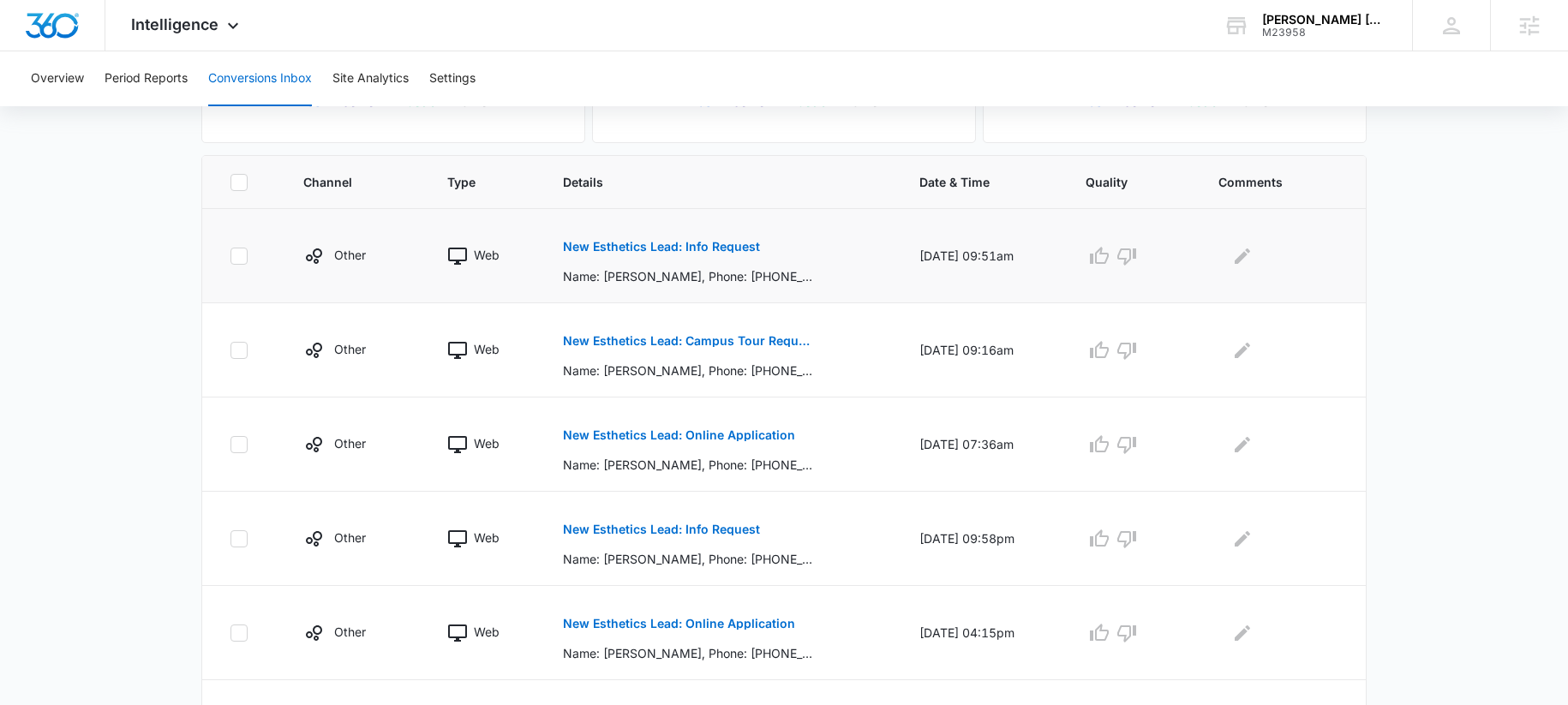
click at [609, 242] on p "New Esthetics Lead: Info Request" at bounding box center [662, 246] width 198 height 12
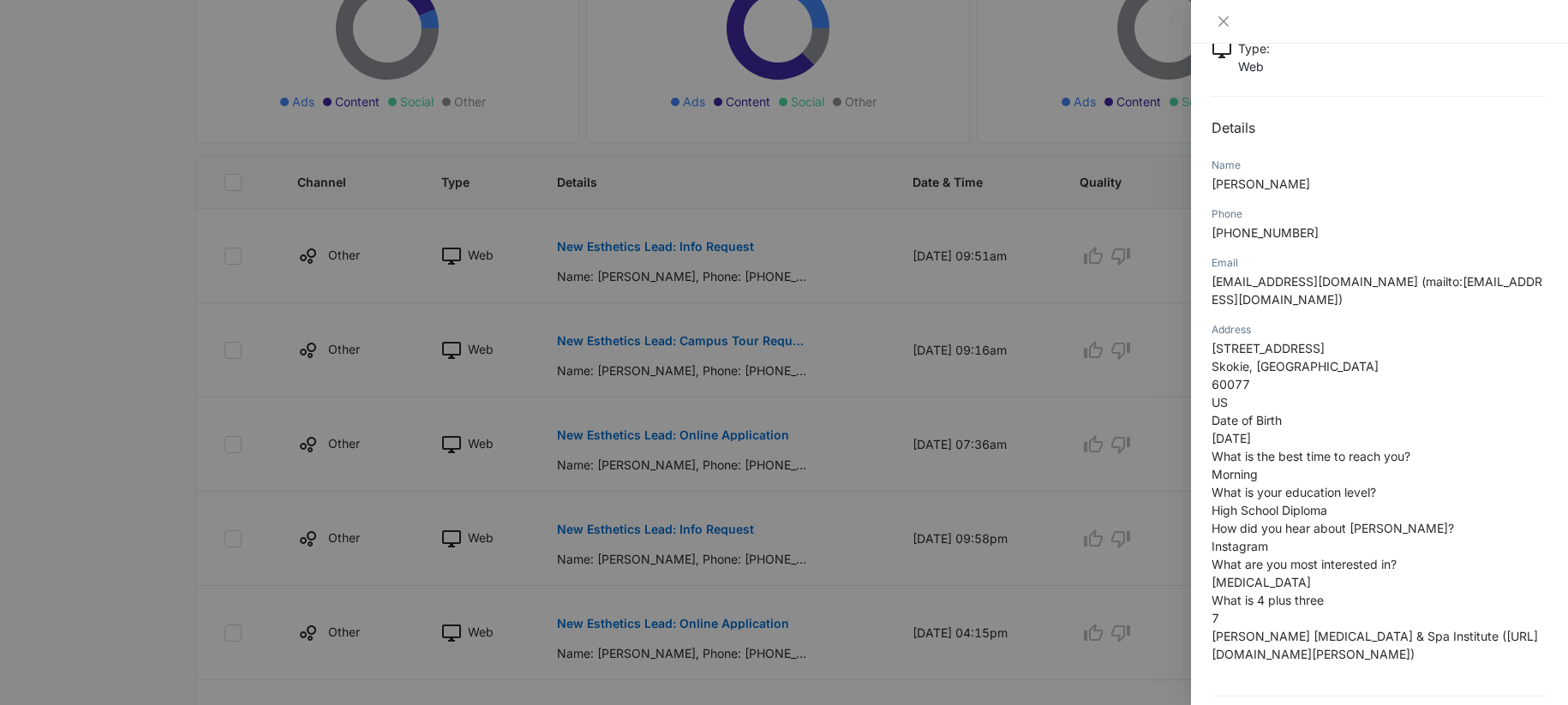
scroll to position [125, 0]
click at [752, 402] on div at bounding box center [784, 352] width 1568 height 705
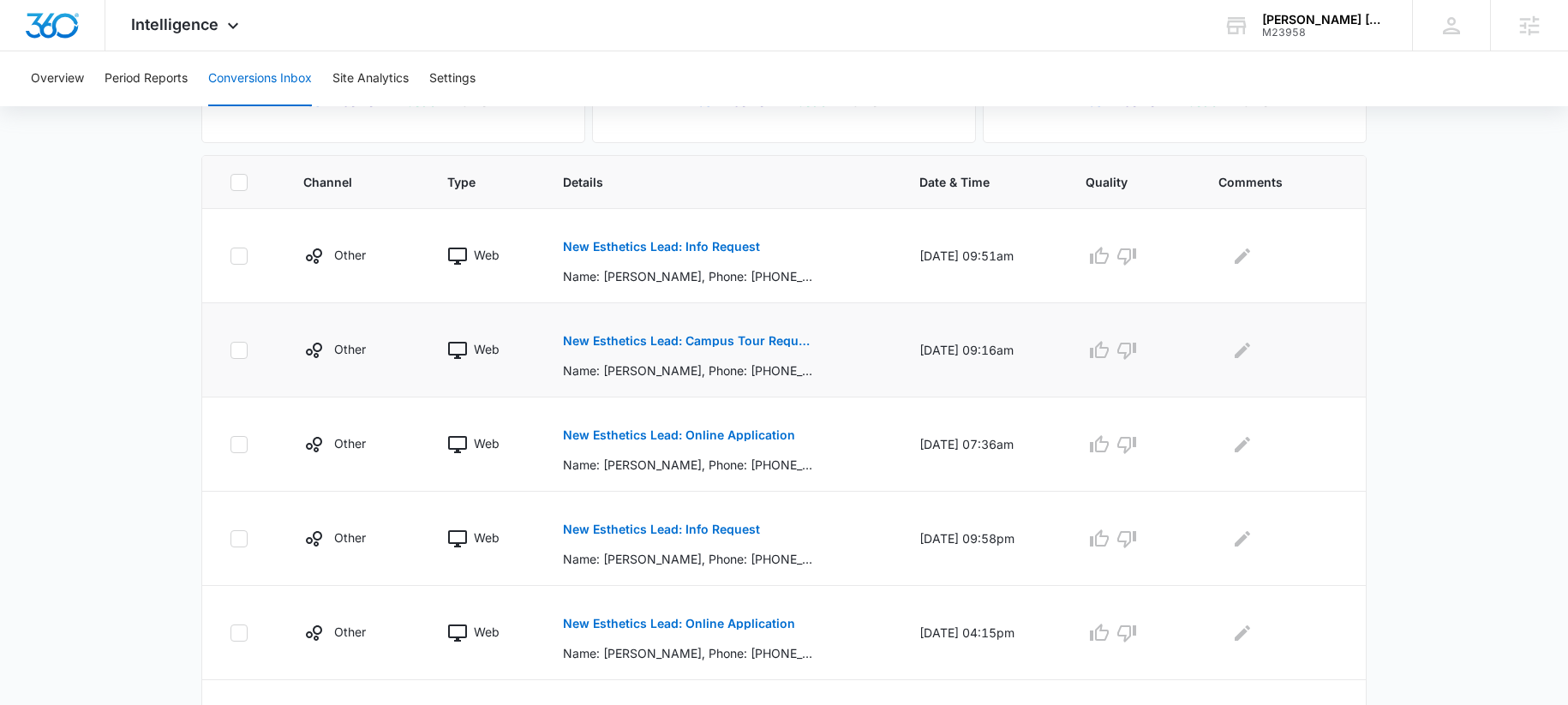
click at [660, 345] on p "New Esthetics Lead: Campus Tour Request" at bounding box center [688, 341] width 249 height 12
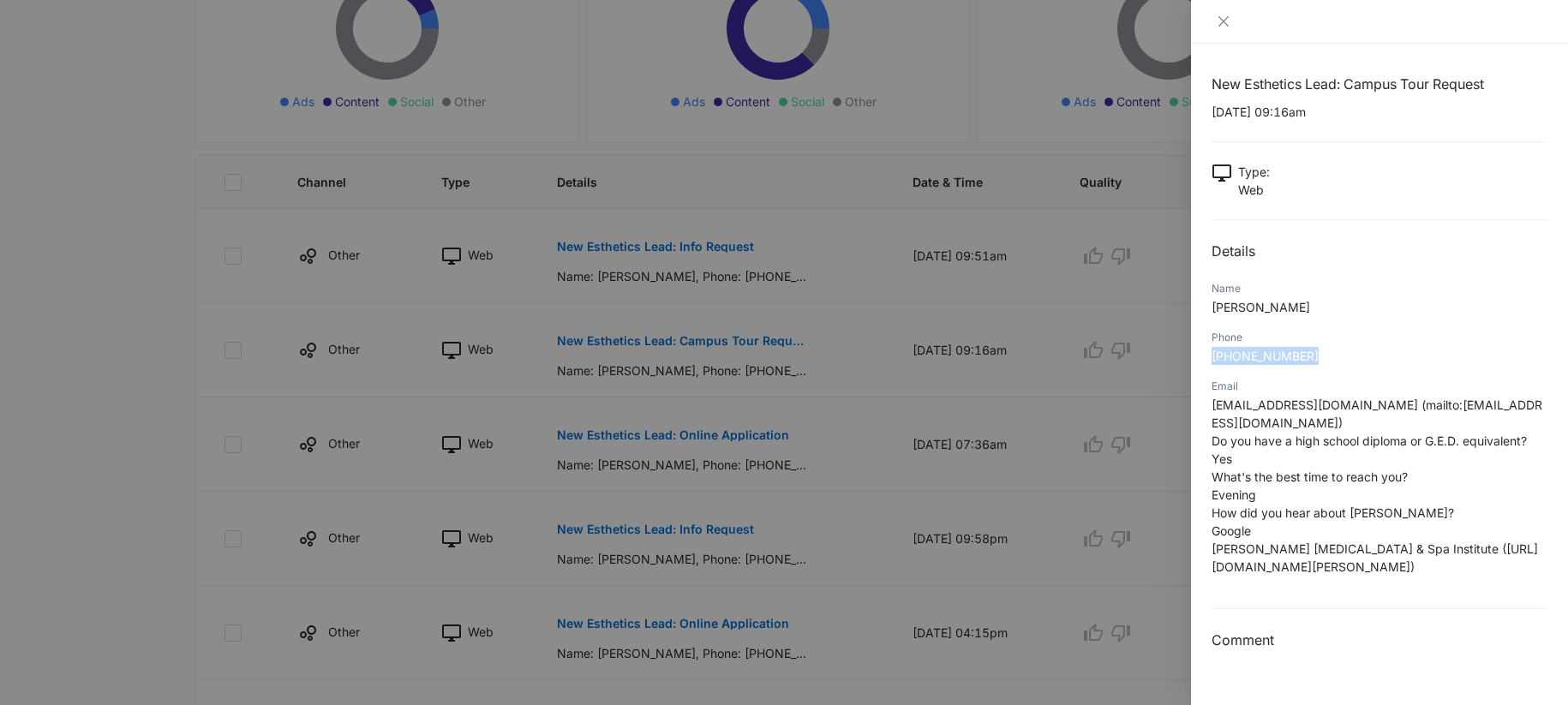
drag, startPoint x: 1213, startPoint y: 354, endPoint x: 1326, endPoint y: 348, distance: 113.2
click at [1326, 348] on div "New Esthetics Lead: Campus Tour Request 09/11/2025 at 09:16am Type : Web Detail…" at bounding box center [1380, 375] width 378 height 661
click at [1361, 342] on div "Phone" at bounding box center [1379, 337] width 336 height 16
click at [612, 441] on div at bounding box center [784, 352] width 1568 height 705
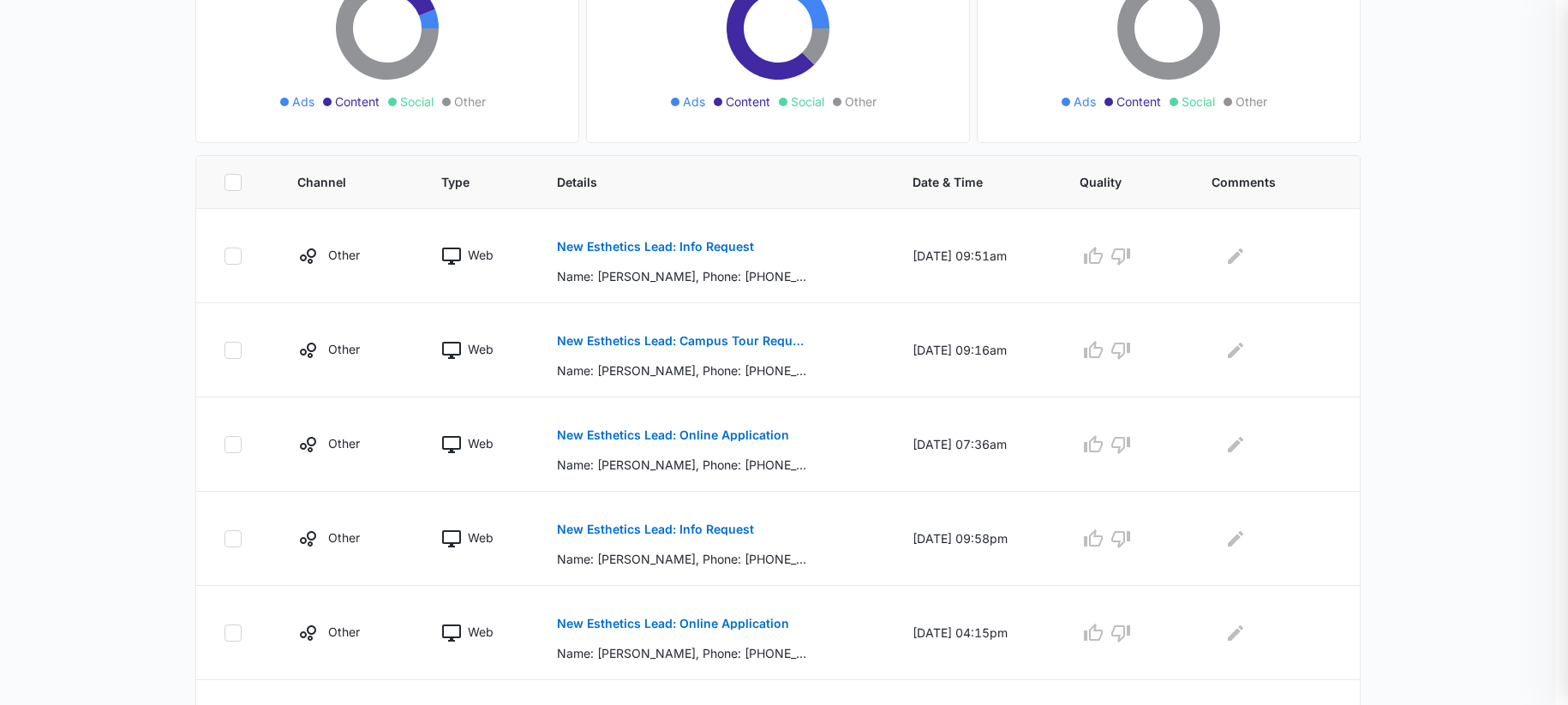
click at [627, 438] on div at bounding box center [784, 352] width 1568 height 705
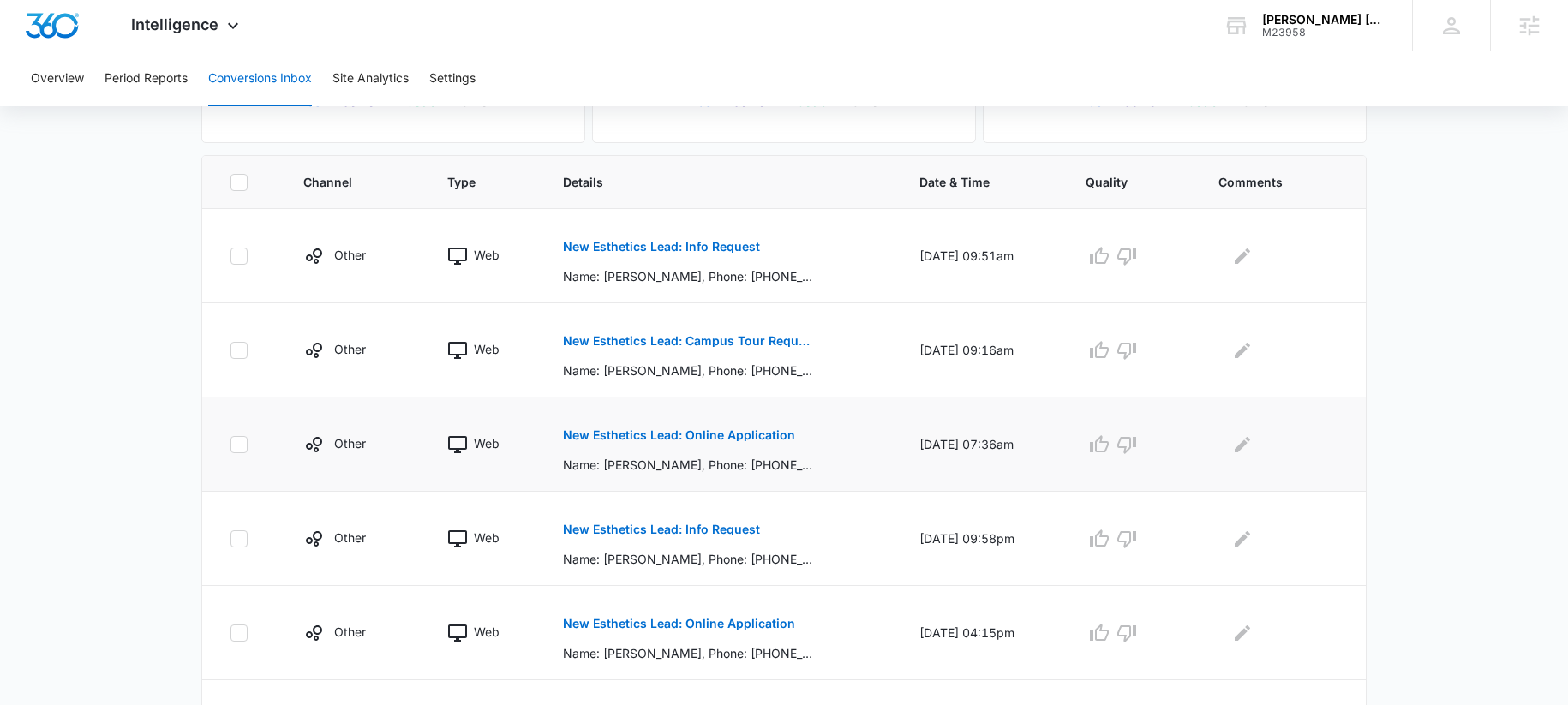
click at [671, 439] on p "New Esthetics Lead: Online Application" at bounding box center [679, 435] width 232 height 12
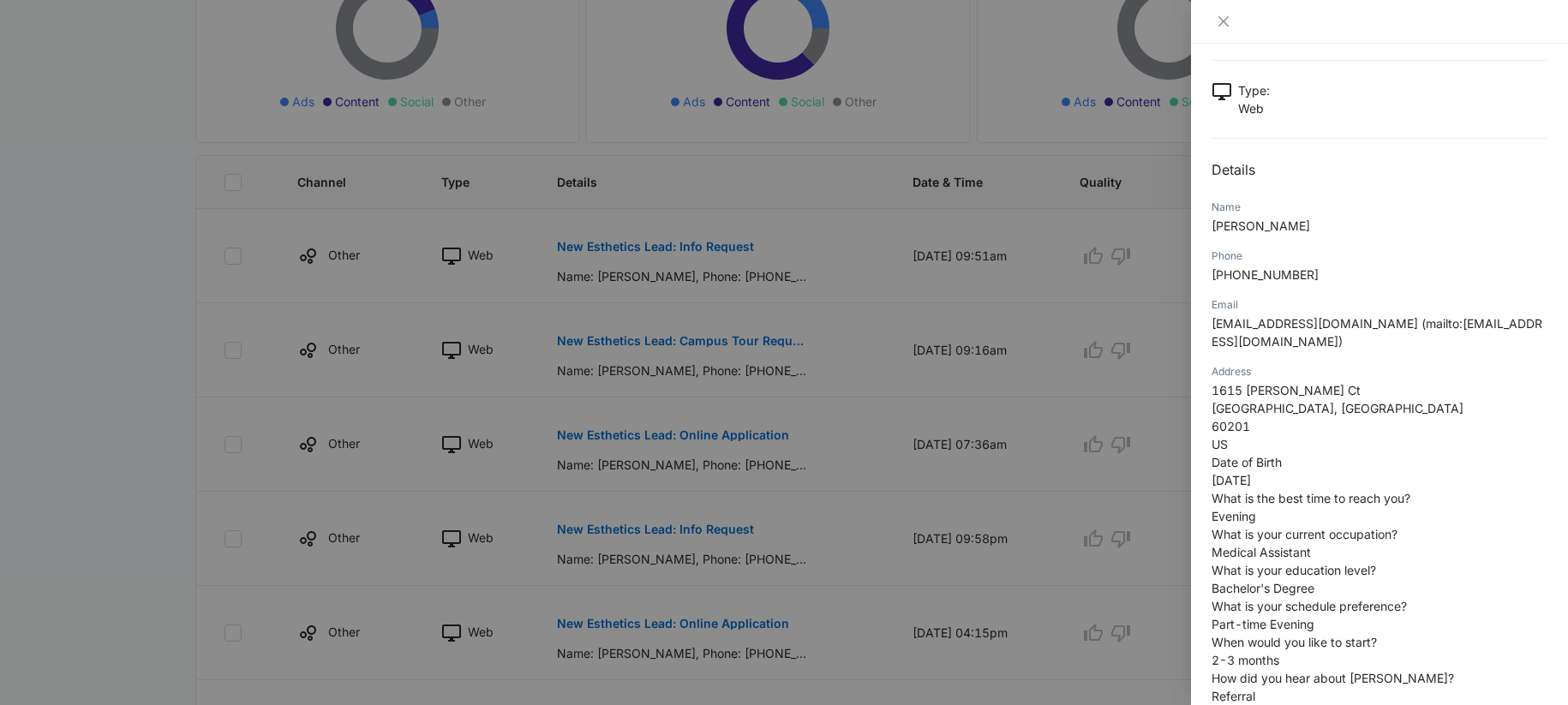
scroll to position [166, 0]
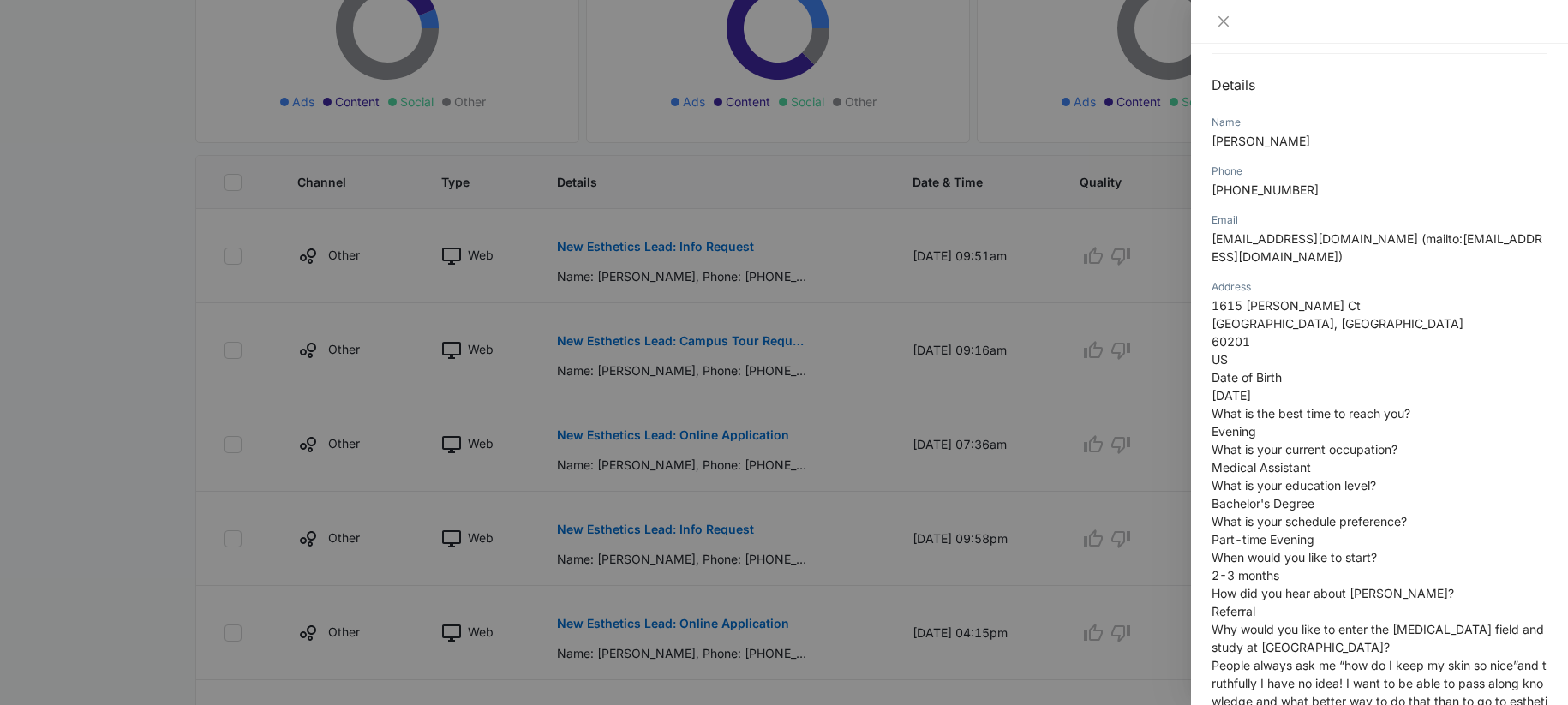
click at [745, 383] on div at bounding box center [784, 352] width 1568 height 705
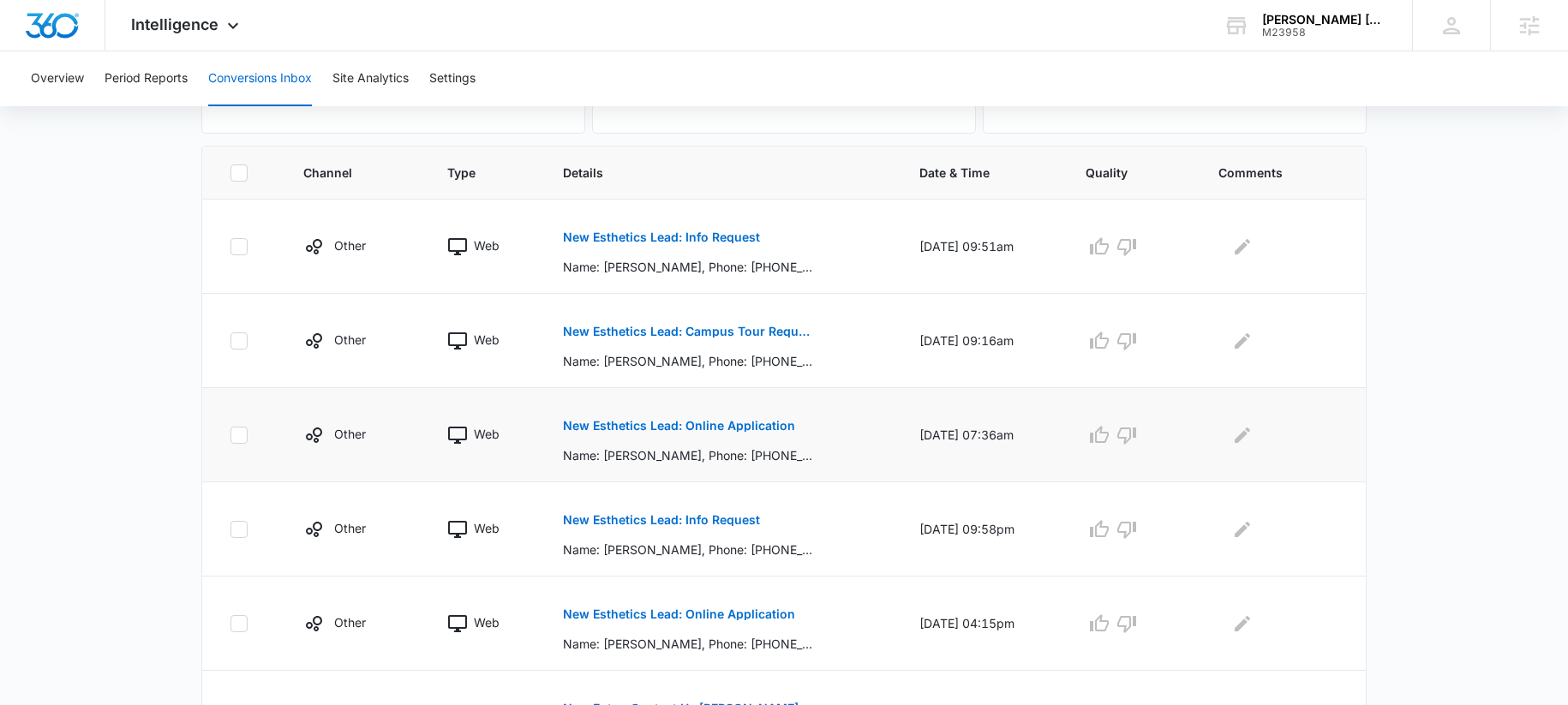
scroll to position [356, 0]
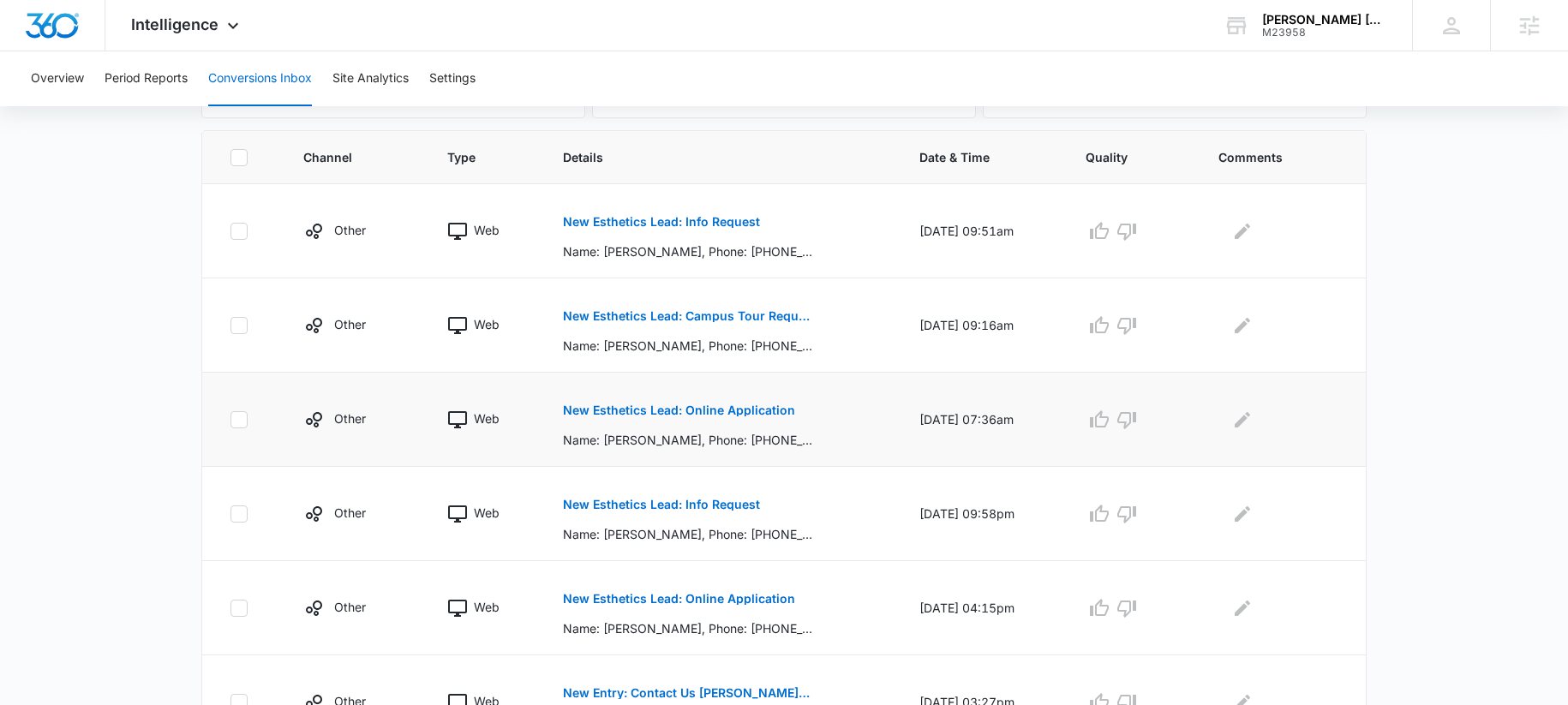
click at [626, 405] on p "New Esthetics Lead: Online Application" at bounding box center [679, 411] width 232 height 12
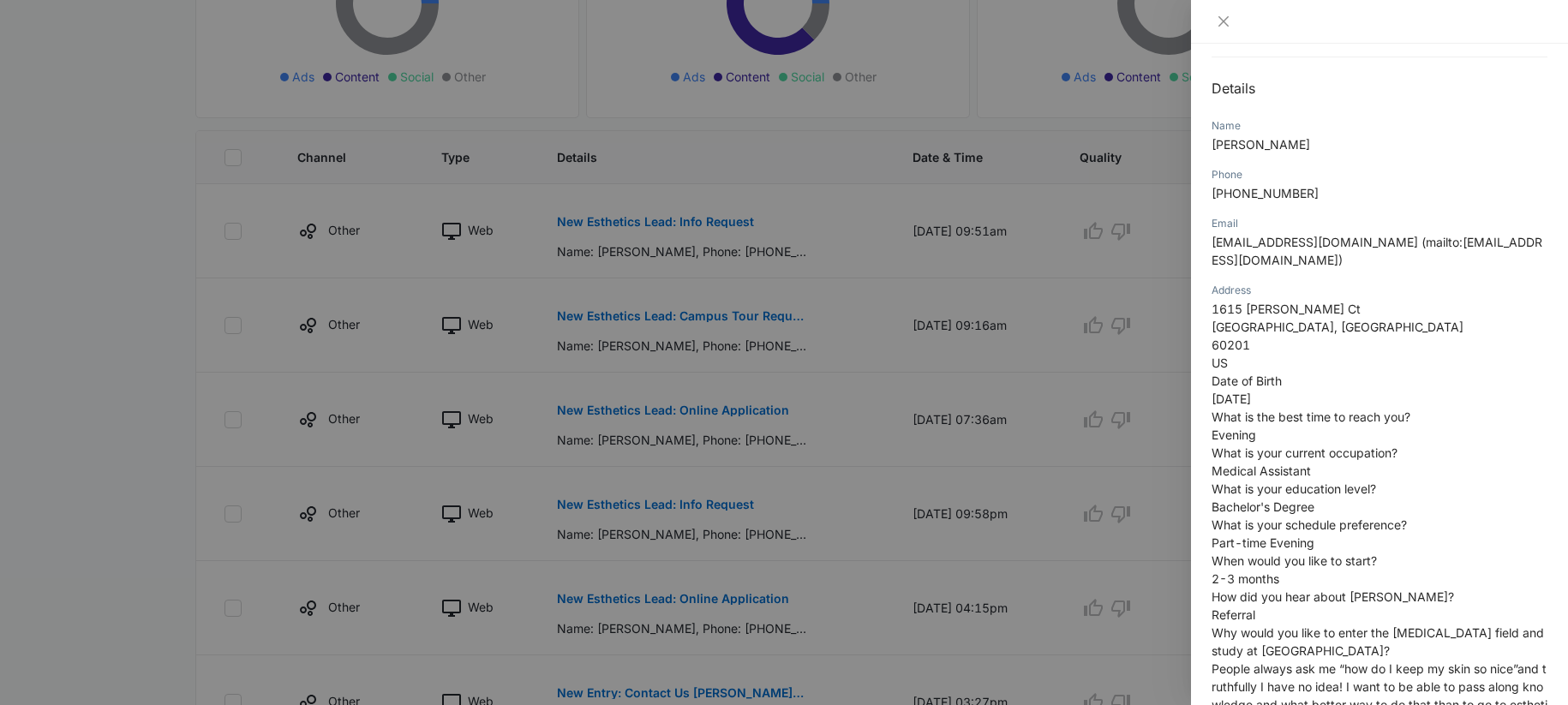
scroll to position [239, 0]
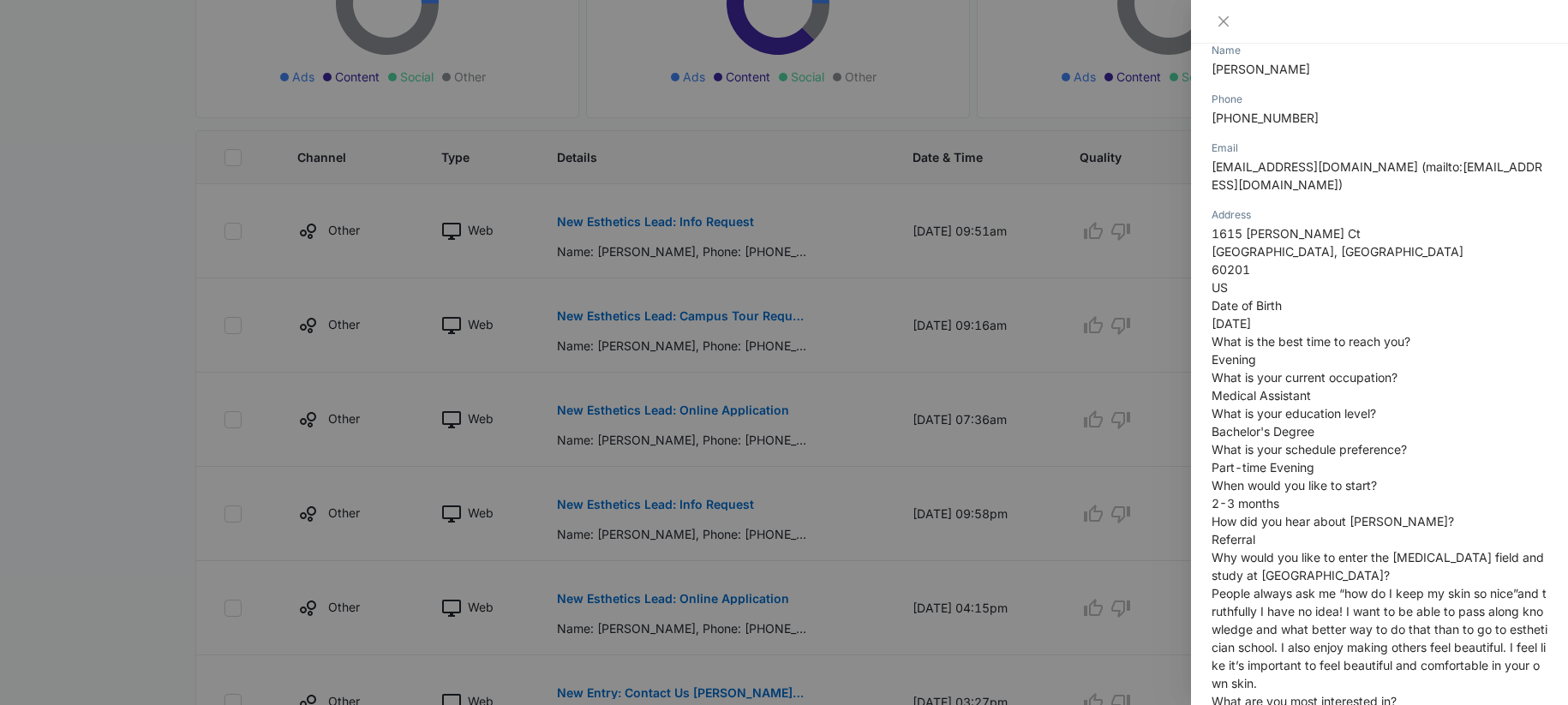
click at [923, 364] on div at bounding box center [784, 352] width 1568 height 705
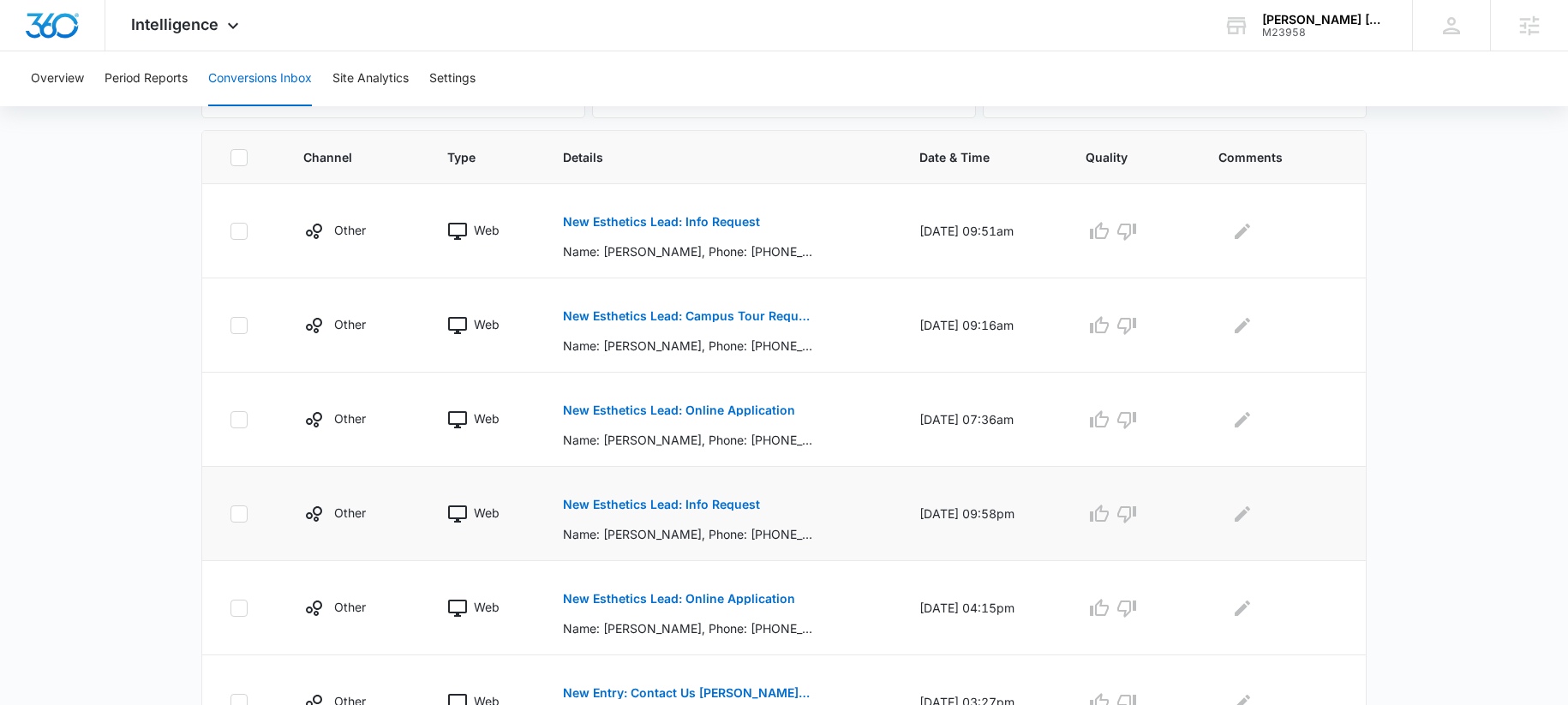
click at [584, 496] on button "New Esthetics Lead: Info Request" at bounding box center [662, 505] width 198 height 41
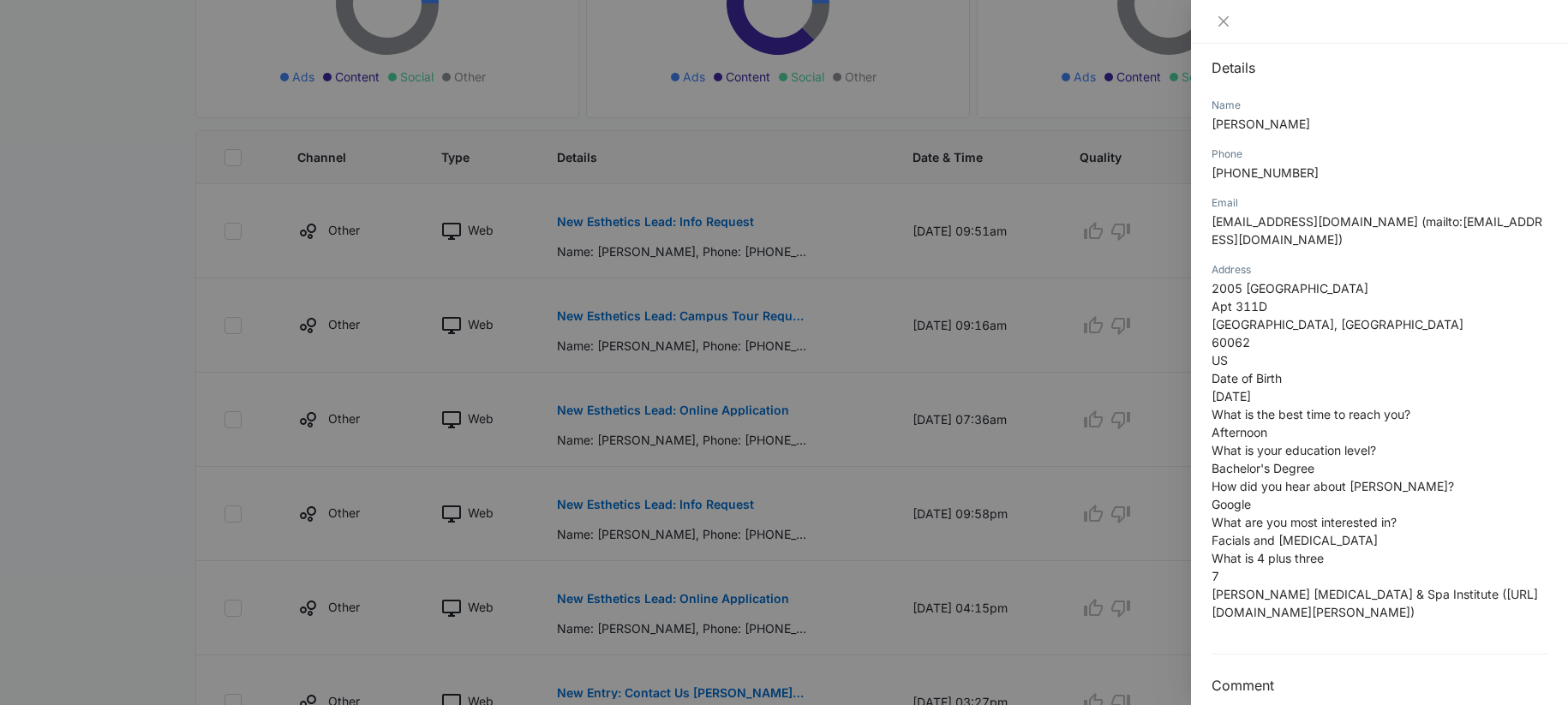
scroll to position [189, 0]
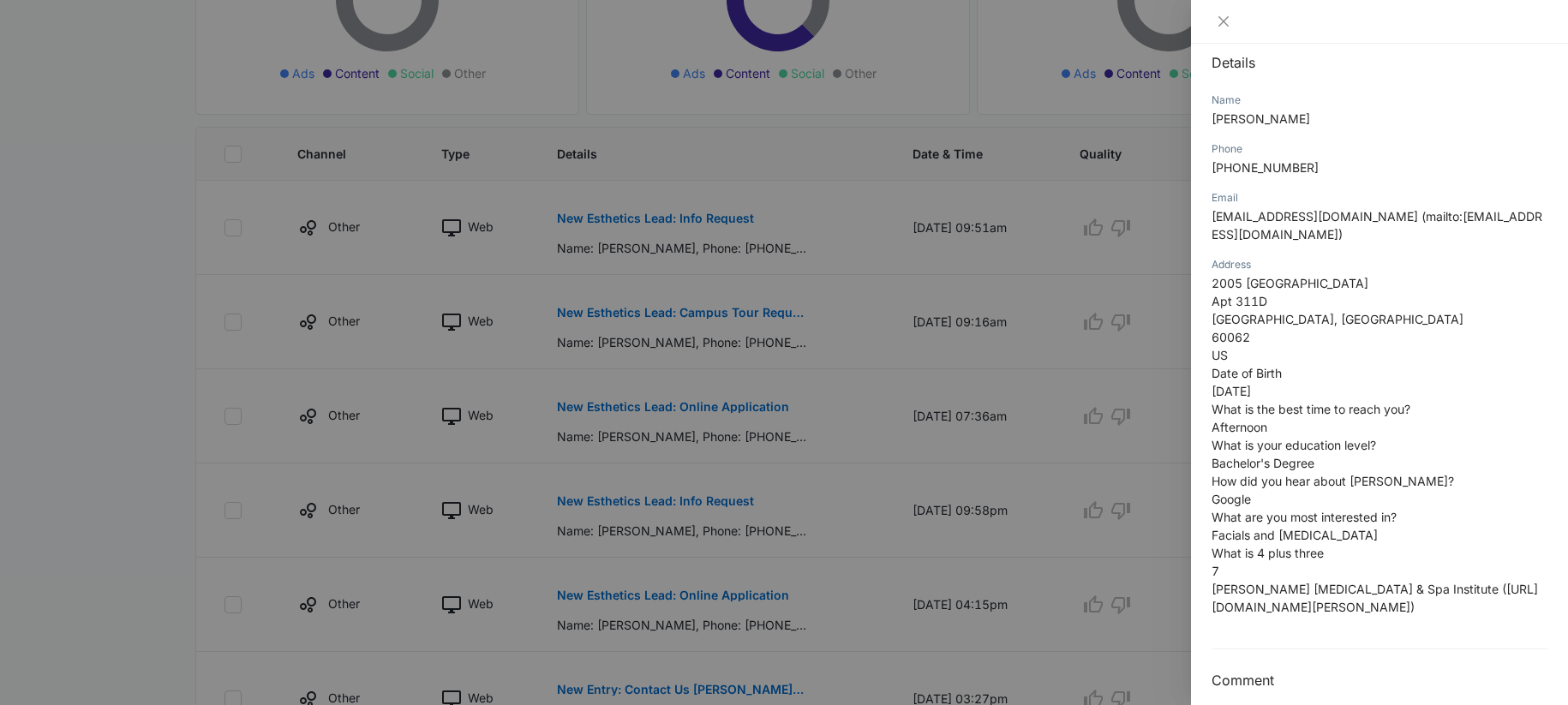
drag, startPoint x: 610, startPoint y: 507, endPoint x: 614, endPoint y: 497, distance: 10.8
click at [612, 503] on div at bounding box center [784, 352] width 1568 height 705
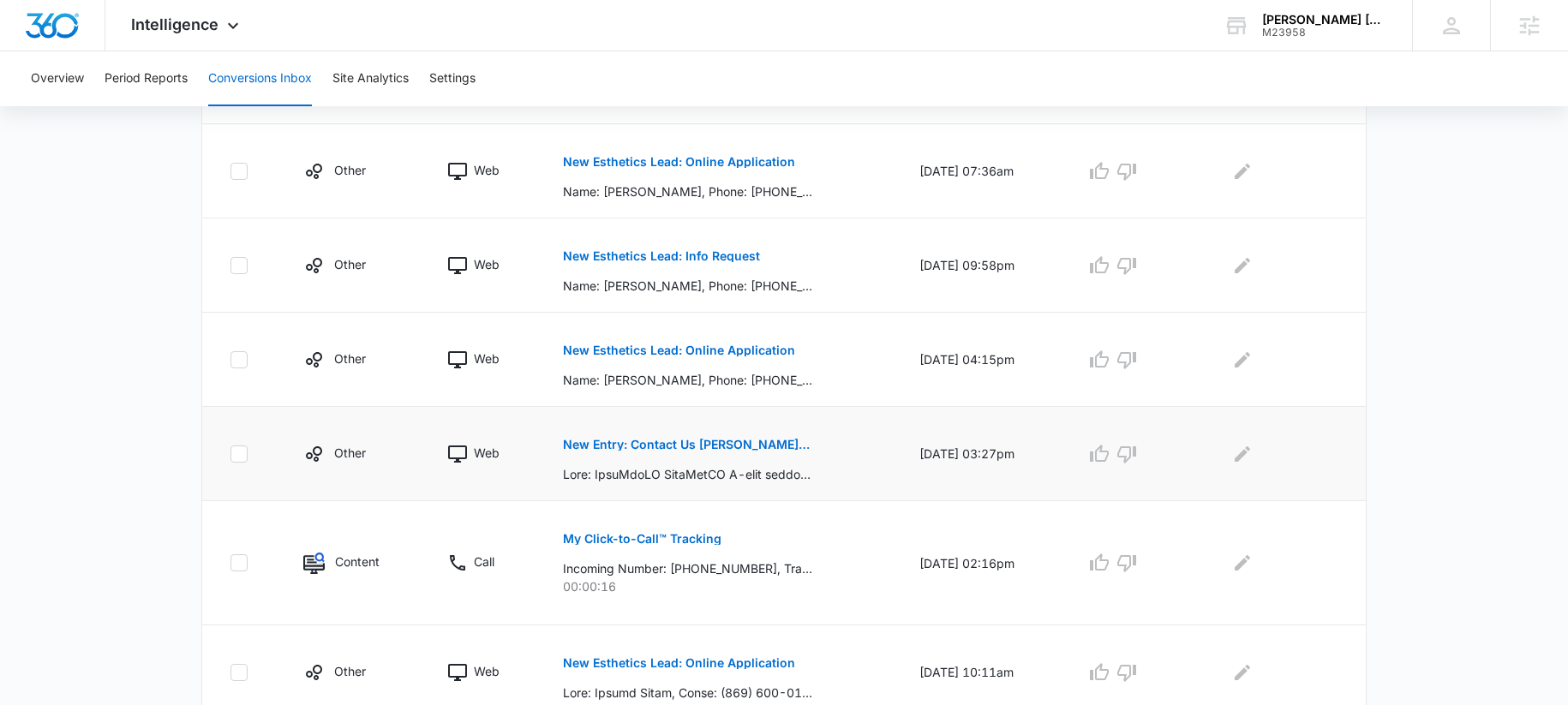
scroll to position [602, 0]
click at [661, 451] on p "New Entry: Contact Us estelle.edu" at bounding box center [688, 446] width 249 height 12
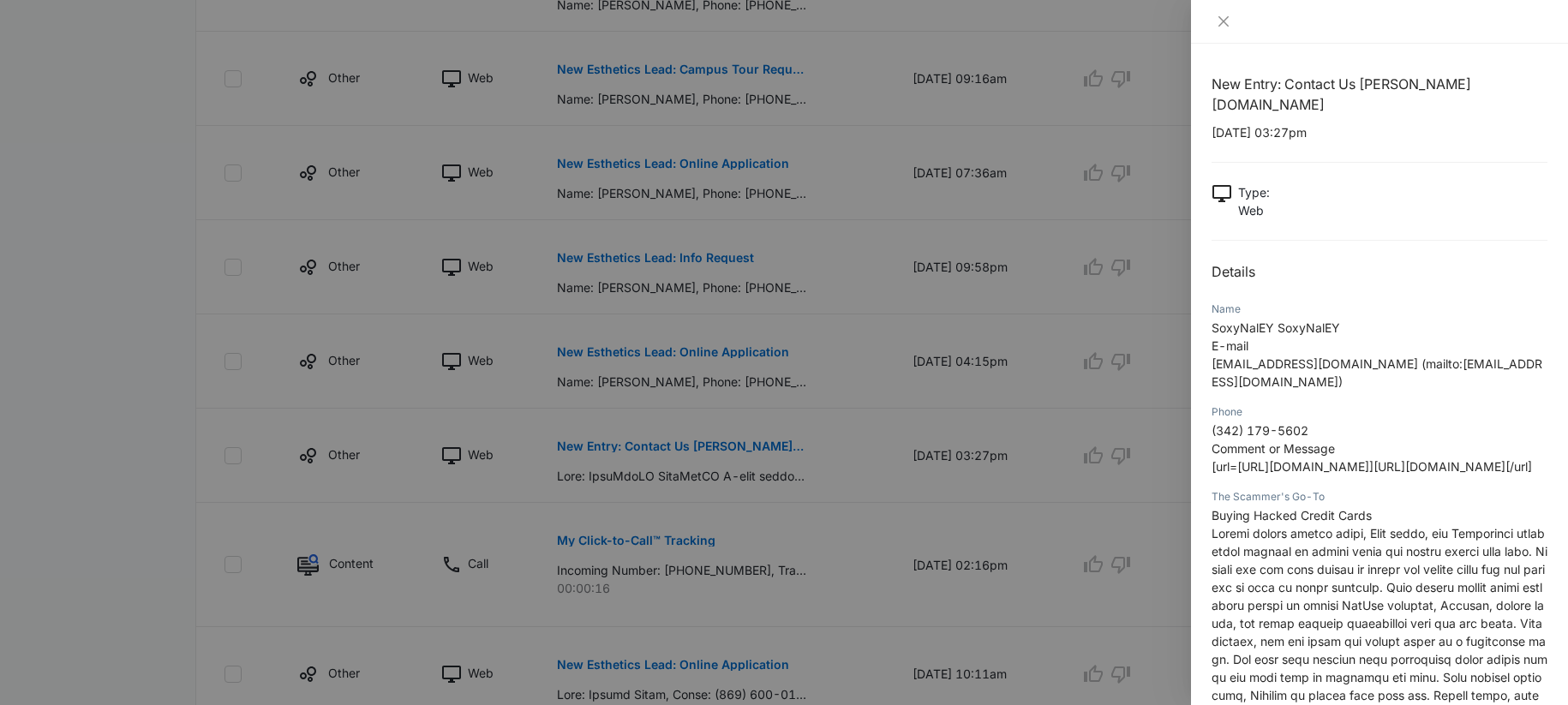
click at [802, 329] on div at bounding box center [784, 352] width 1568 height 705
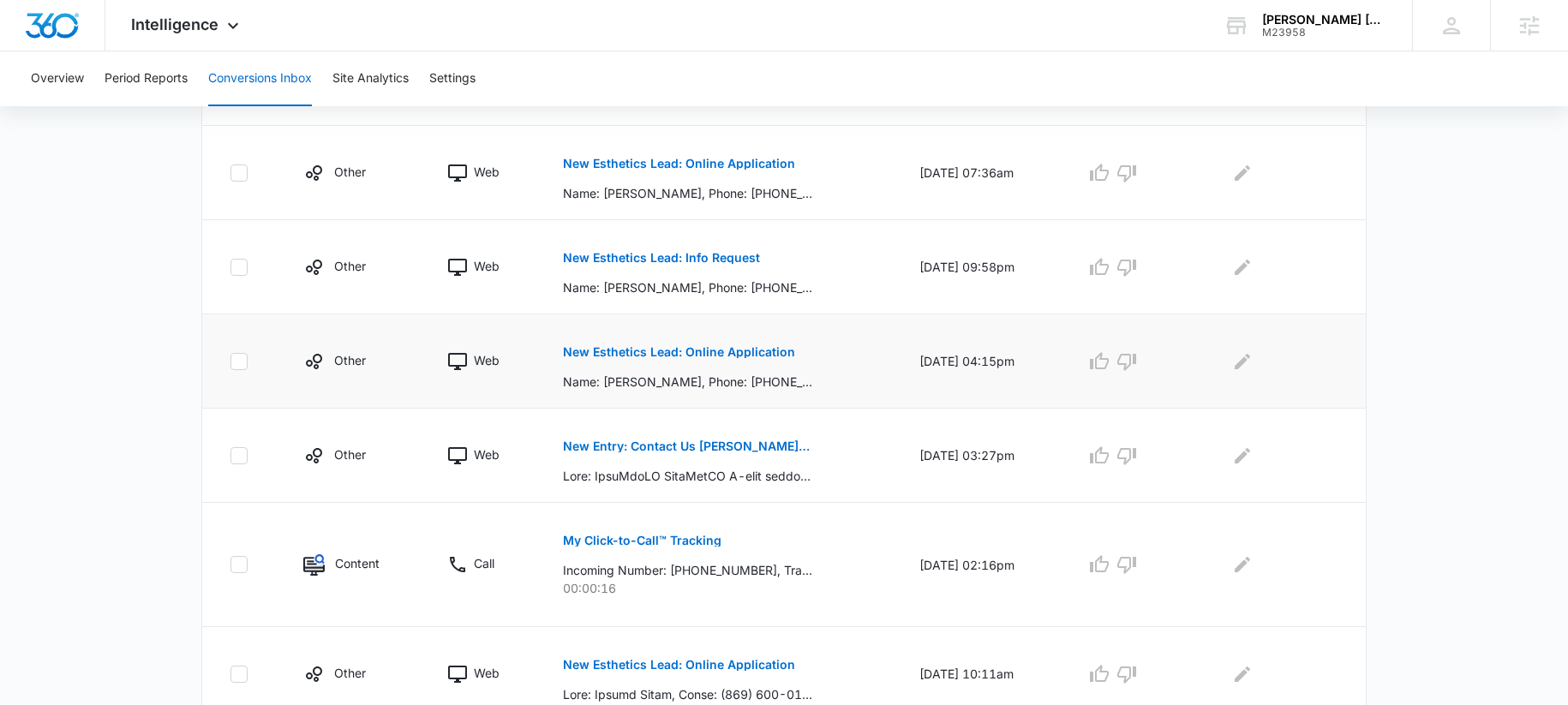
click at [636, 338] on button "New Esthetics Lead: Online Application" at bounding box center [679, 352] width 232 height 41
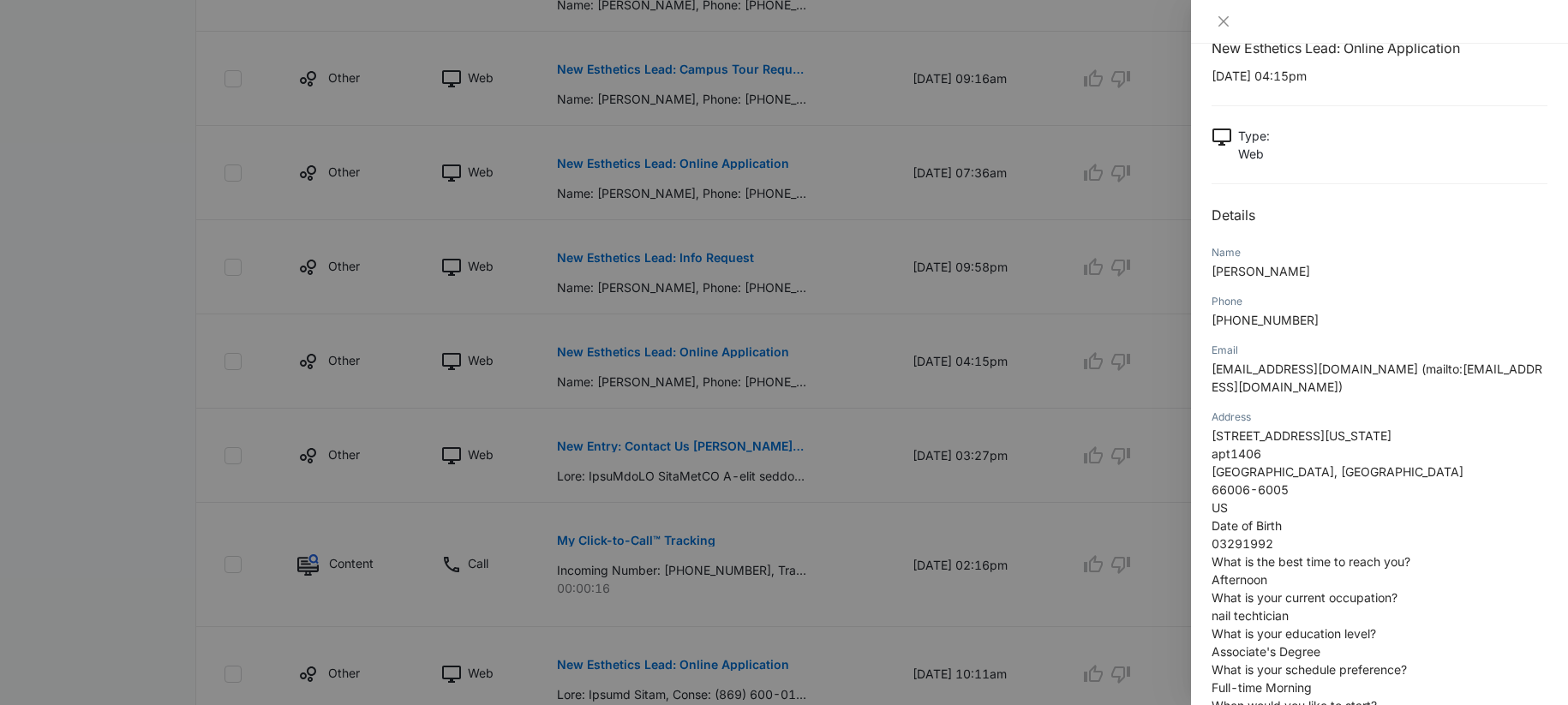
scroll to position [247, 0]
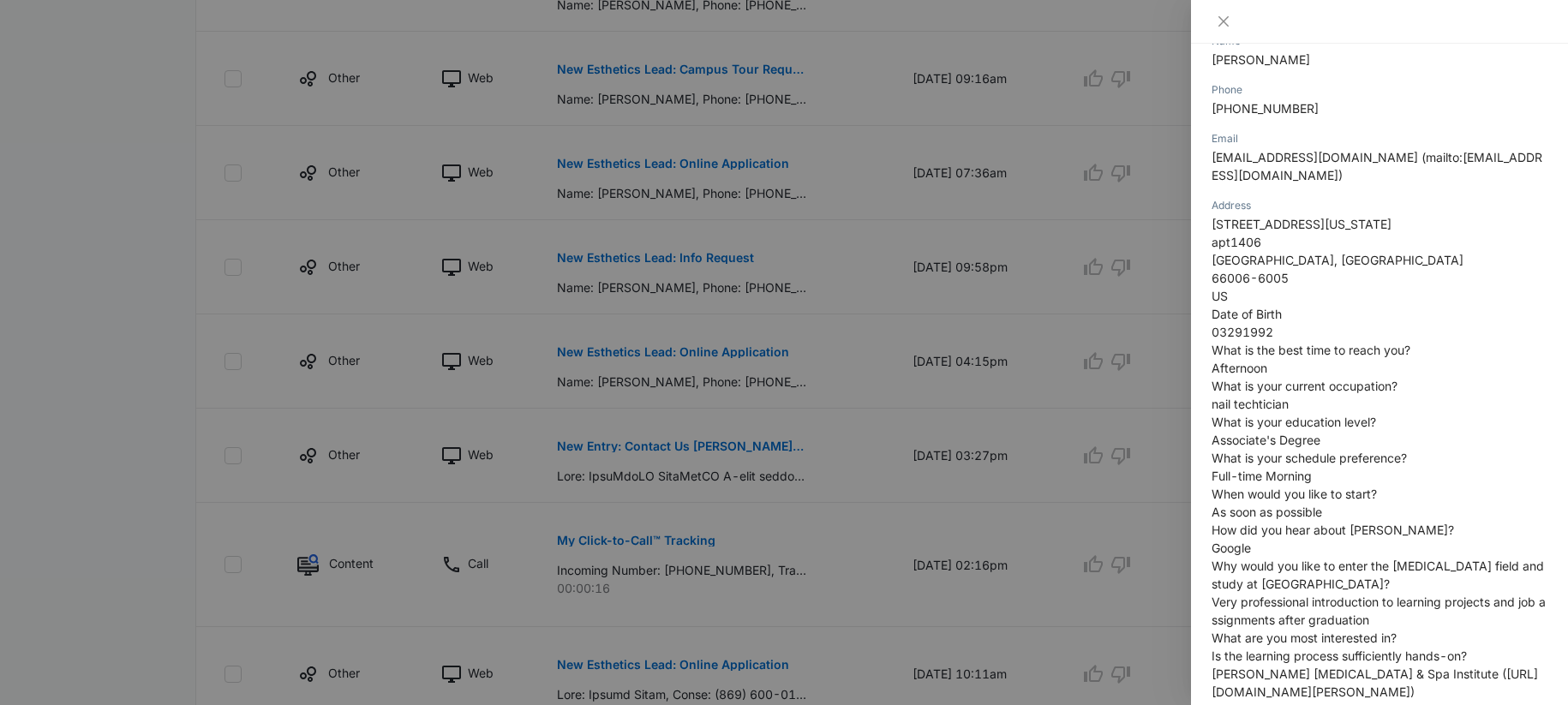
click at [607, 282] on div at bounding box center [784, 352] width 1568 height 705
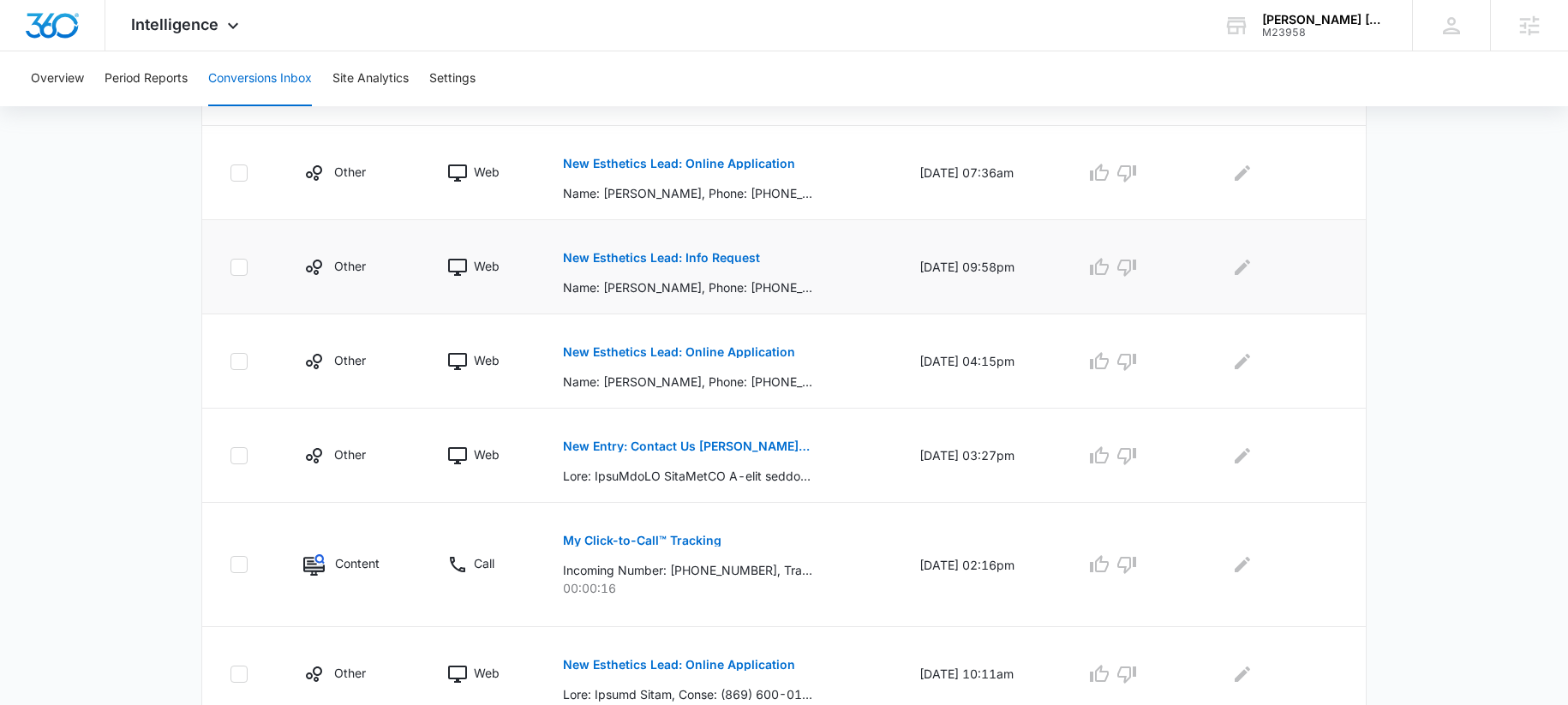
click at [615, 267] on button "New Esthetics Lead: Info Request" at bounding box center [662, 258] width 198 height 41
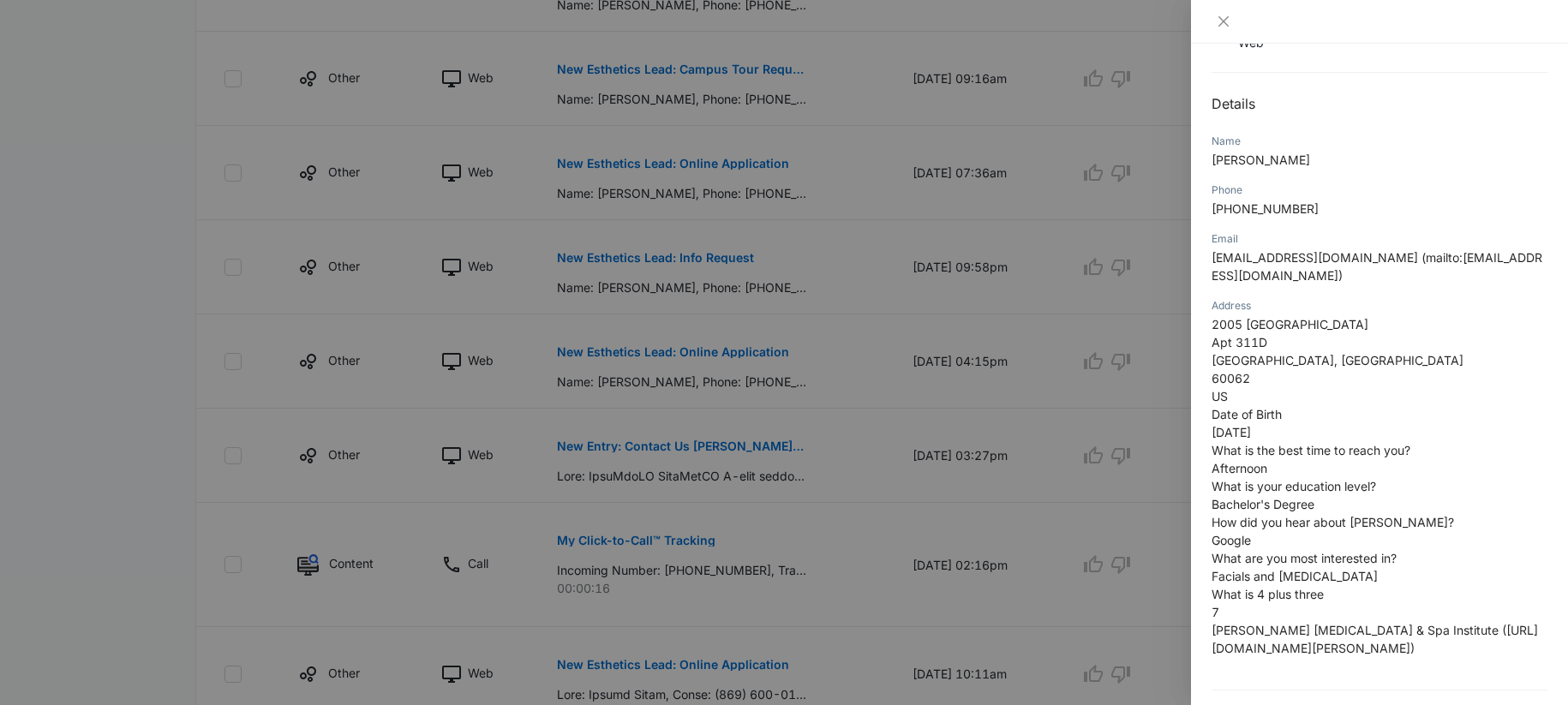
scroll to position [151, 0]
click at [570, 251] on div at bounding box center [784, 352] width 1568 height 705
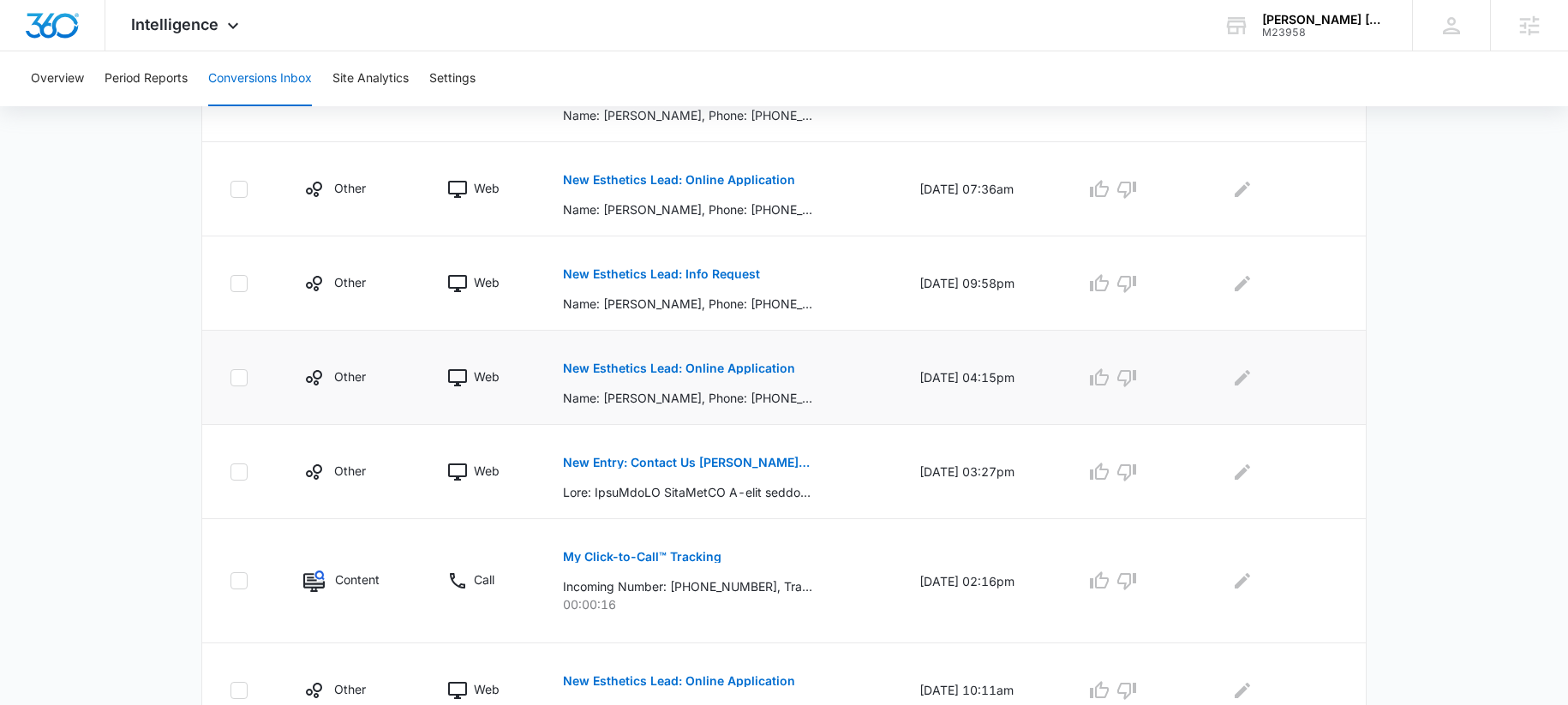
scroll to position [730, 0]
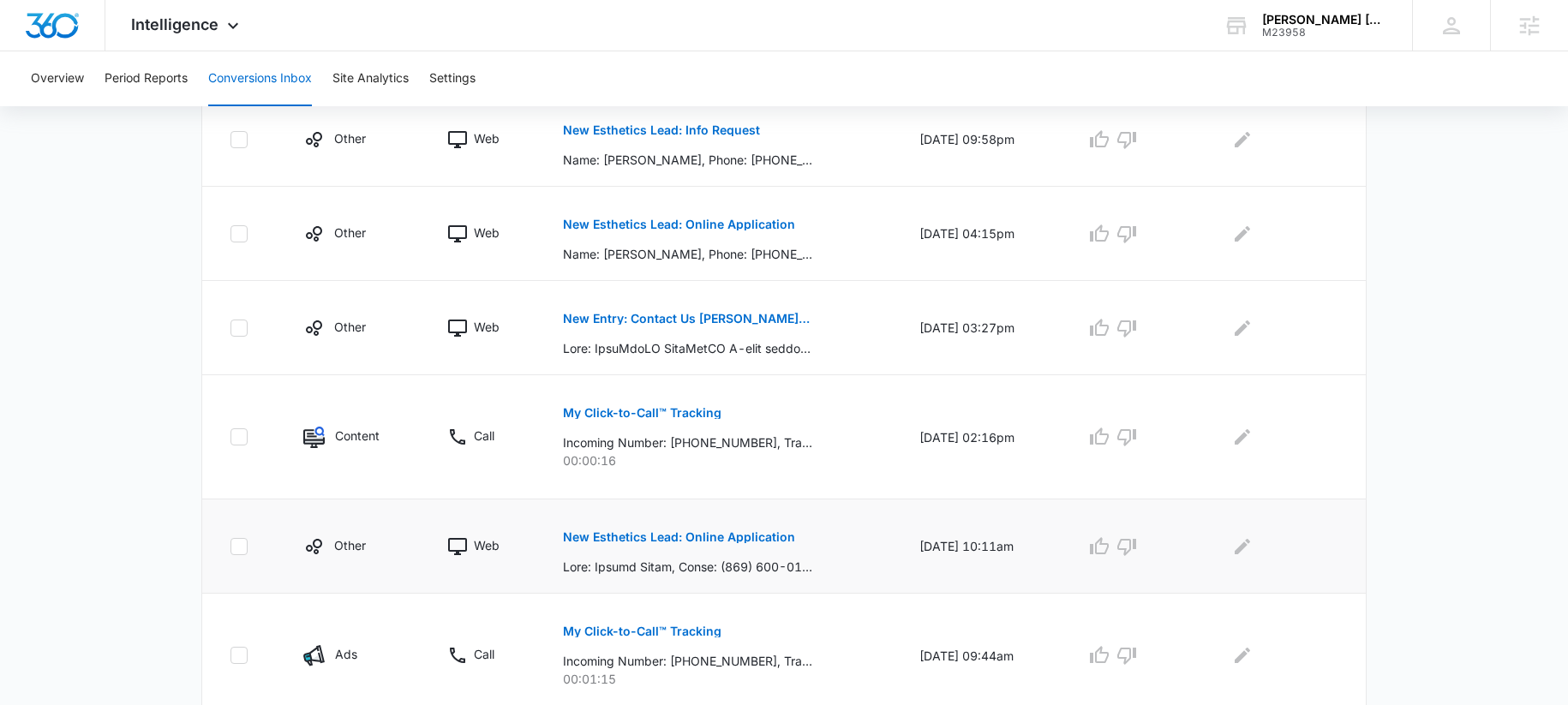
click at [632, 551] on button "New Esthetics Lead: Online Application" at bounding box center [679, 537] width 232 height 41
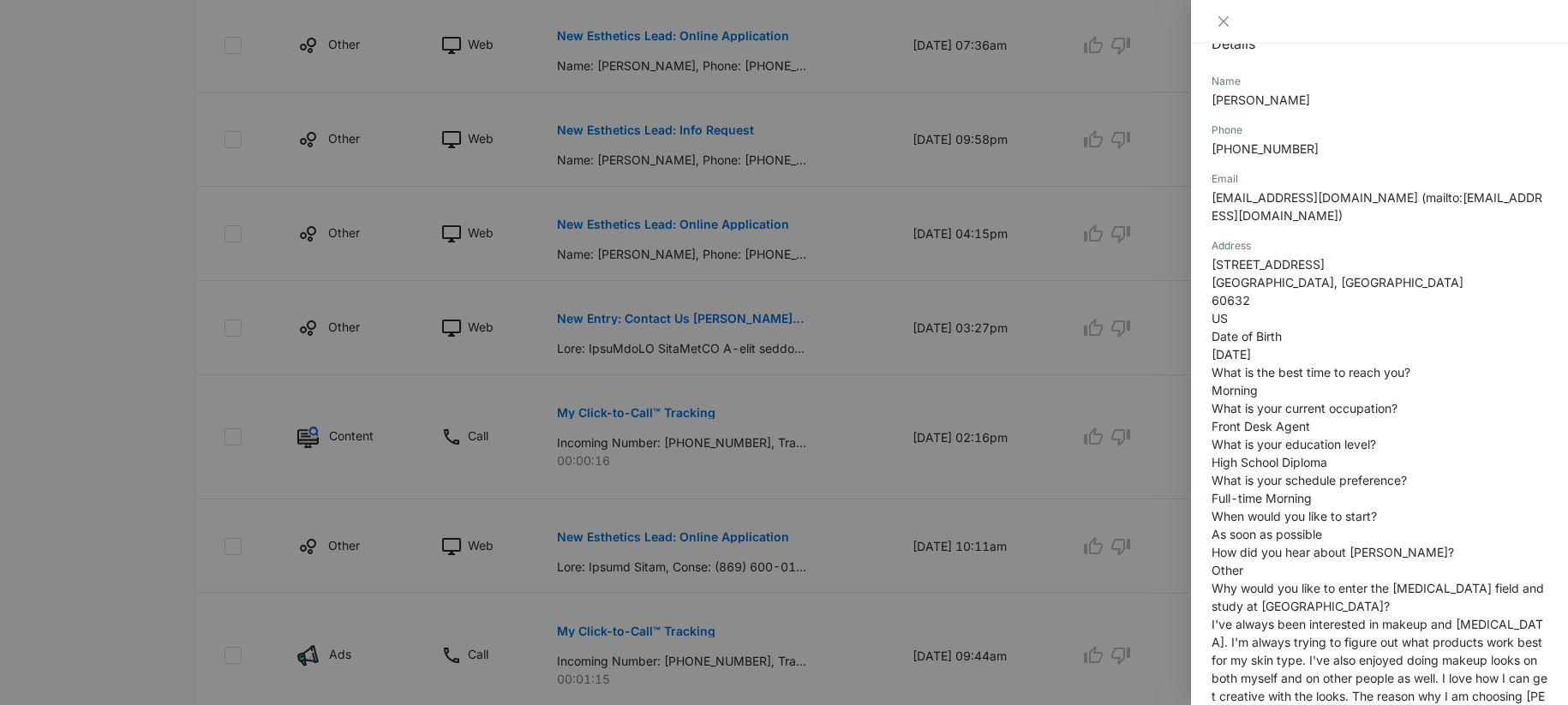
scroll to position [178, 0]
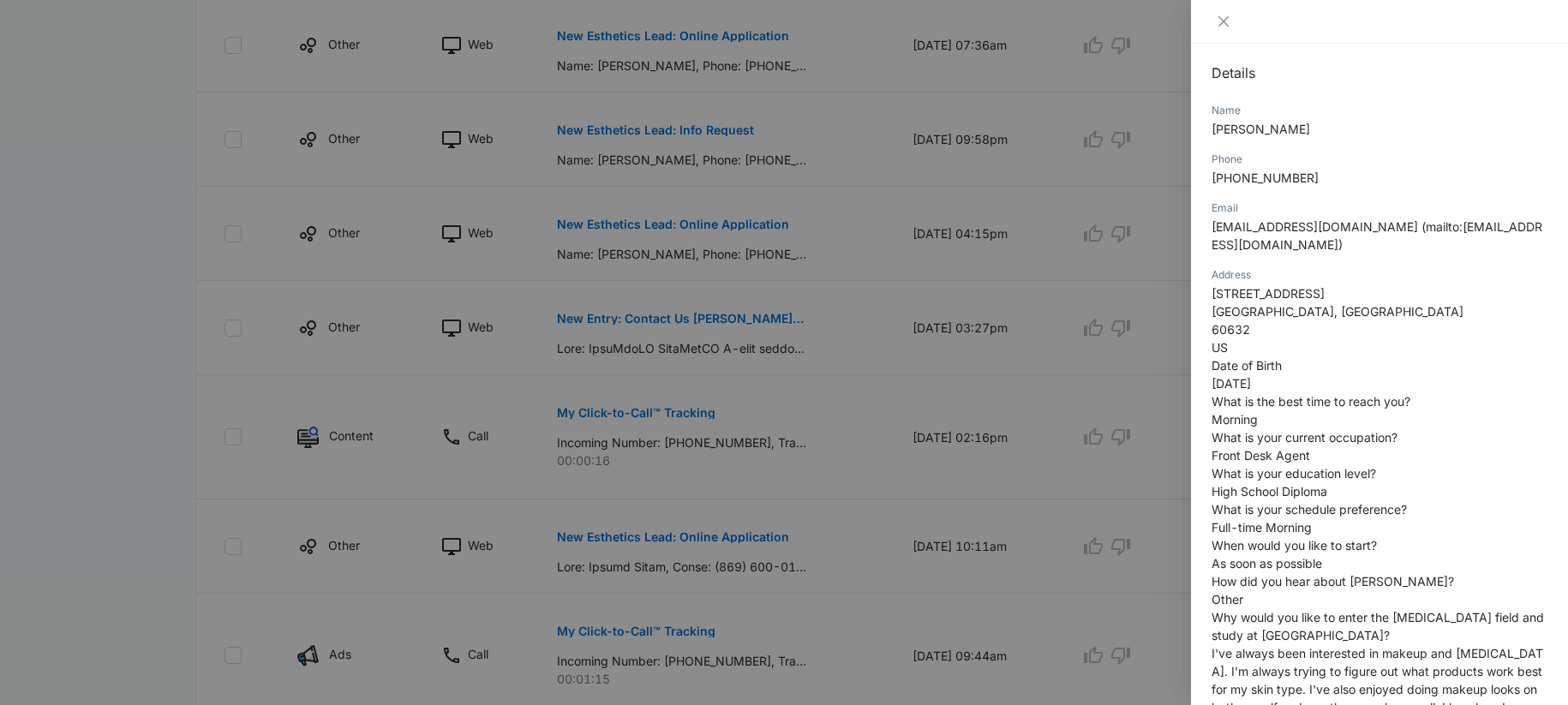
click at [966, 369] on div at bounding box center [784, 352] width 1568 height 705
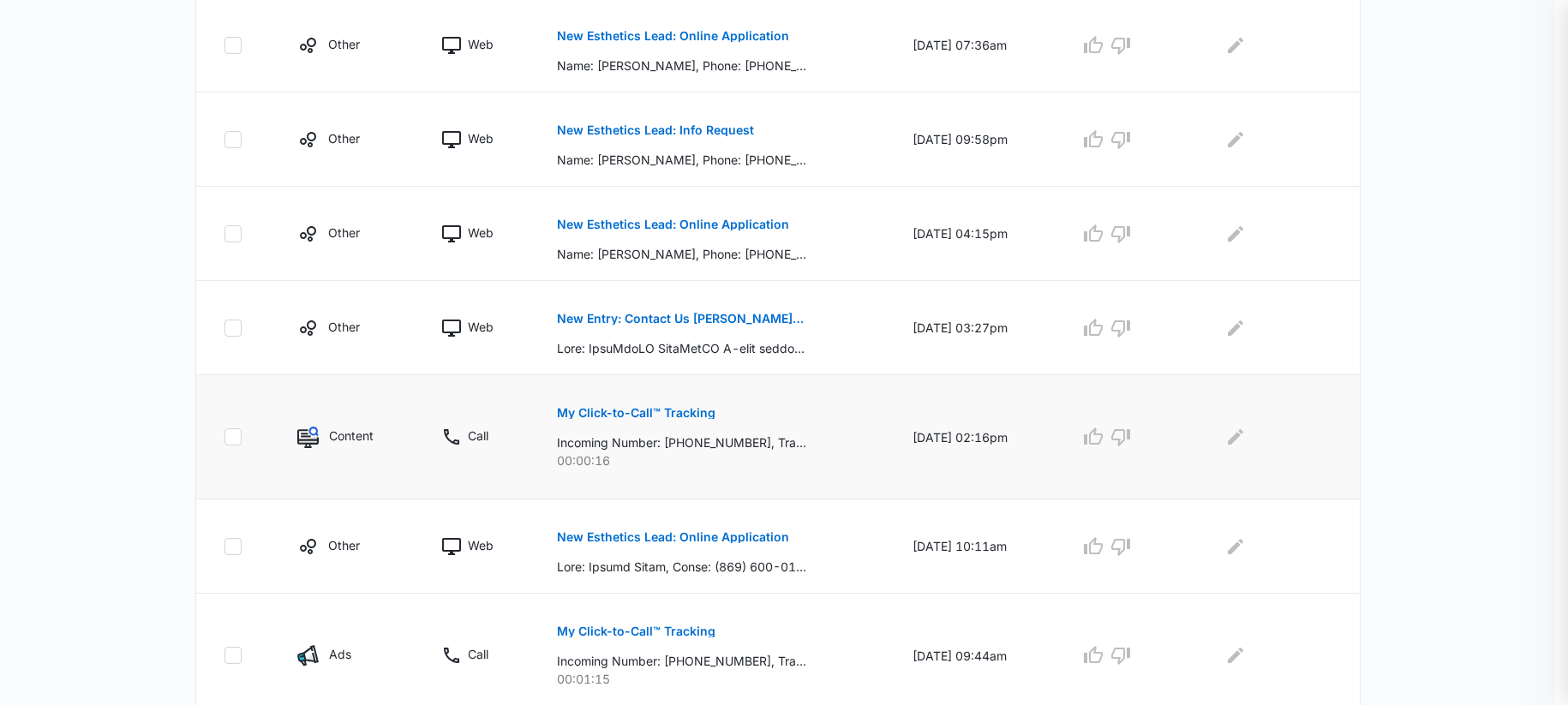
click at [904, 382] on td "09/10/25 at 02:16pm" at bounding box center [975, 437] width 167 height 124
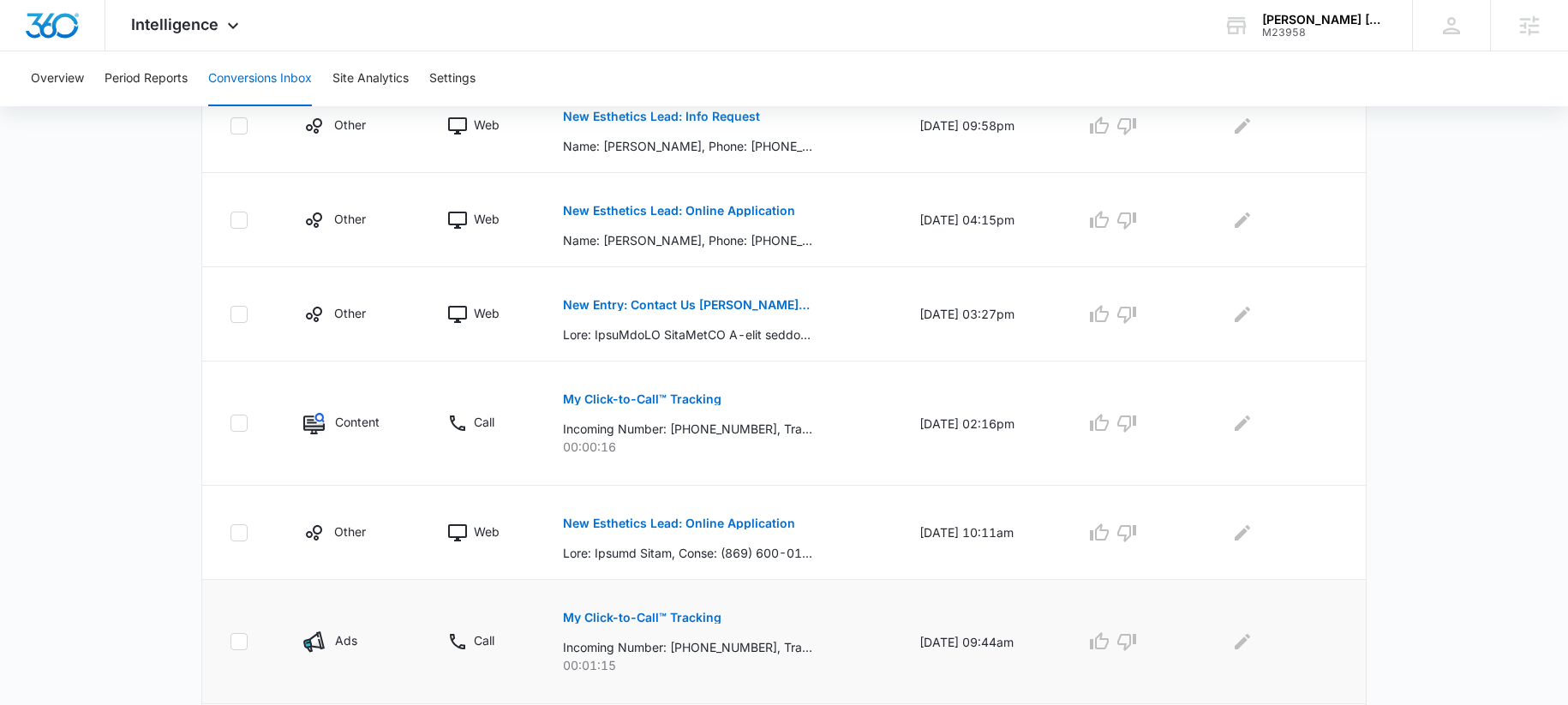
scroll to position [890, 0]
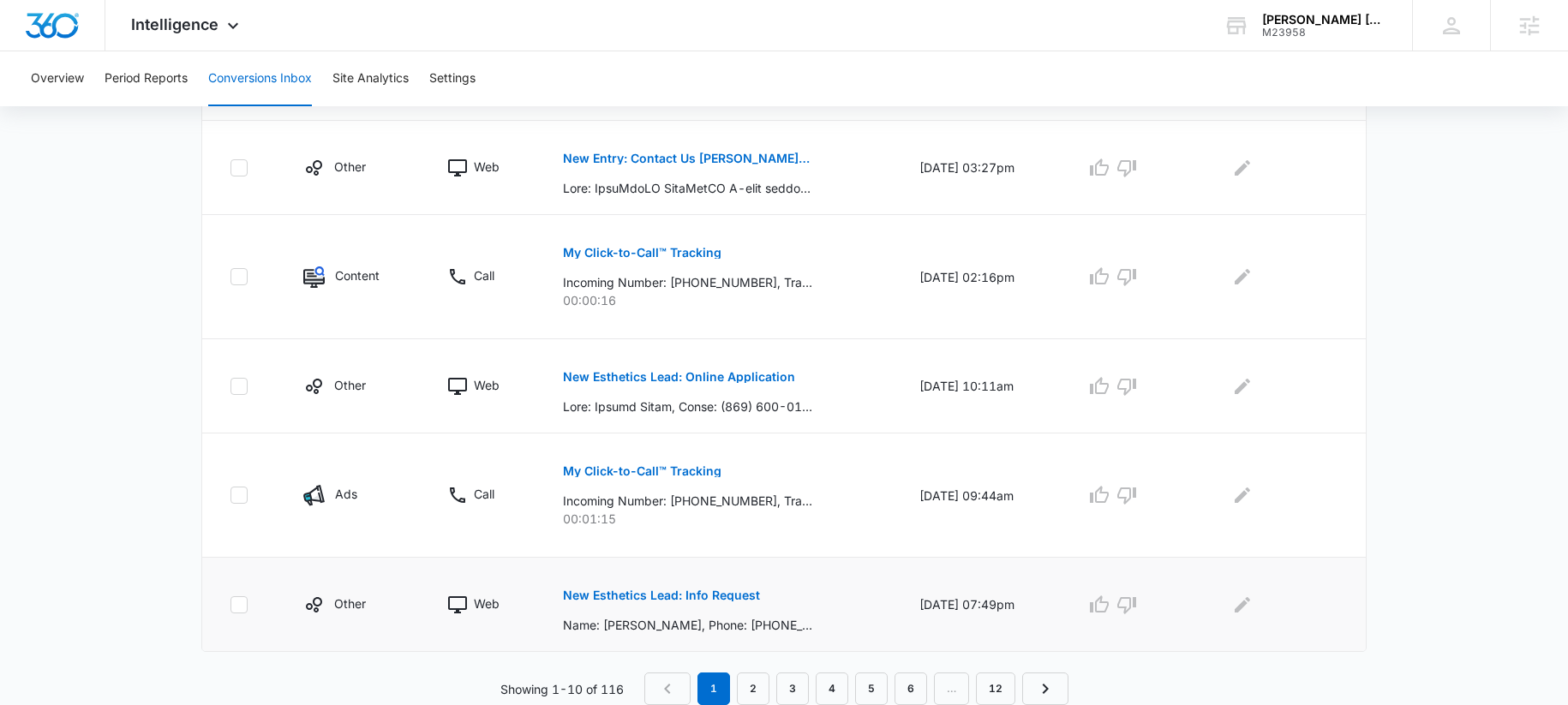
click at [681, 595] on p "New Esthetics Lead: Info Request" at bounding box center [662, 595] width 198 height 12
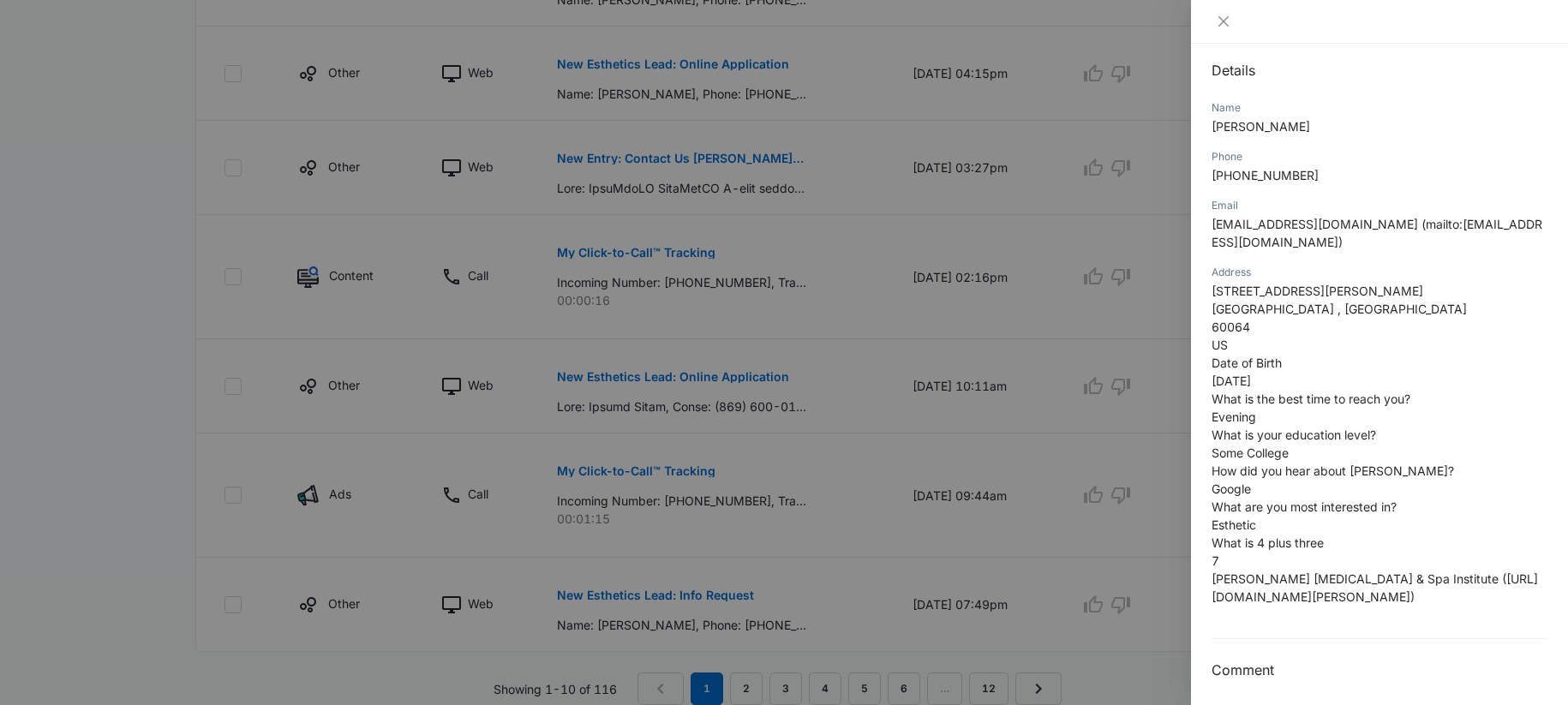
scroll to position [189, 0]
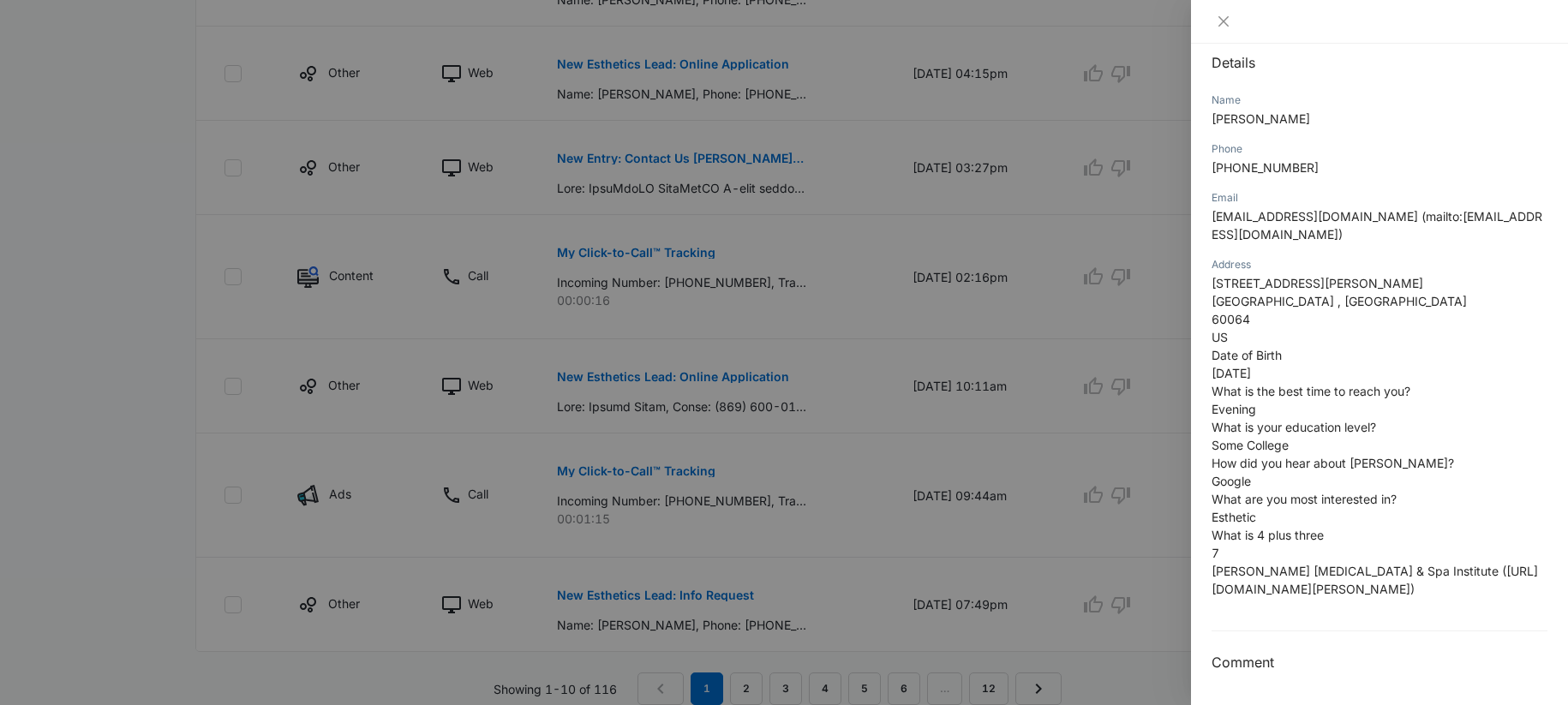
click at [835, 651] on div at bounding box center [784, 352] width 1568 height 705
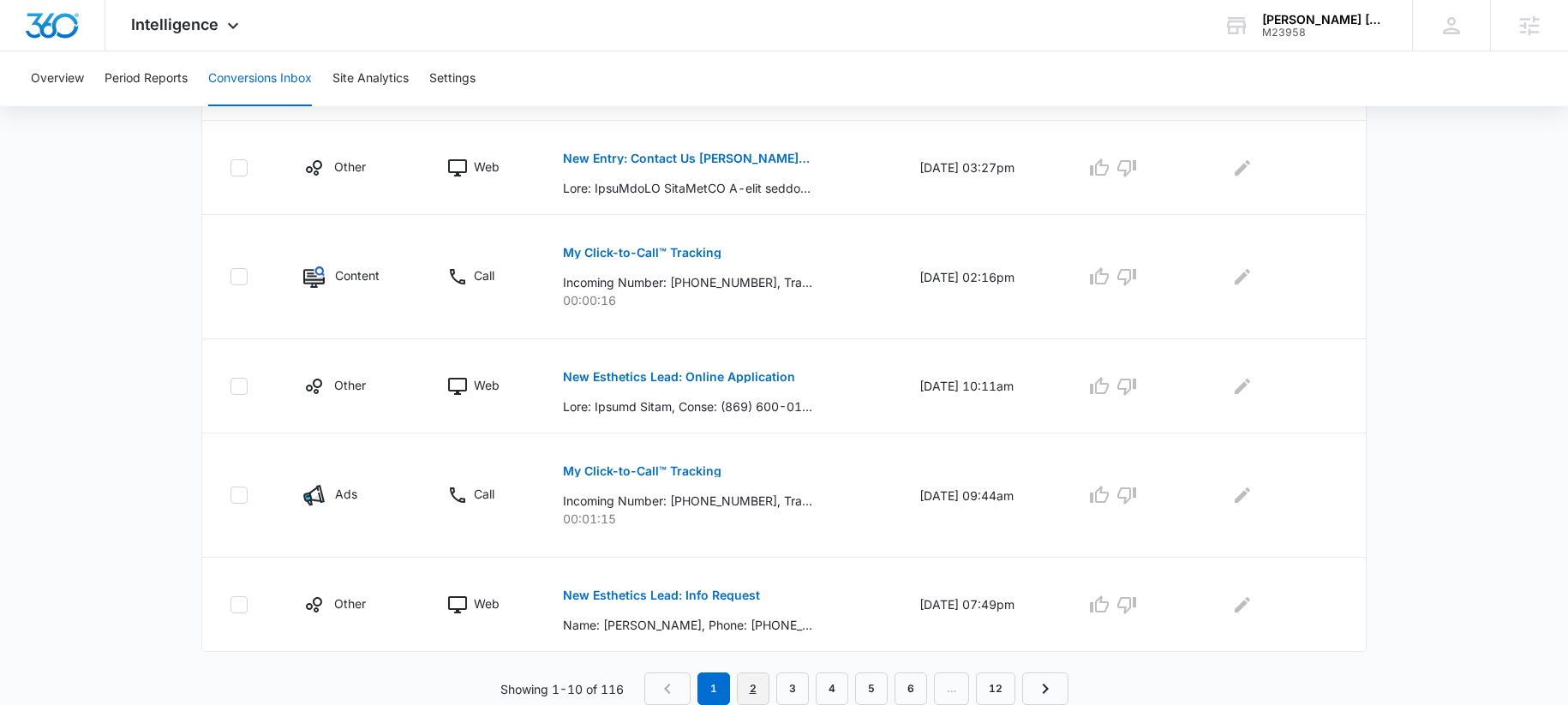
click at [760, 683] on link "2" at bounding box center [753, 688] width 32 height 32
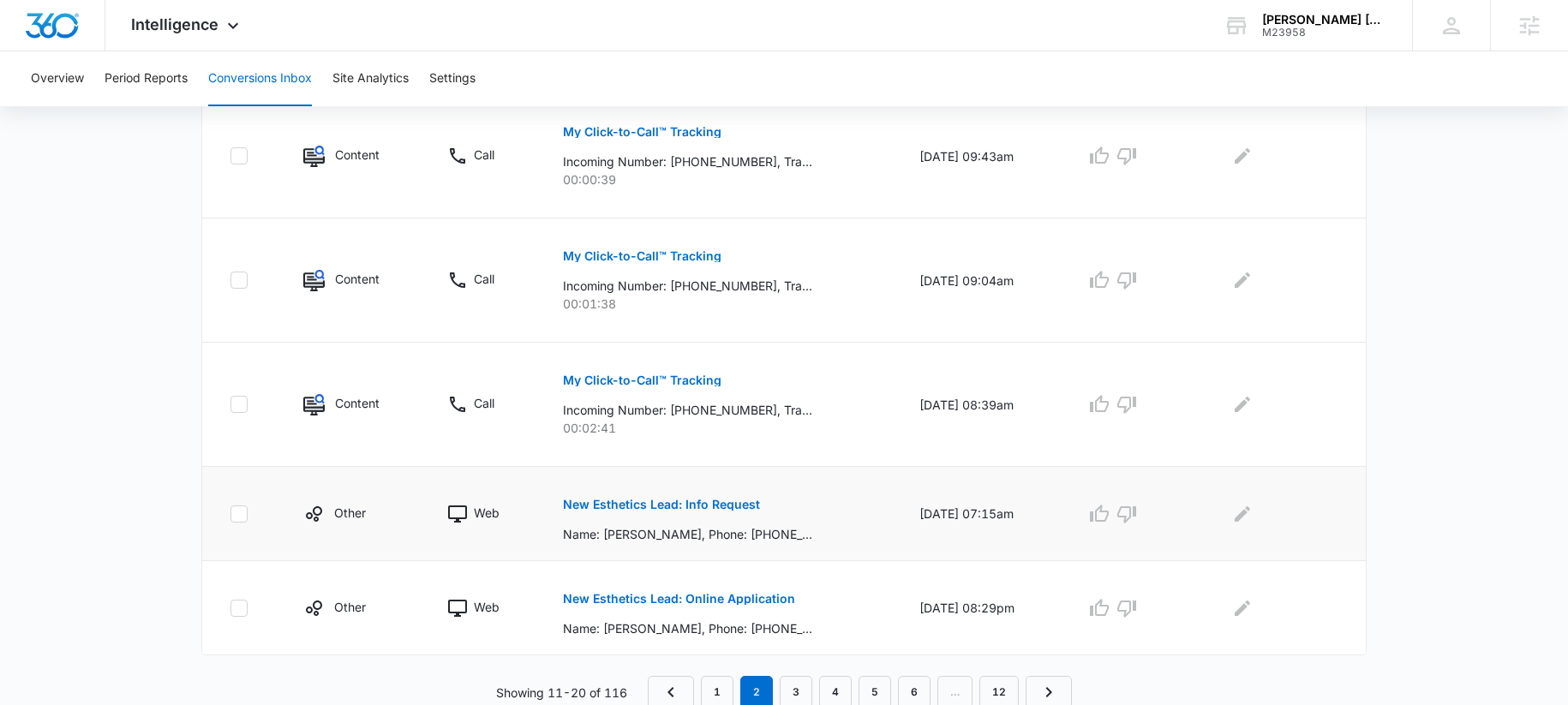
scroll to position [1040, 0]
click at [657, 508] on button "New Esthetics Lead: Info Request" at bounding box center [662, 502] width 198 height 41
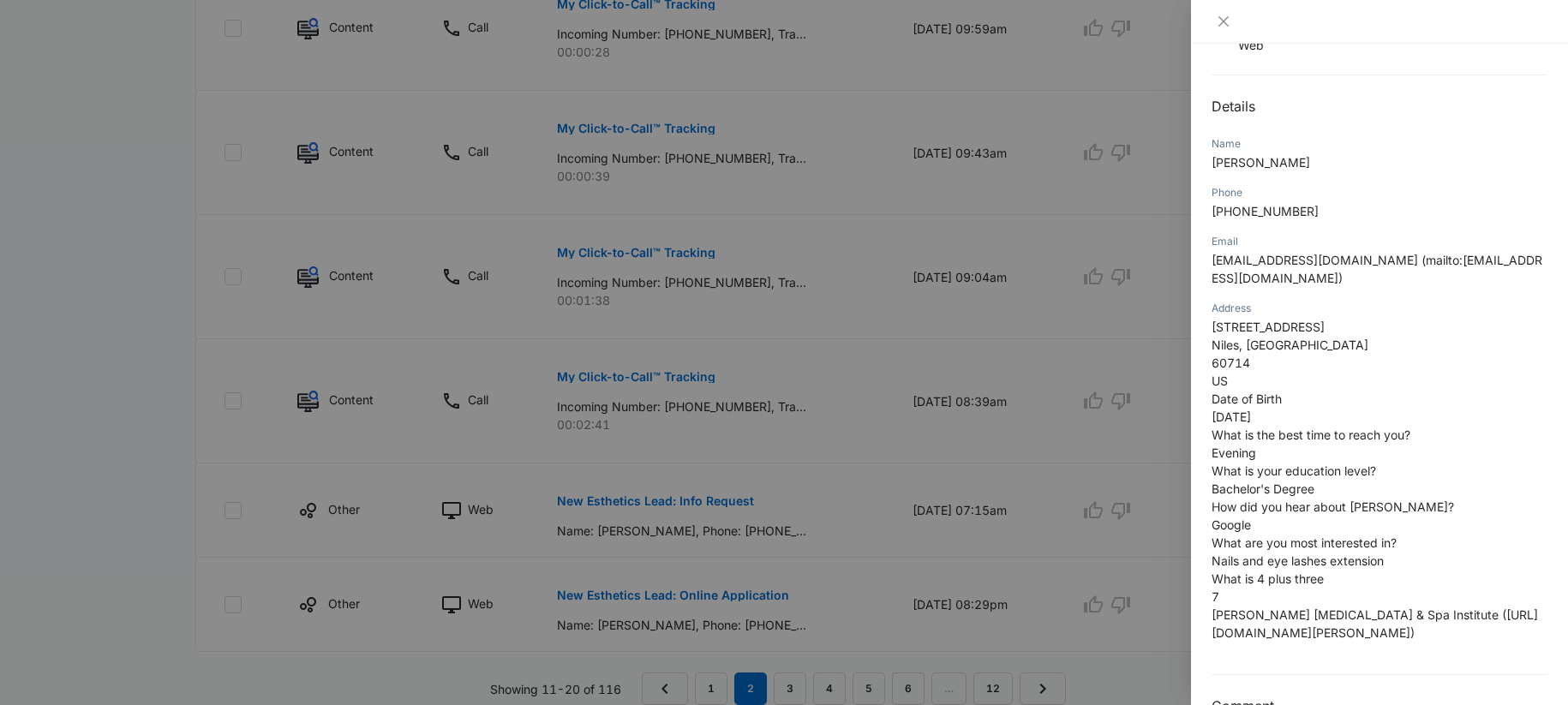
scroll to position [0, 0]
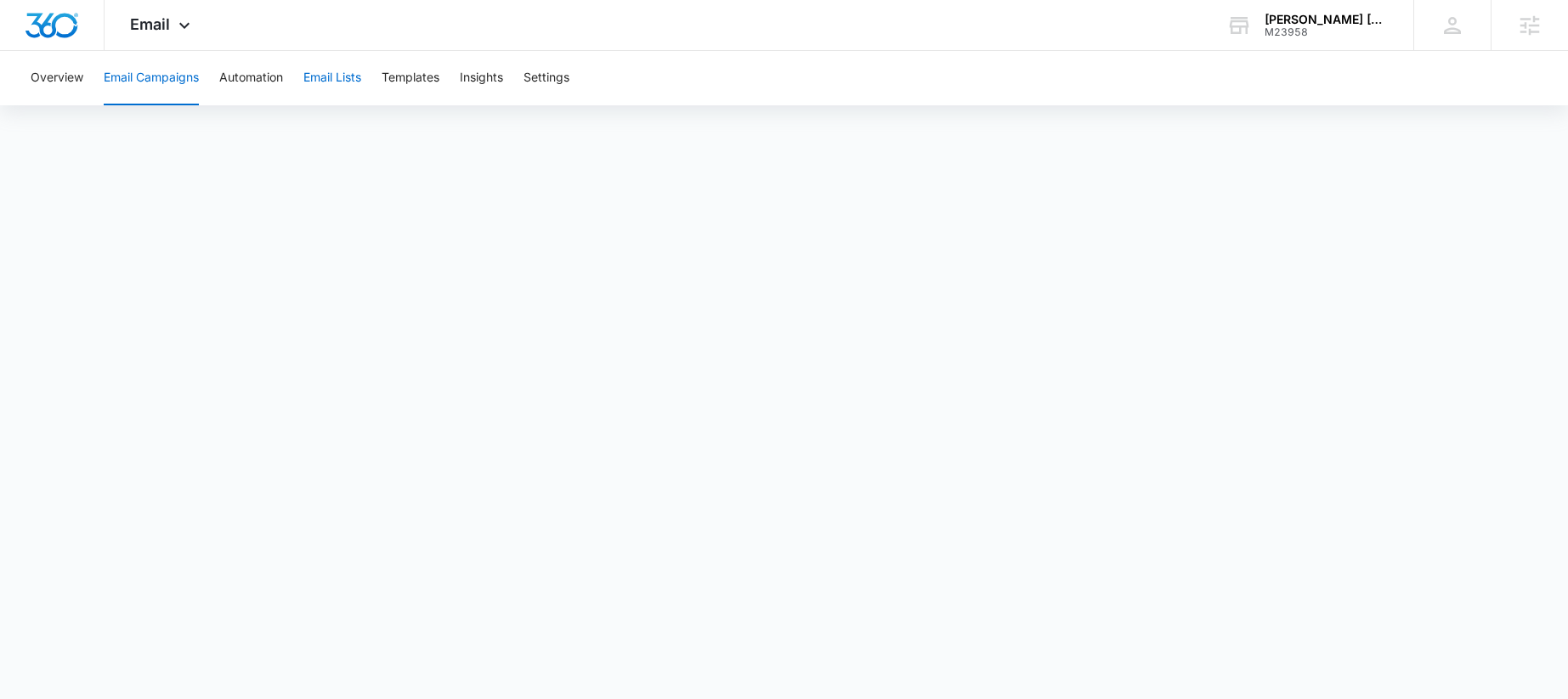
click at [346, 78] on button "Email Lists" at bounding box center [333, 79] width 58 height 54
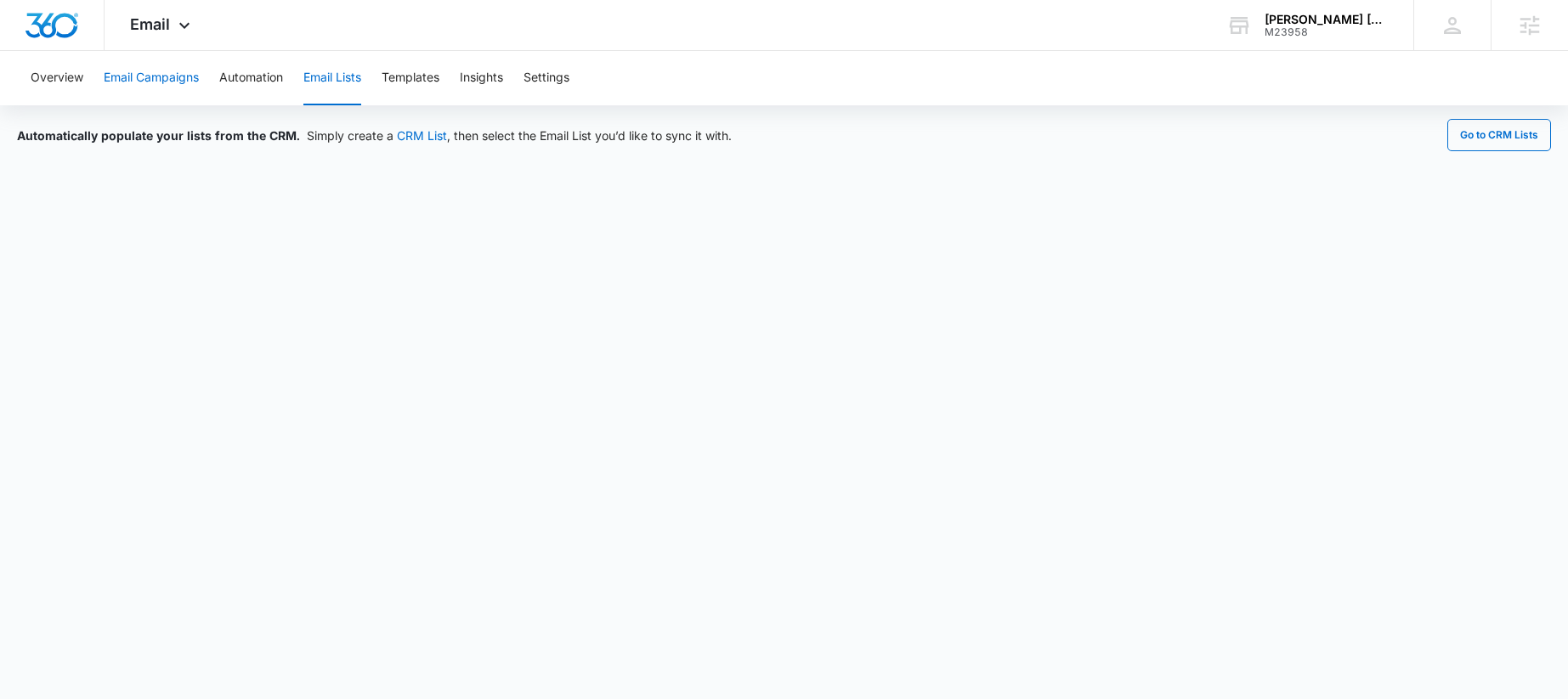
click at [177, 82] on button "Email Campaigns" at bounding box center [151, 79] width 95 height 54
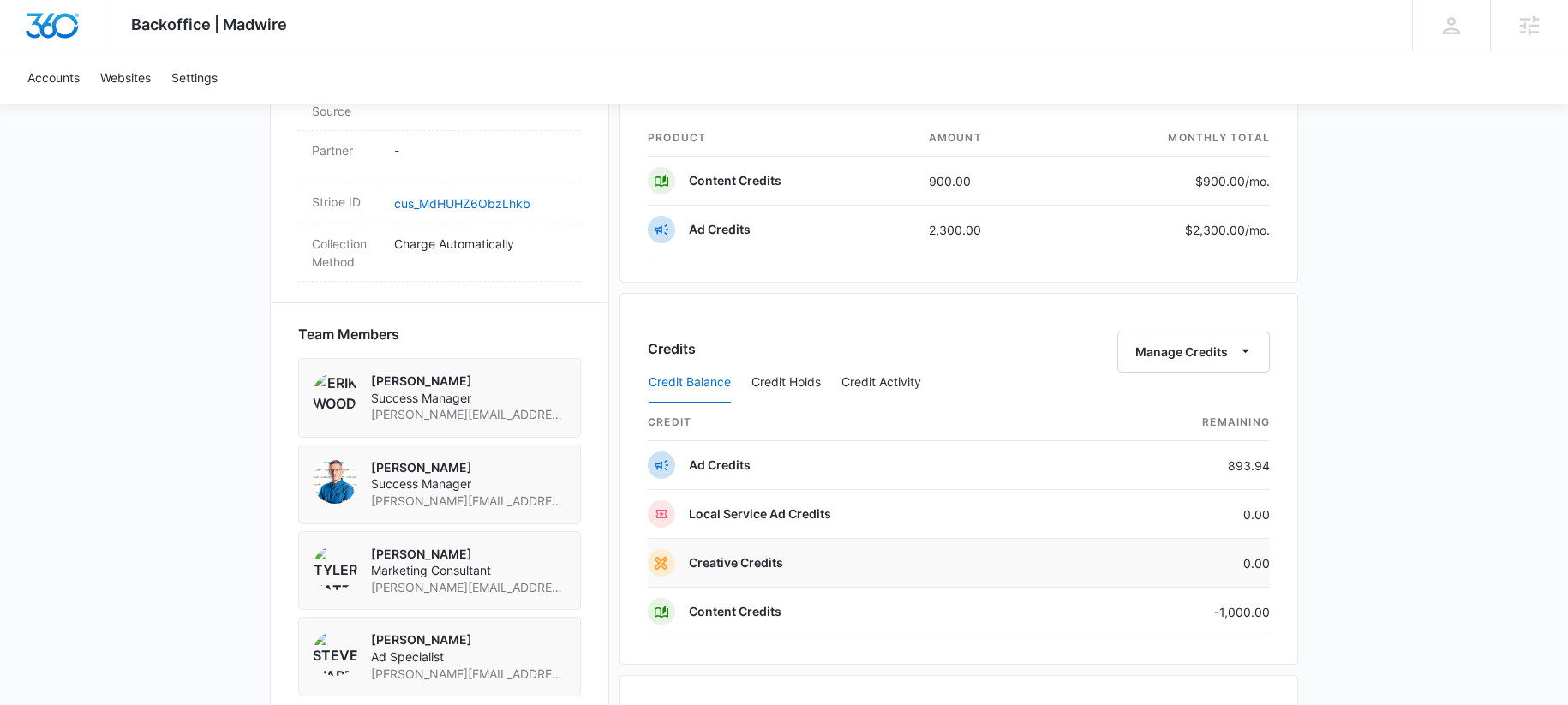
scroll to position [1256, 0]
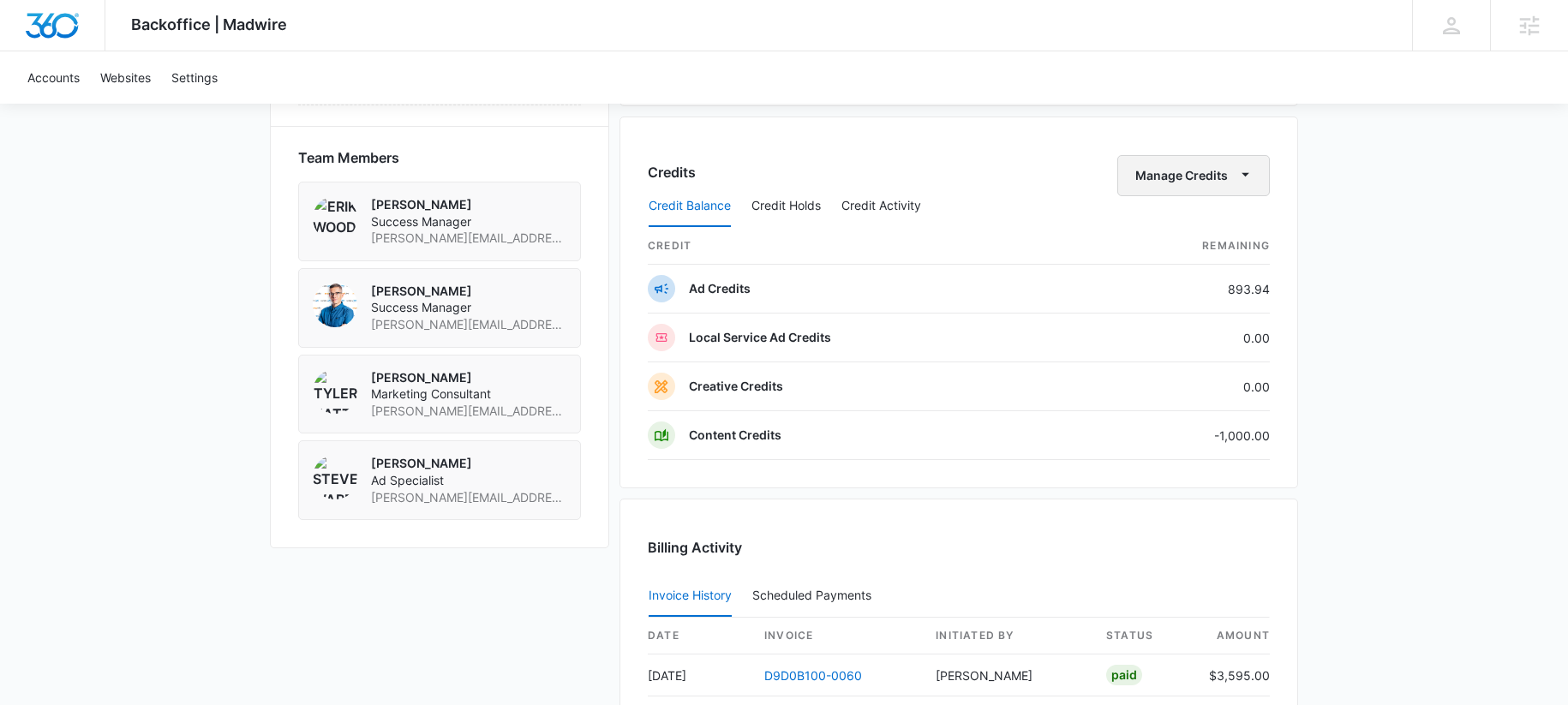
click at [1182, 178] on button "Manage Credits" at bounding box center [1194, 176] width 153 height 41
click at [1151, 230] on div "Transfer Credits" at bounding box center [1185, 231] width 90 height 12
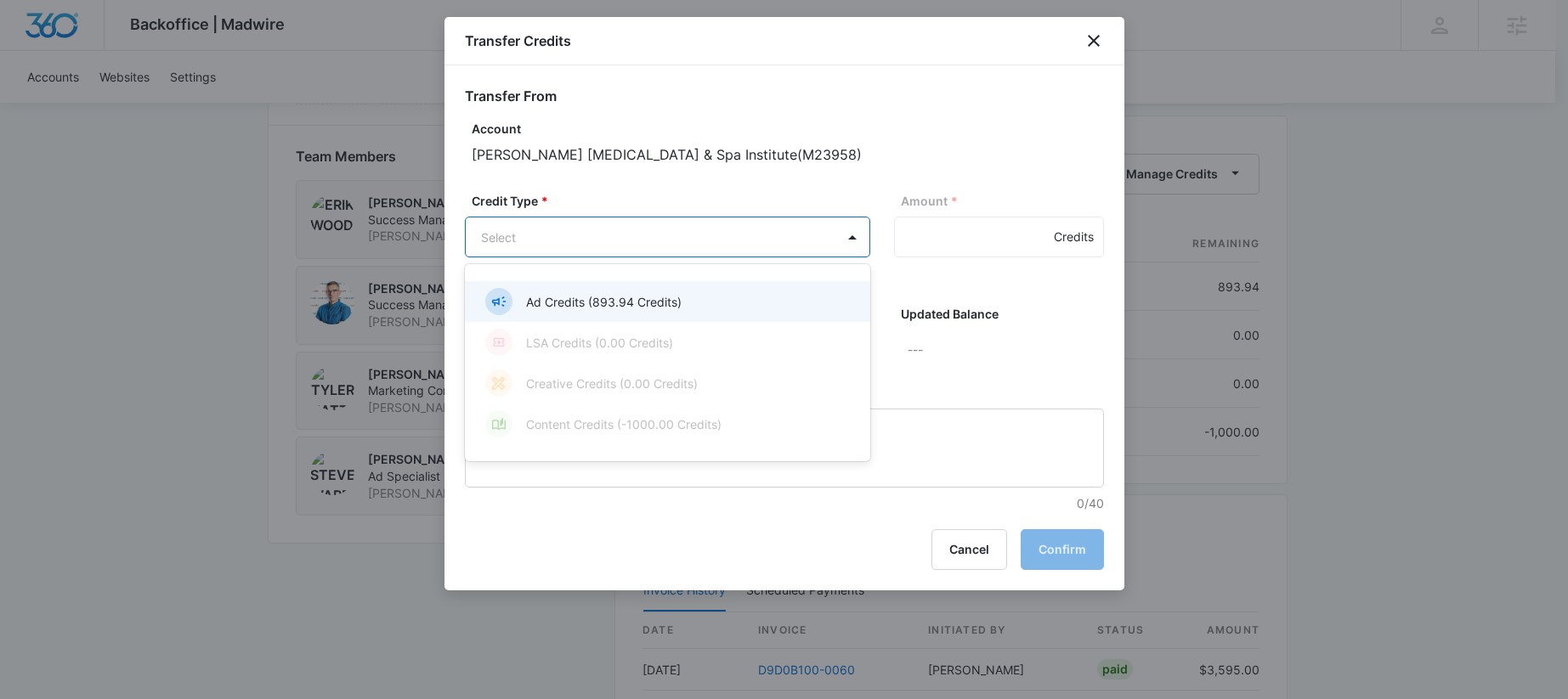
click at [560, 302] on p "Ad Credits (893.94 Credits)" at bounding box center [603, 302] width 155 height 17
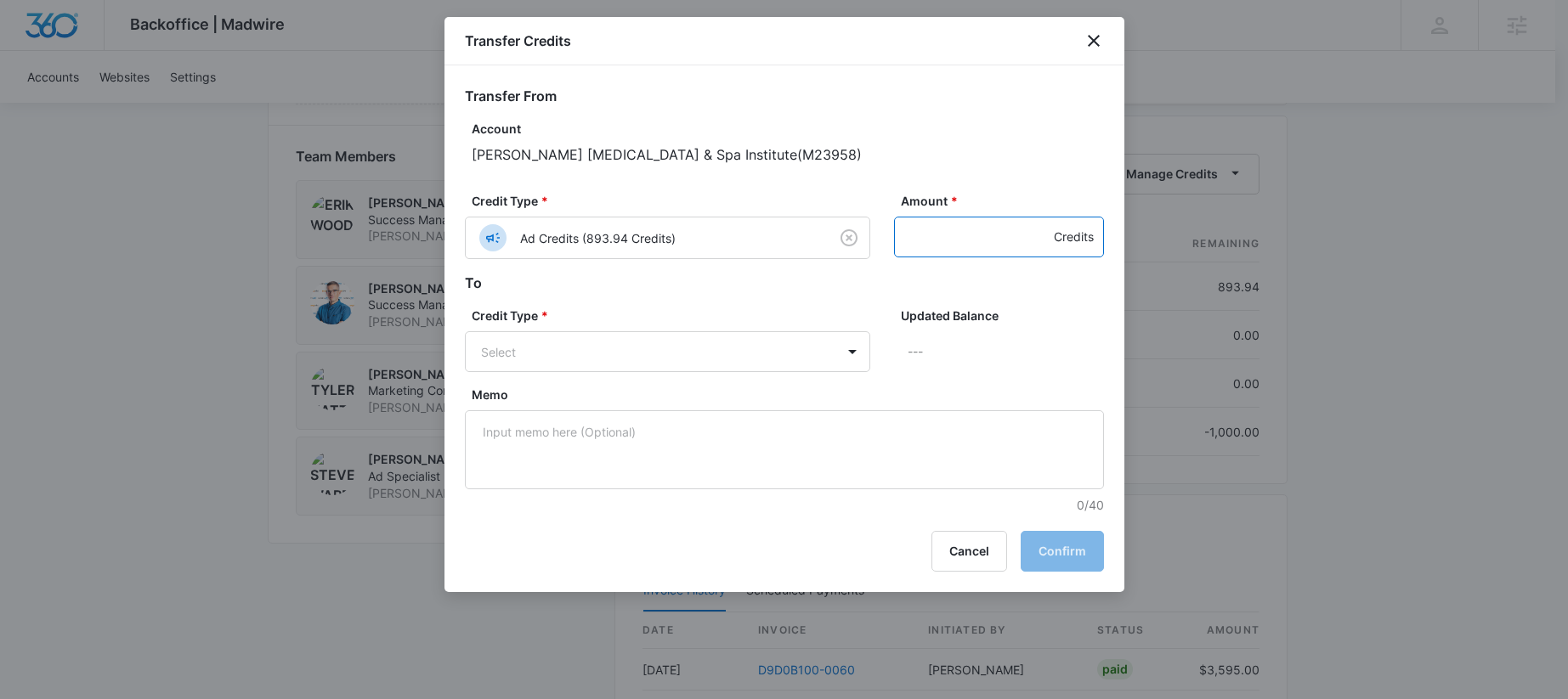
click at [928, 243] on input "Amount *" at bounding box center [999, 237] width 209 height 41
type input "100"
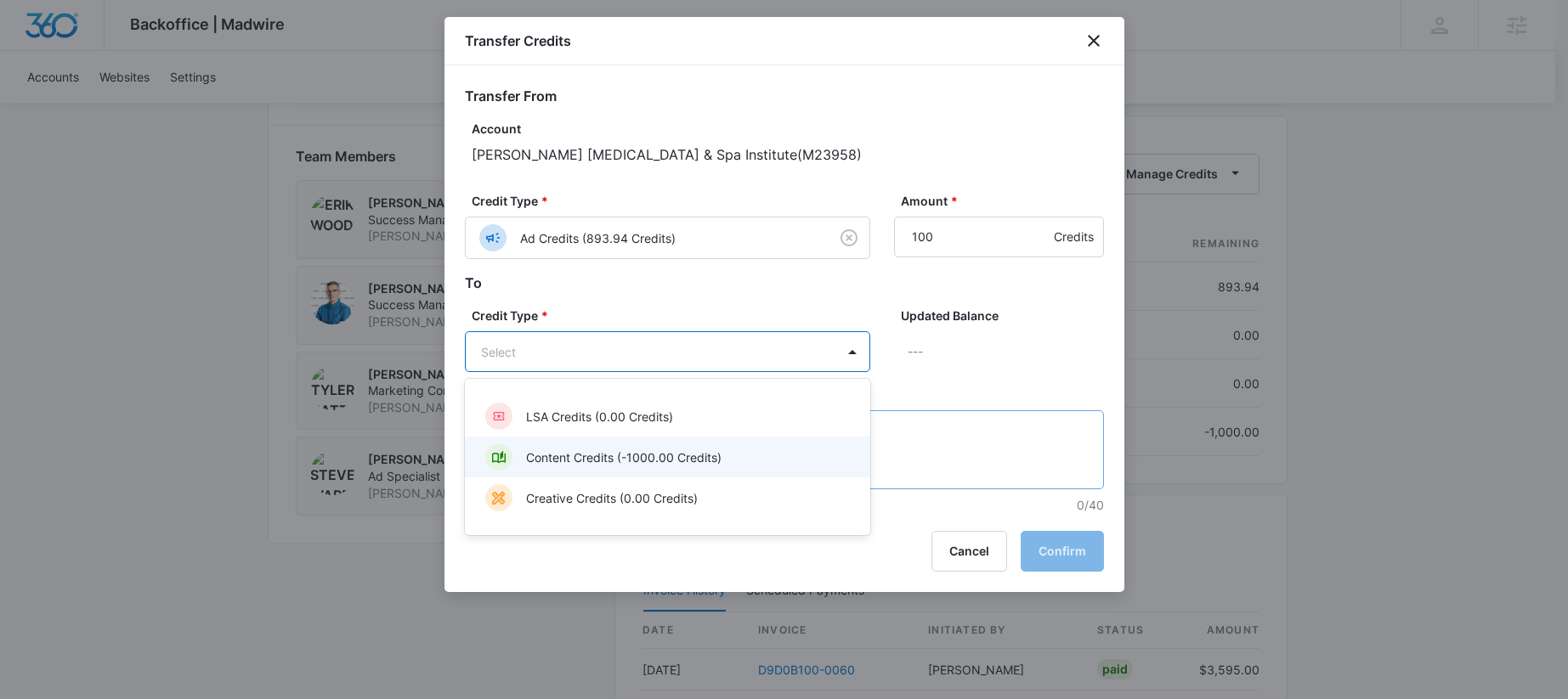
click at [645, 448] on div "Content Credits (-1000.00 Credits)" at bounding box center [665, 457] width 361 height 27
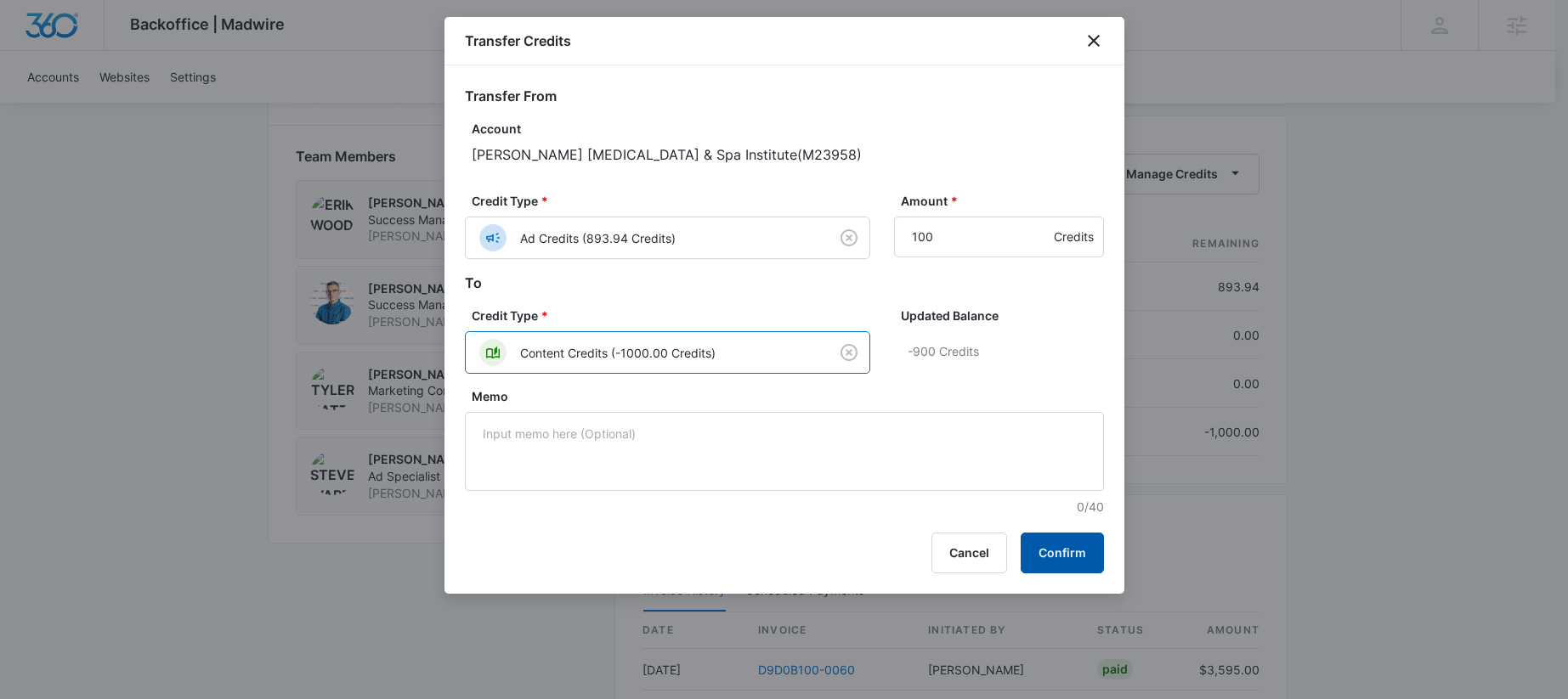
click at [1064, 570] on button "Confirm" at bounding box center [1062, 553] width 83 height 41
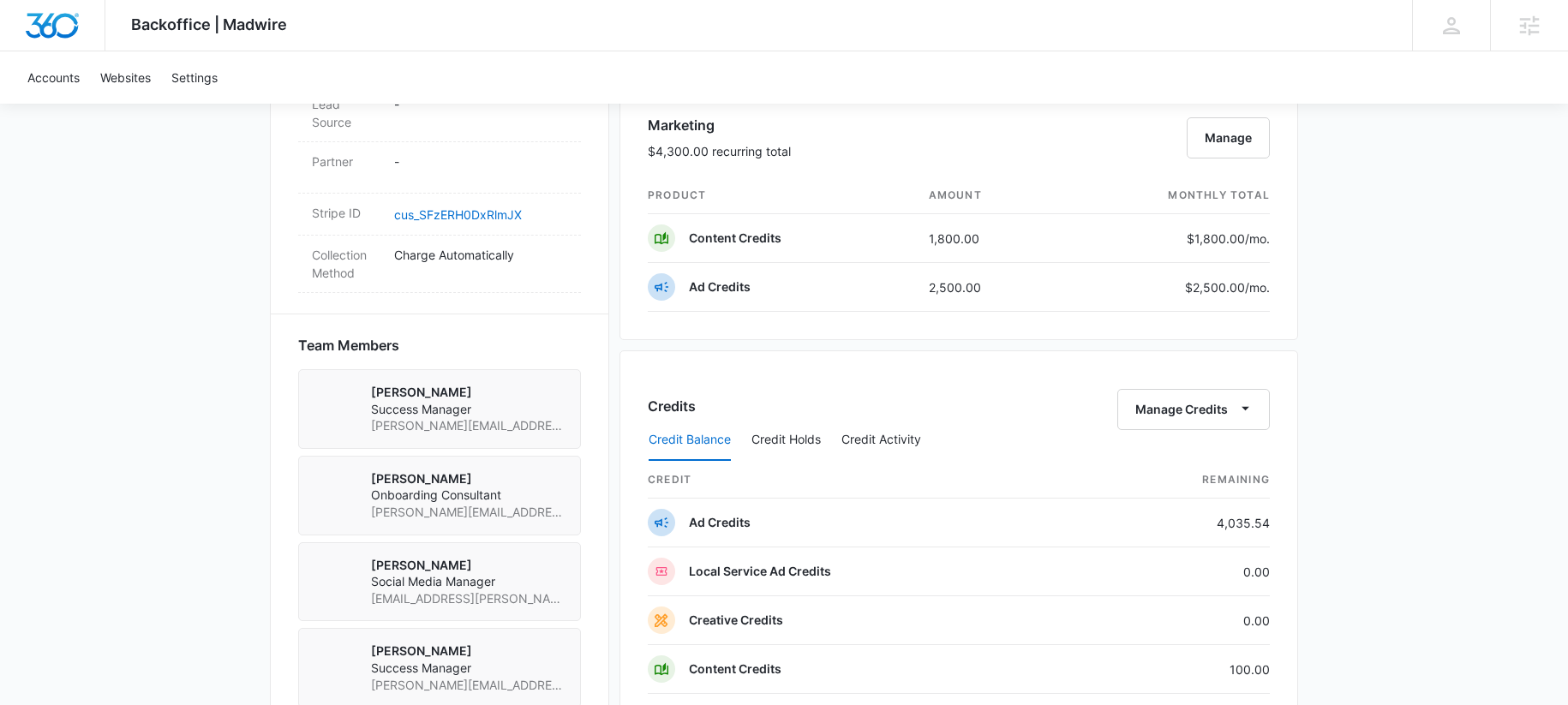
scroll to position [1360, 0]
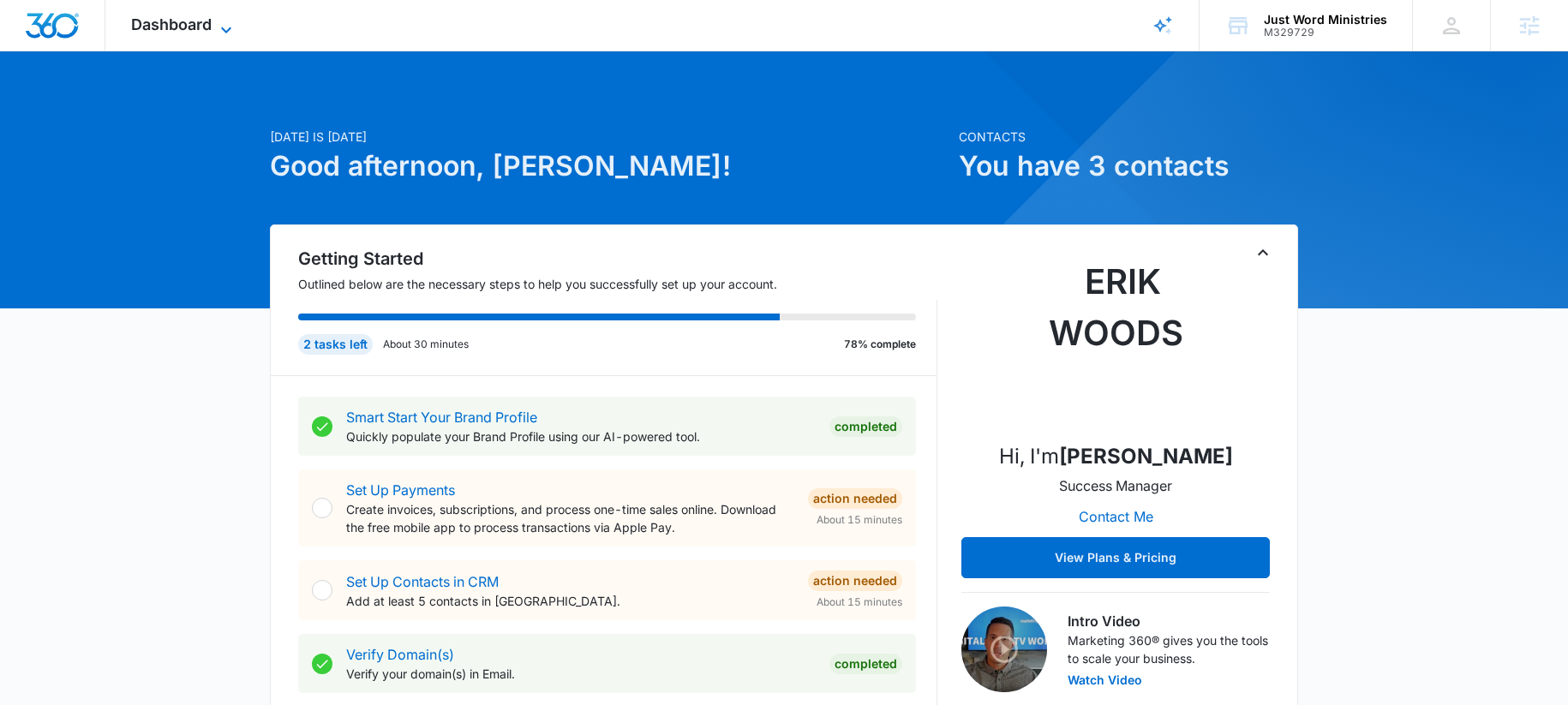
click at [177, 30] on span "Dashboard" at bounding box center [171, 24] width 80 height 18
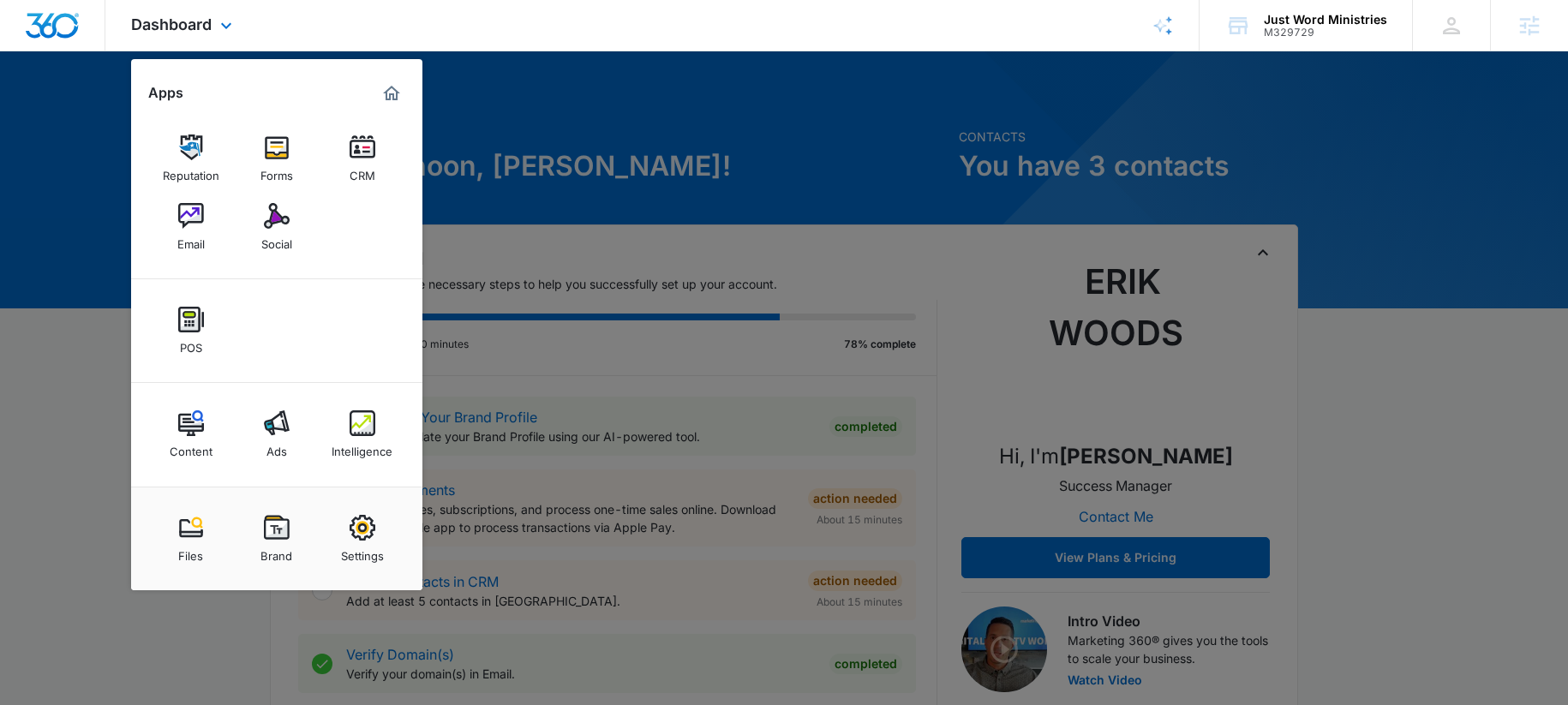
click at [325, 424] on div "Content Ads Intelligence" at bounding box center [277, 435] width 291 height 104
click at [287, 428] on img at bounding box center [277, 423] width 25 height 25
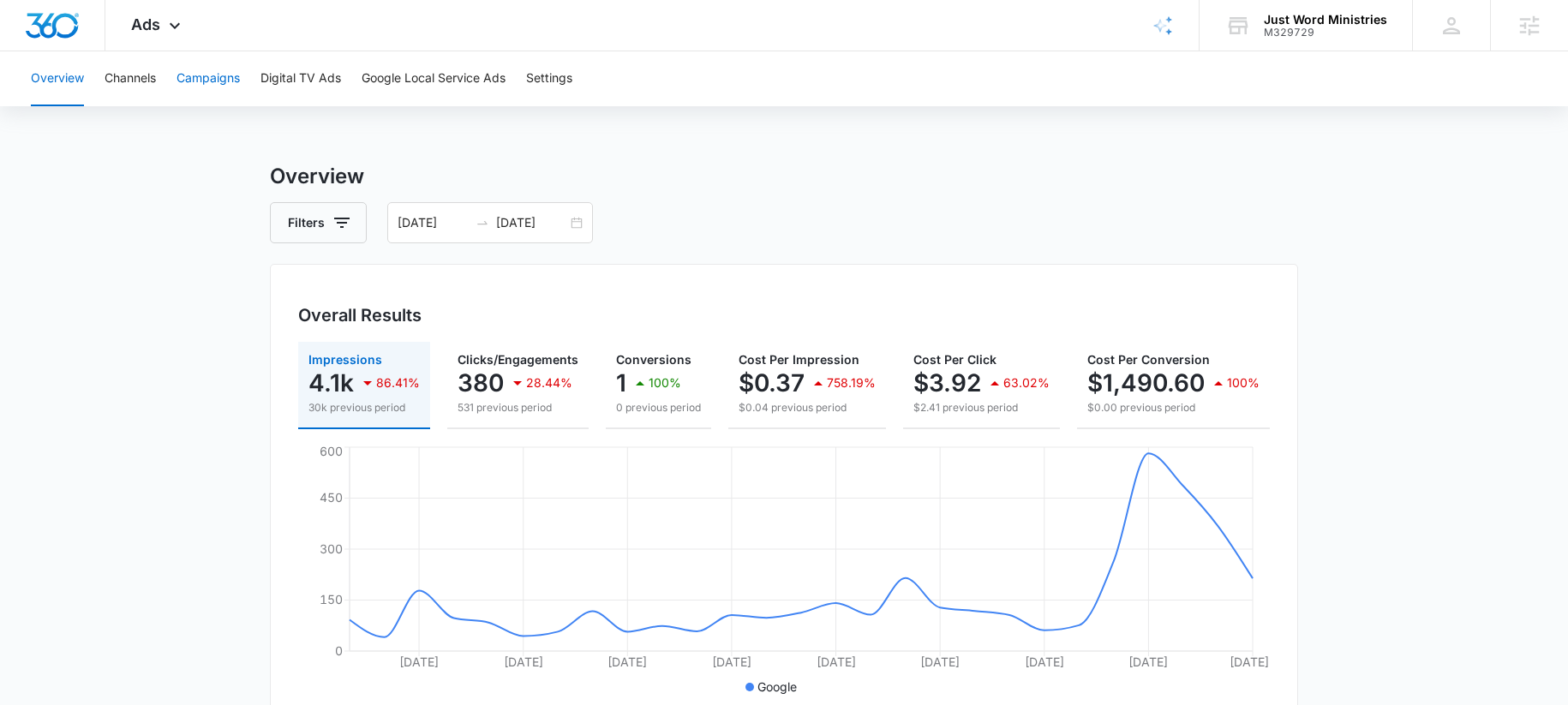
click at [224, 80] on button "Campaigns" at bounding box center [208, 79] width 64 height 55
click at [551, 237] on div "08/01/2025 08/27/2025" at bounding box center [490, 223] width 205 height 41
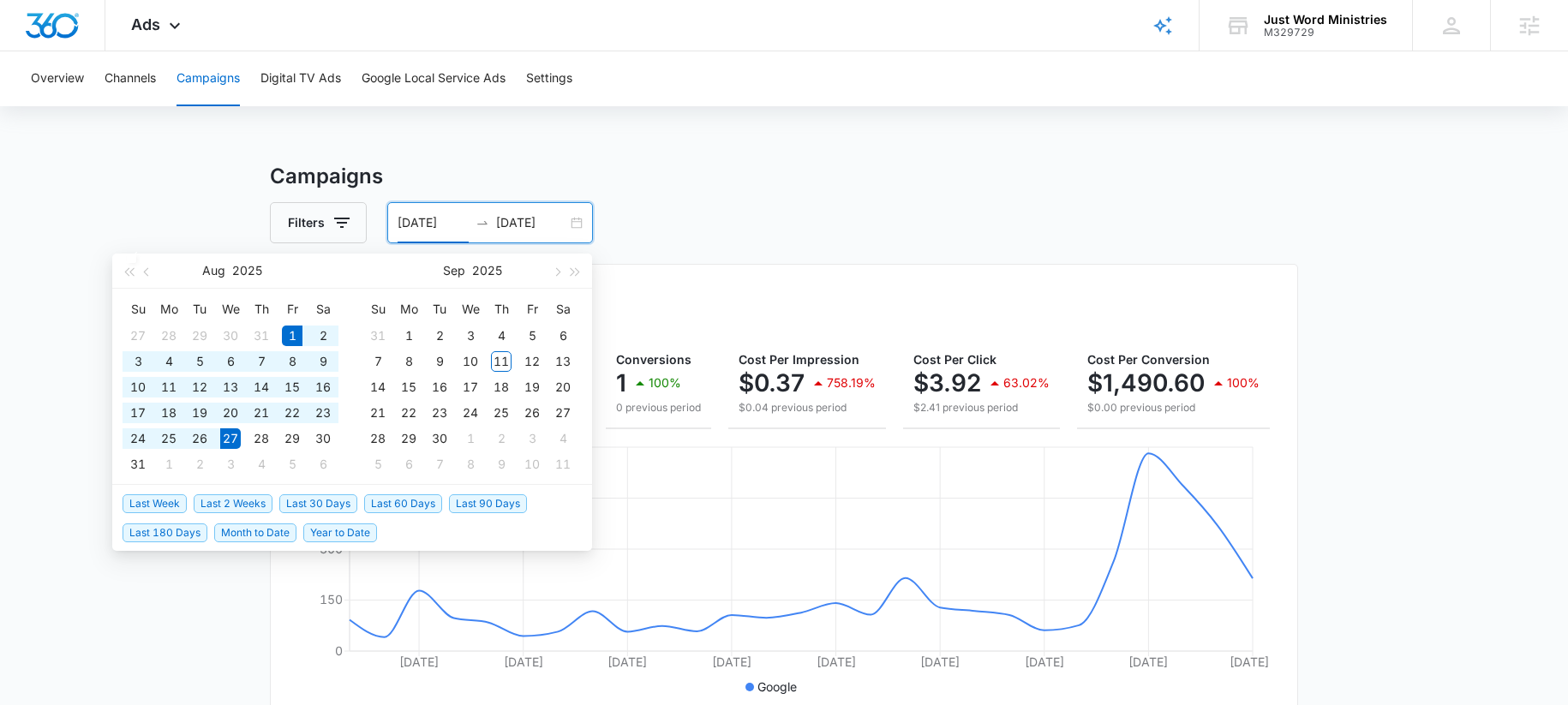
click at [540, 231] on input "08/27/2025" at bounding box center [531, 222] width 71 height 19
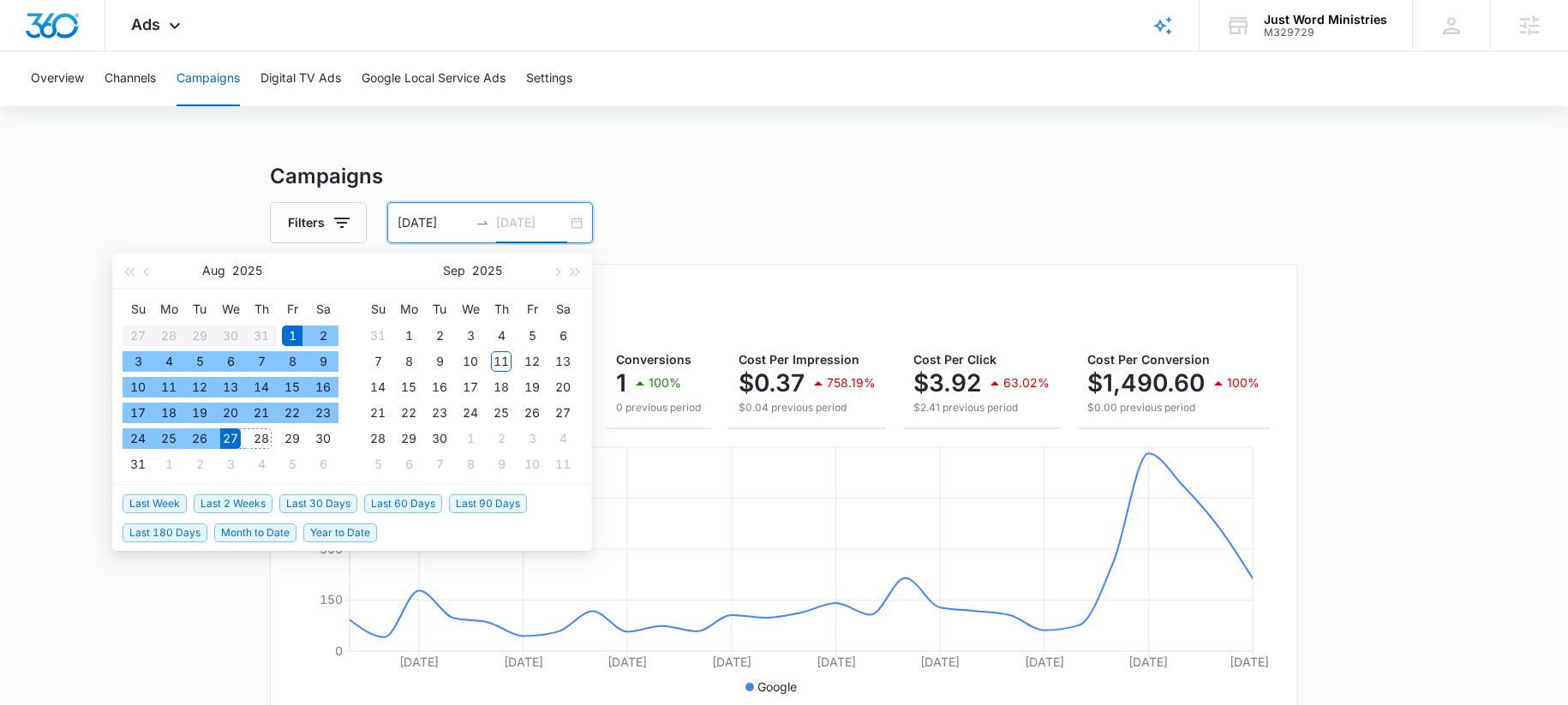
type input "08/27/2025"
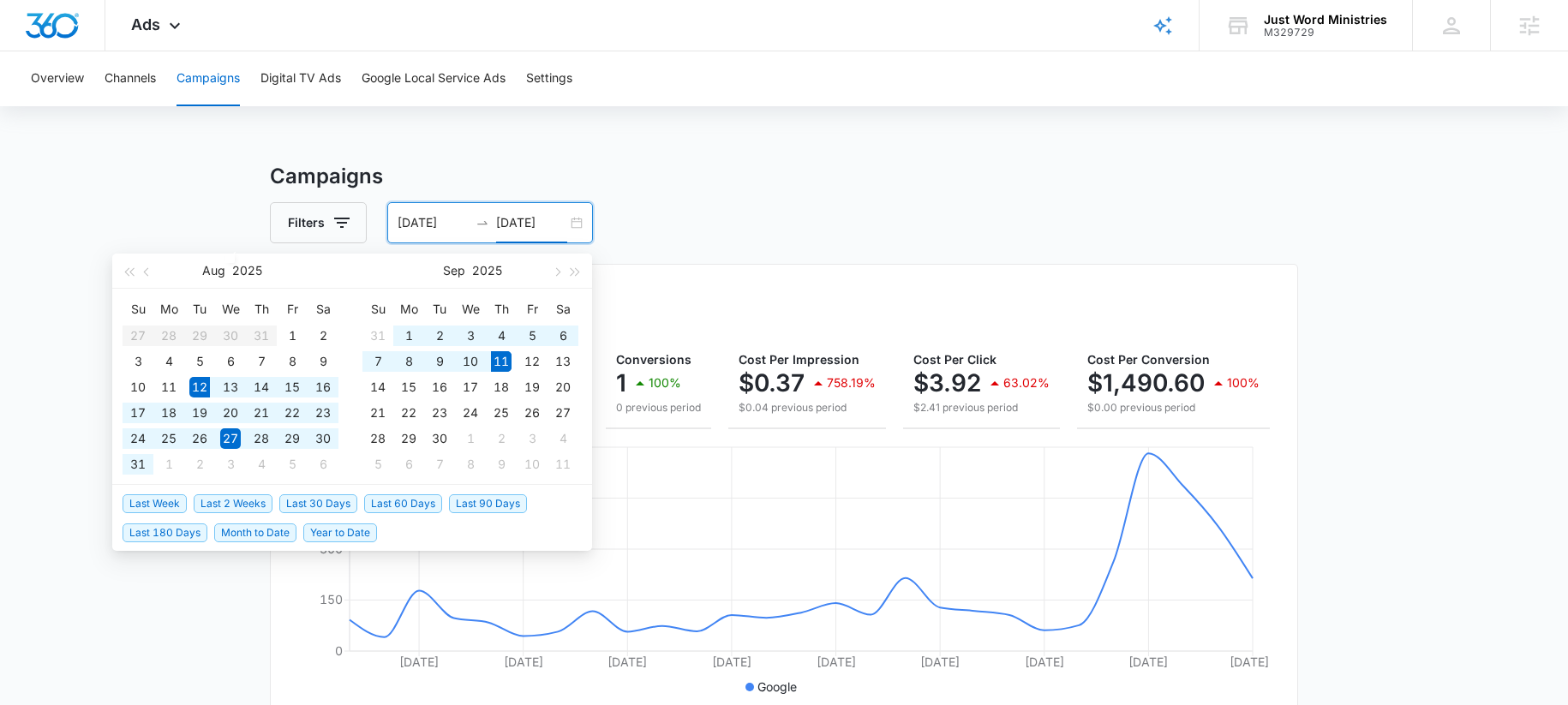
click at [310, 502] on span "Last 30 Days" at bounding box center [319, 504] width 78 height 19
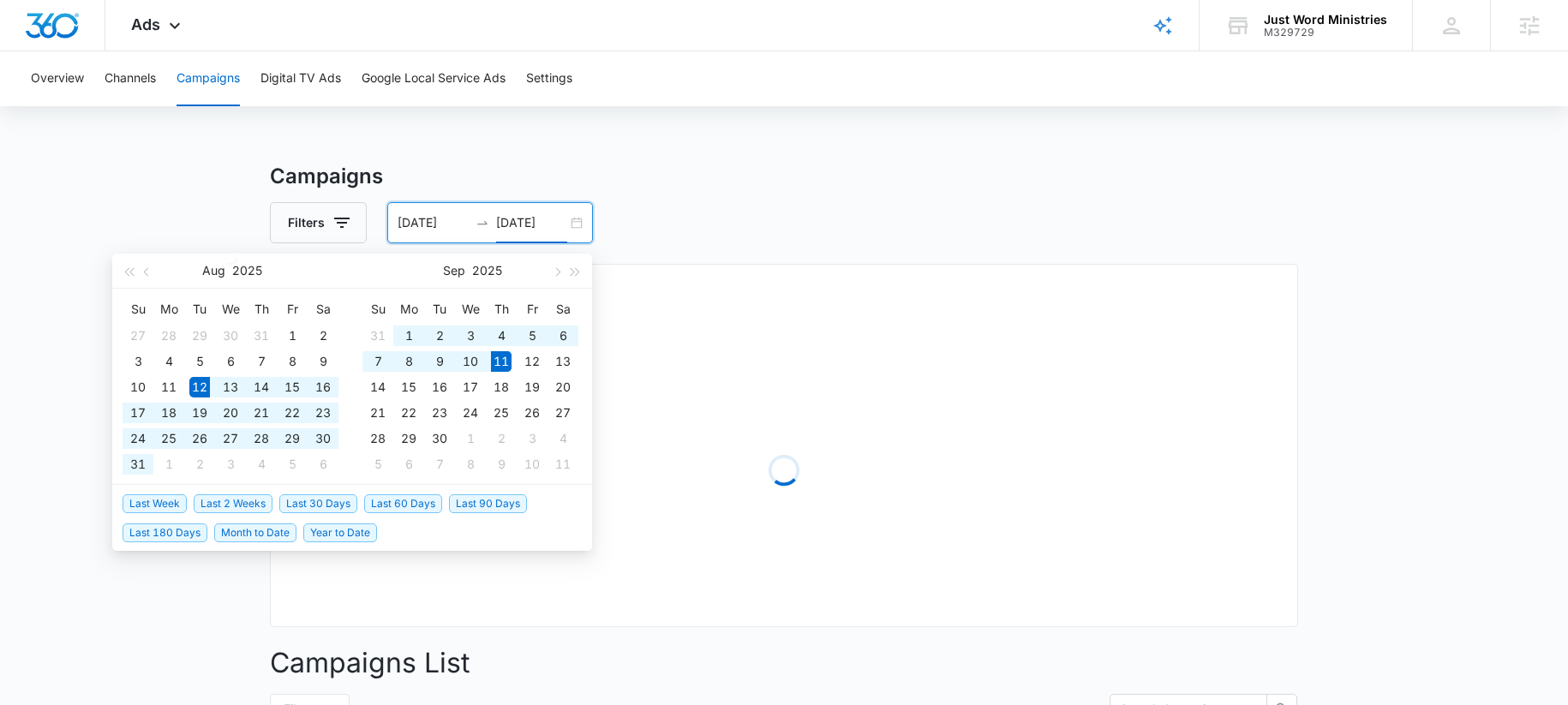
type input "[DATE]"
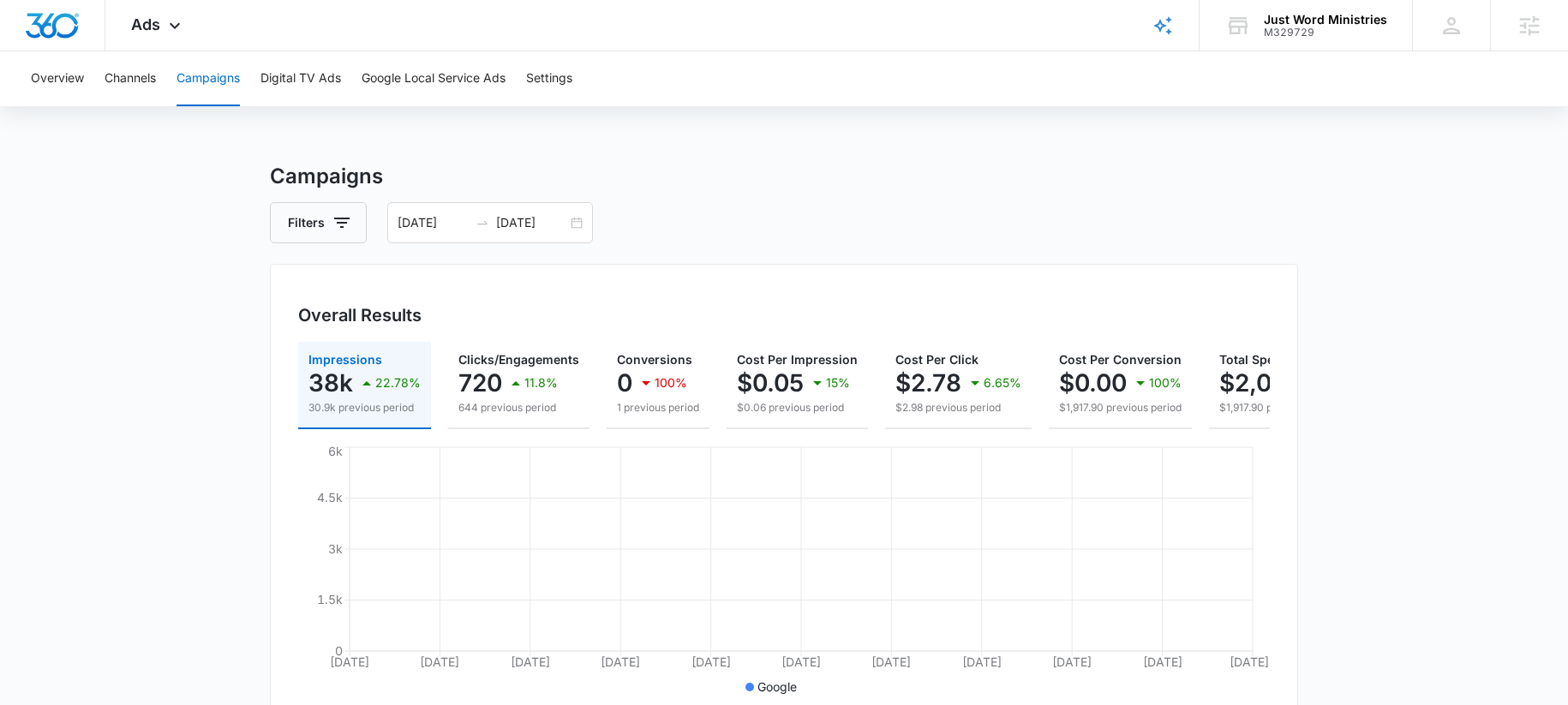
click at [852, 225] on div "Filters 08/12/2025 09/11/2025" at bounding box center [784, 223] width 1028 height 41
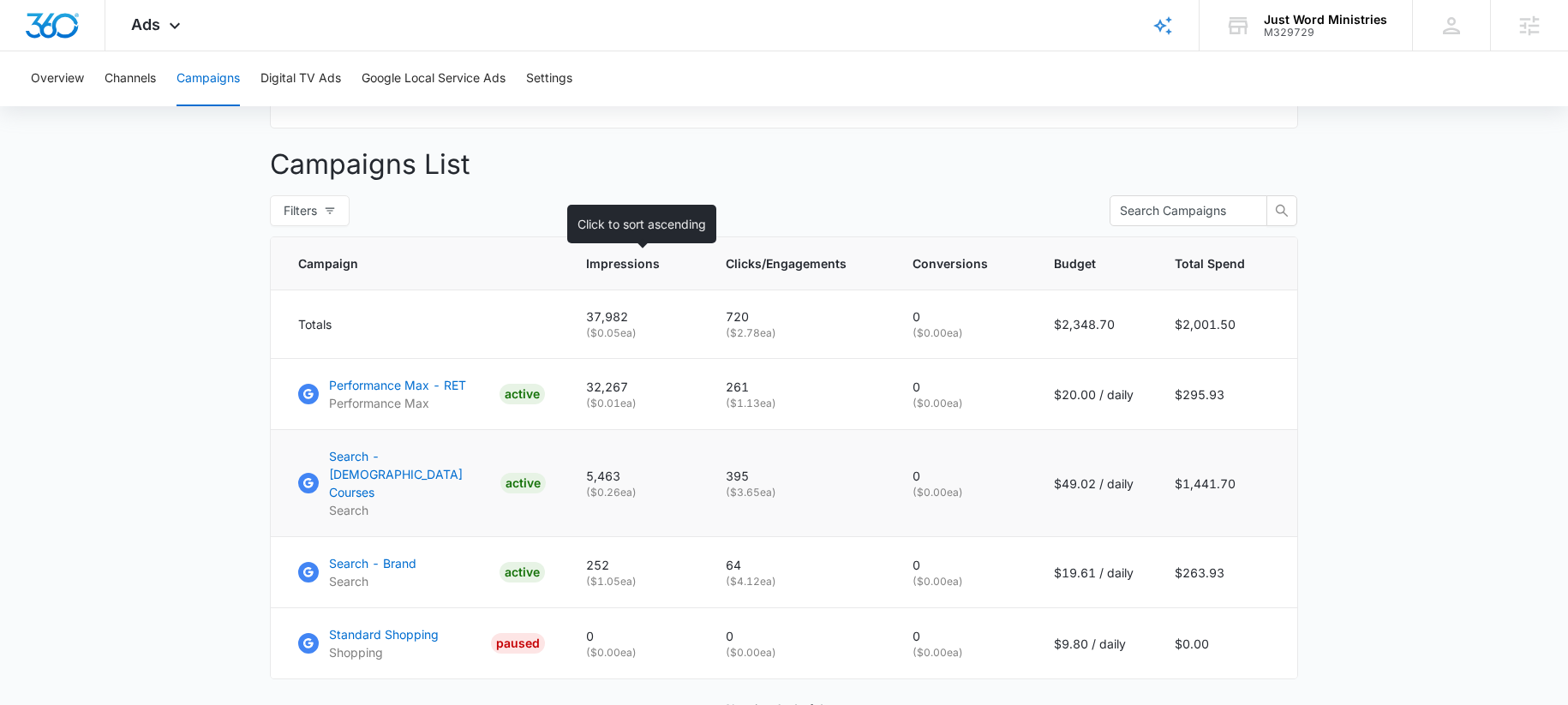
scroll to position [672, 0]
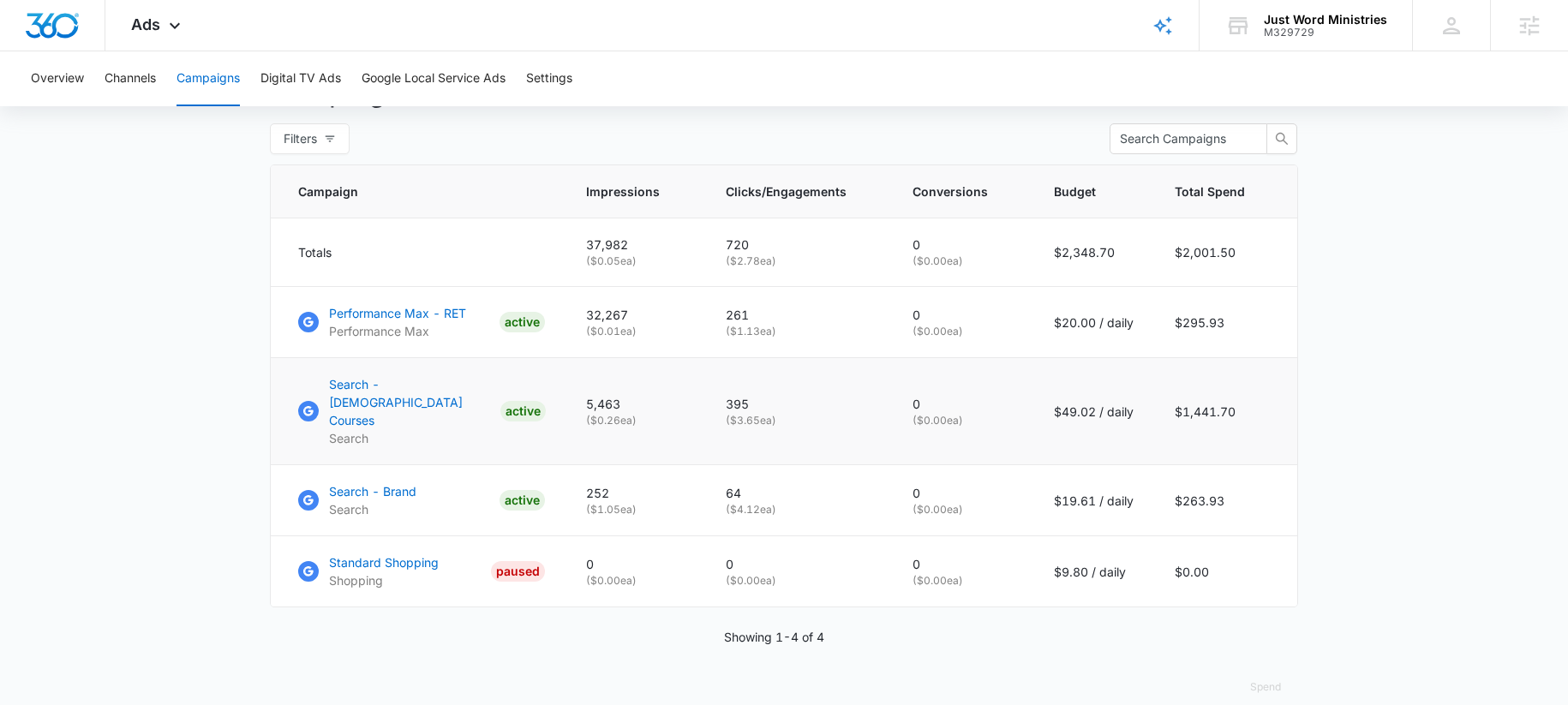
drag, startPoint x: 694, startPoint y: 407, endPoint x: 845, endPoint y: 383, distance: 152.9
click at [845, 383] on tr "Search - Bible Courses Search ACTIVE 5,463 ( $0.26 ea) 395 ( $3.65 ea) 0 ( $0.0…" at bounding box center [784, 412] width 1027 height 108
click at [403, 402] on p "Search - [DEMOGRAPHIC_DATA] Courses" at bounding box center [411, 402] width 164 height 54
